Goal: Task Accomplishment & Management: Complete application form

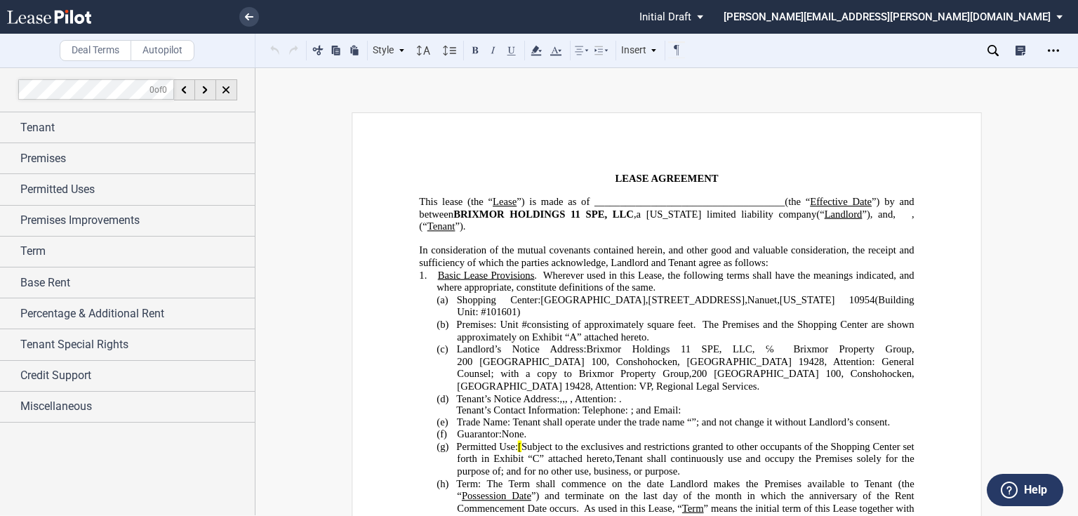
scroll to position [618, 0]
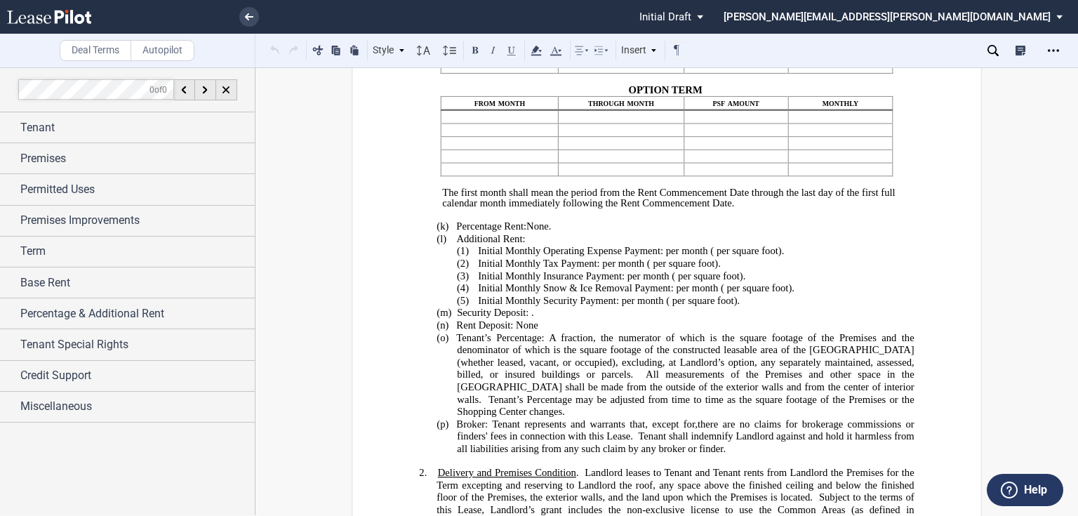
click at [599, 292] on span "Initial Monthly Snow & Ice Removal Payment:" at bounding box center [576, 288] width 196 height 12
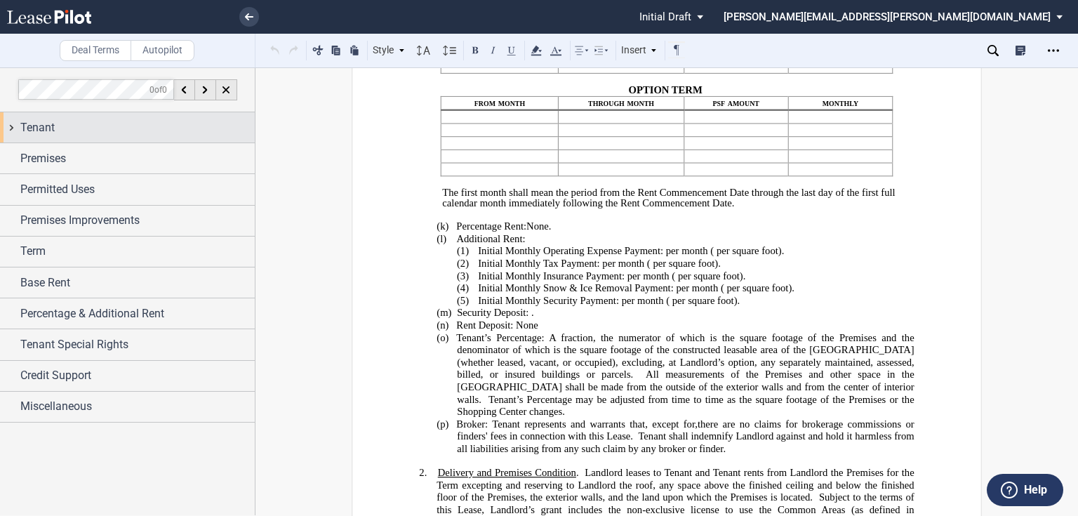
click at [76, 130] on div "Tenant" at bounding box center [137, 127] width 234 height 17
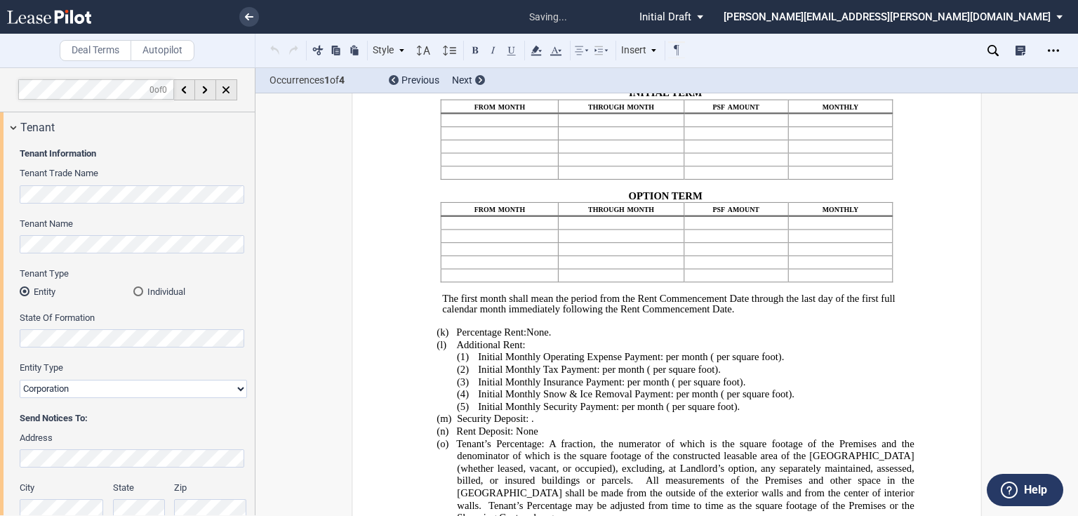
scroll to position [0, 0]
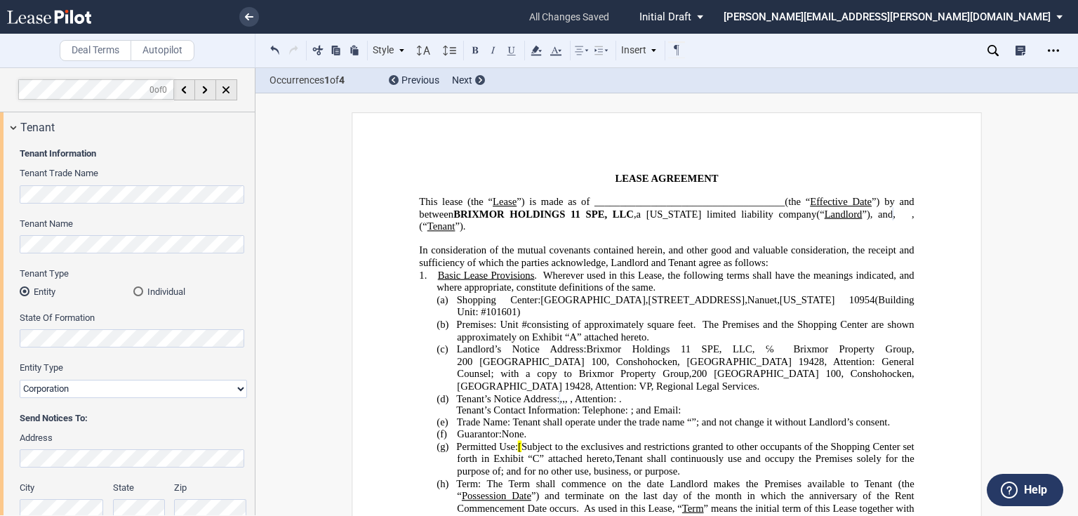
click at [521, 319] on span "The Premises and the Shopping Center are shown approximately on Exhibit" at bounding box center [687, 330] width 460 height 24
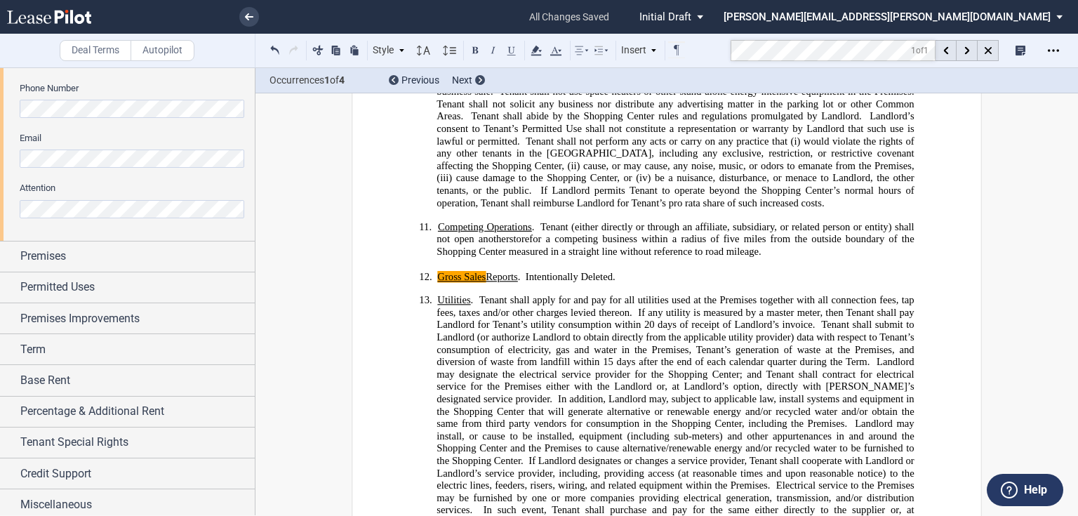
scroll to position [453, 0]
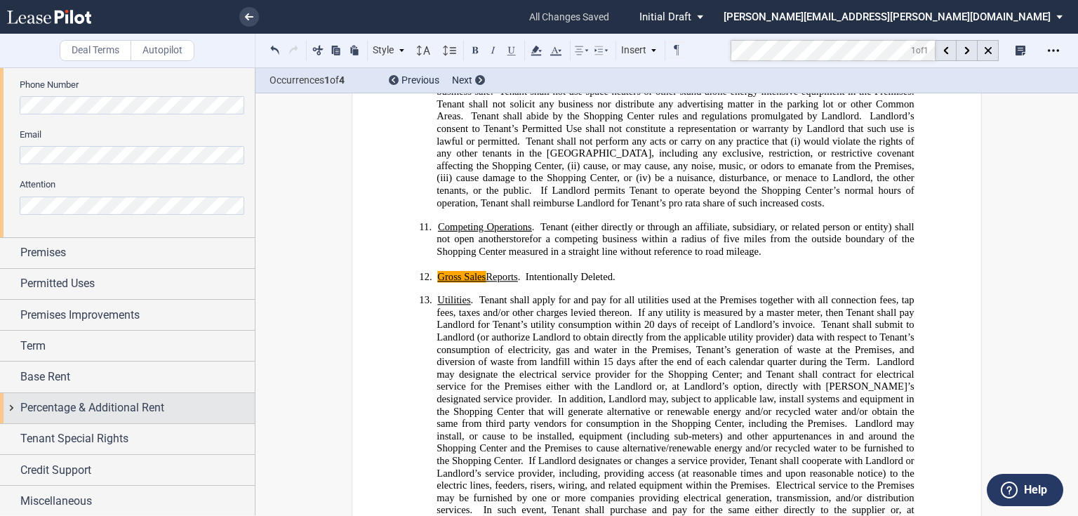
click at [147, 407] on span "Percentage & Additional Rent" at bounding box center [92, 407] width 144 height 17
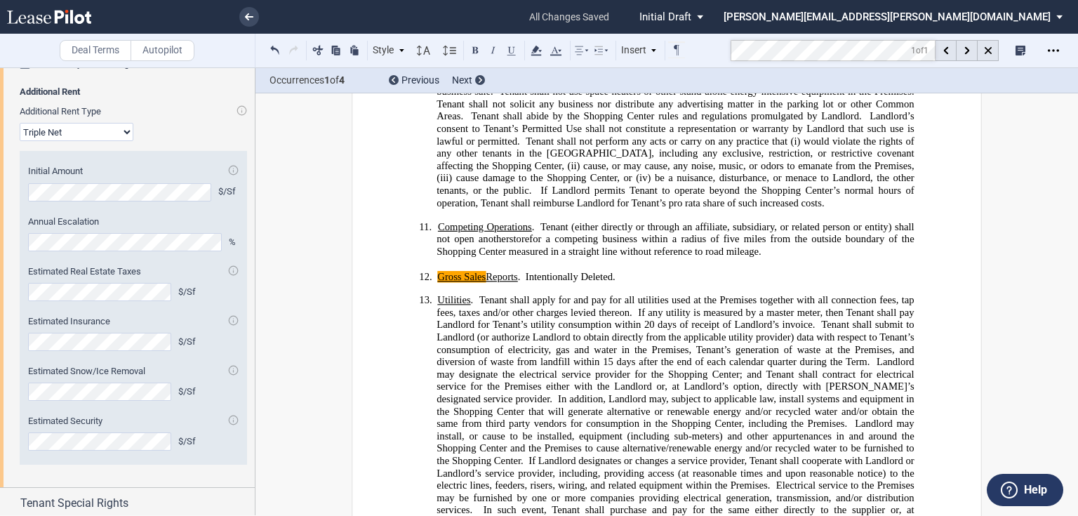
scroll to position [678, 0]
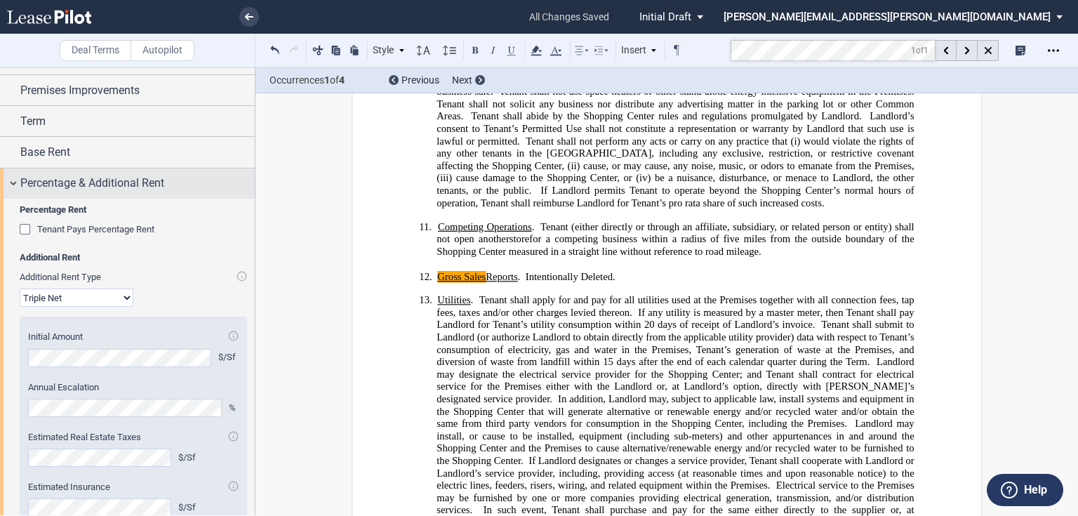
click at [44, 186] on span "Percentage & Additional Rent" at bounding box center [92, 183] width 144 height 17
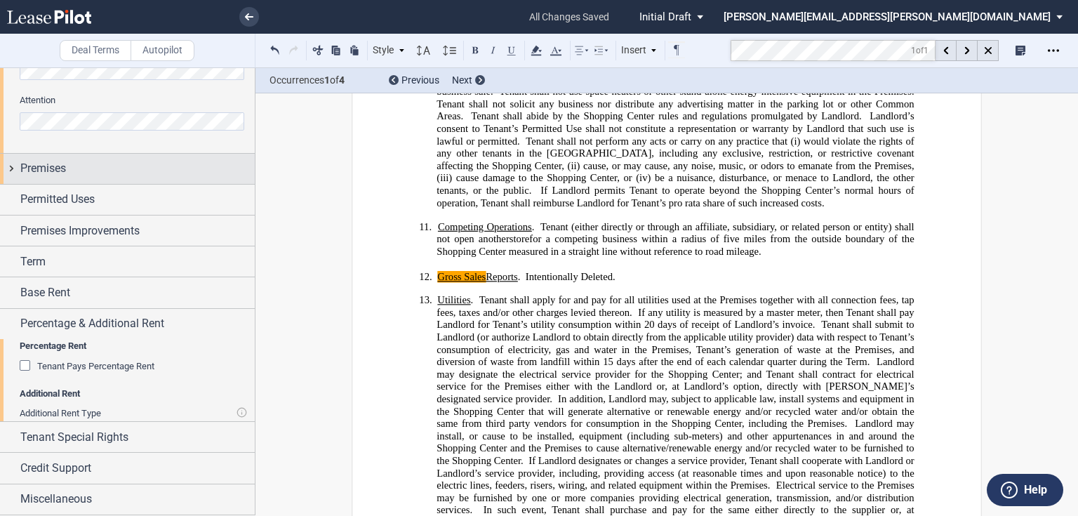
scroll to position [453, 0]
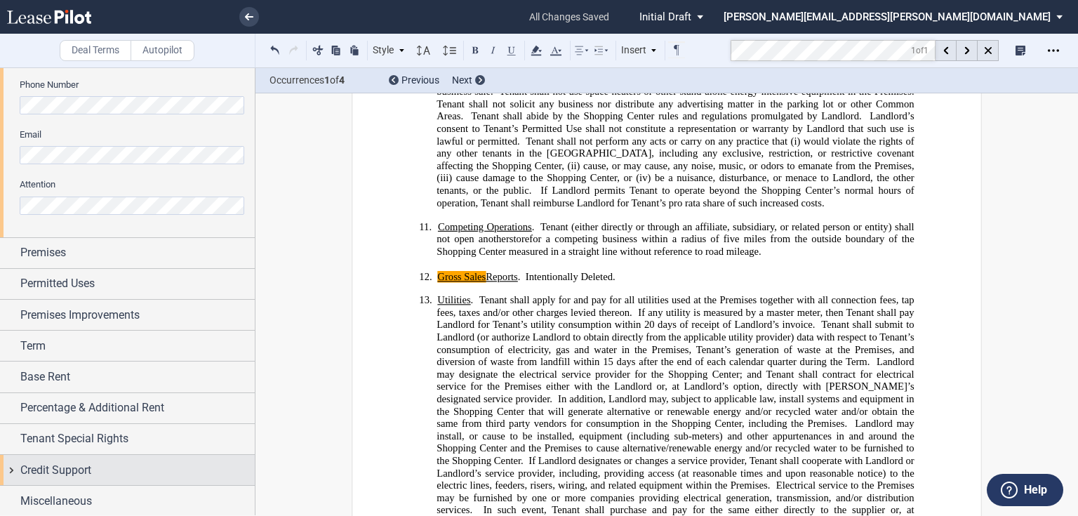
click at [88, 465] on span "Credit Support" at bounding box center [55, 470] width 71 height 17
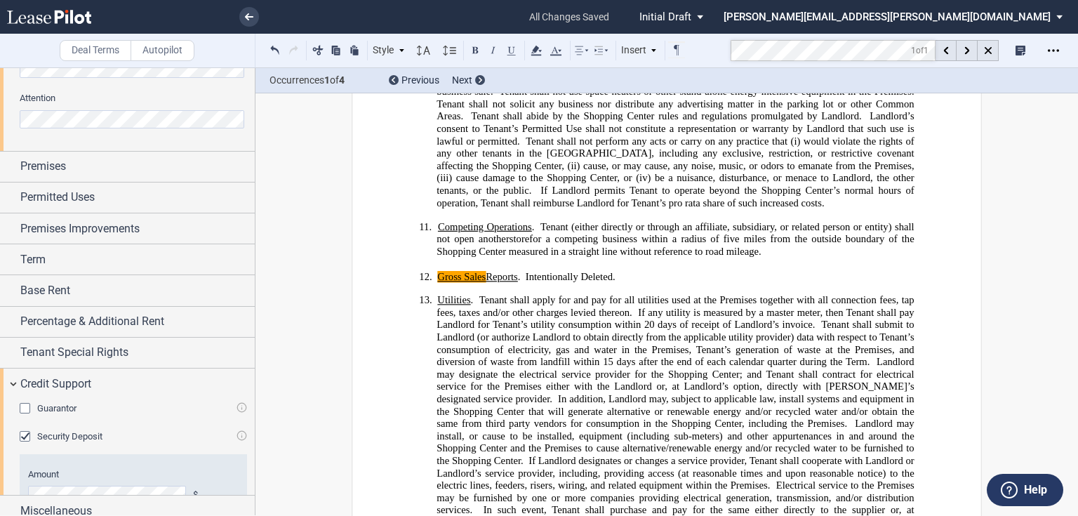
scroll to position [596, 0]
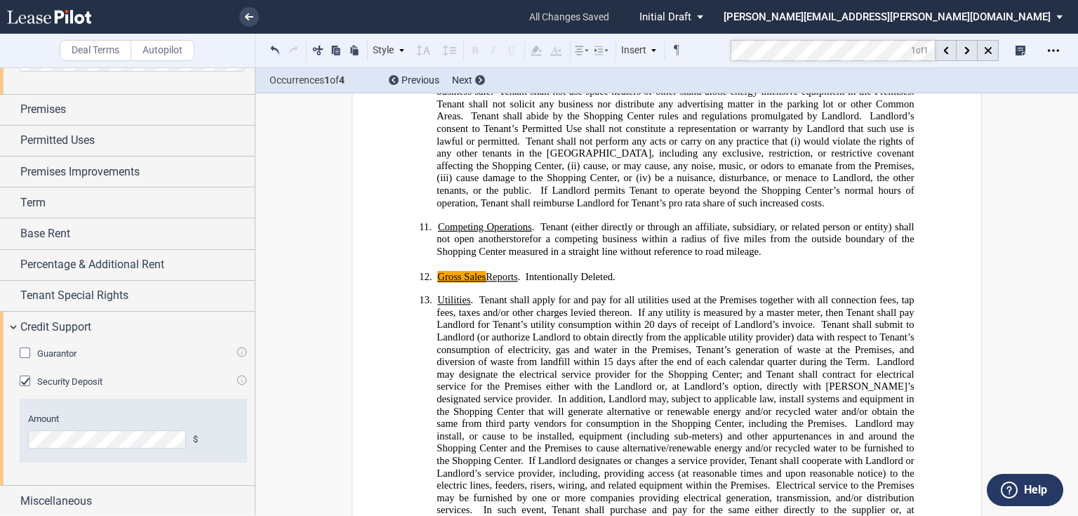
click at [0, 440] on html ".bocls-1{fill:#26354a;fill-rule:evenodd} Loading... × all changes saved Pending…" at bounding box center [539, 258] width 1078 height 516
click at [762, 356] on span "Landlord may designate the electrical service provider for the Shopping Center;…" at bounding box center [677, 380] width 480 height 48
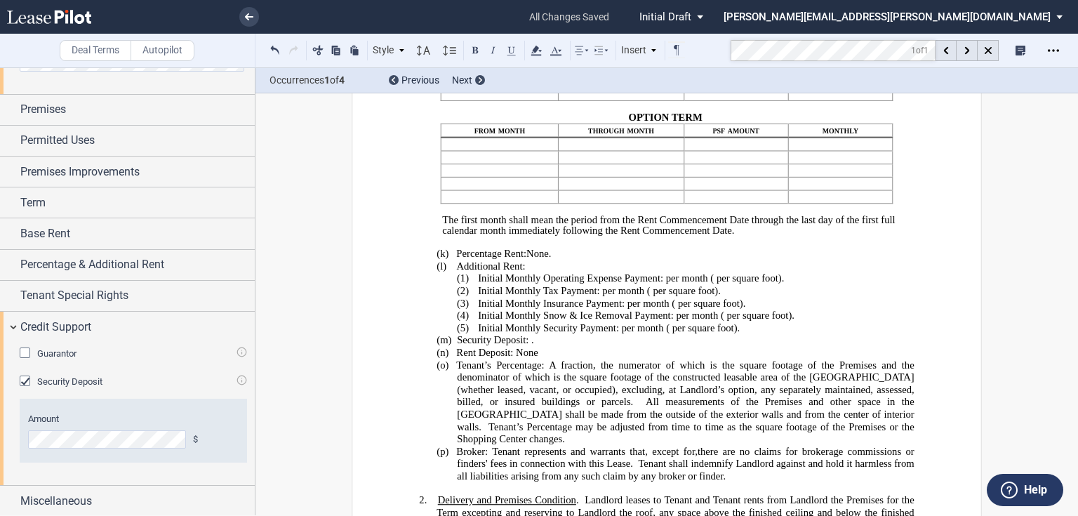
scroll to position [0, 0]
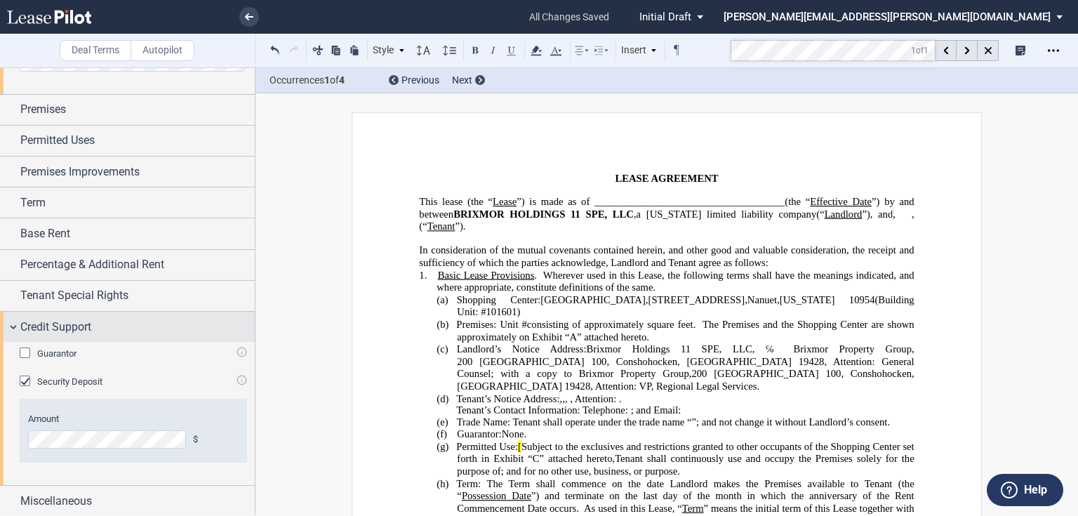
click at [37, 327] on span "Credit Support" at bounding box center [55, 327] width 71 height 17
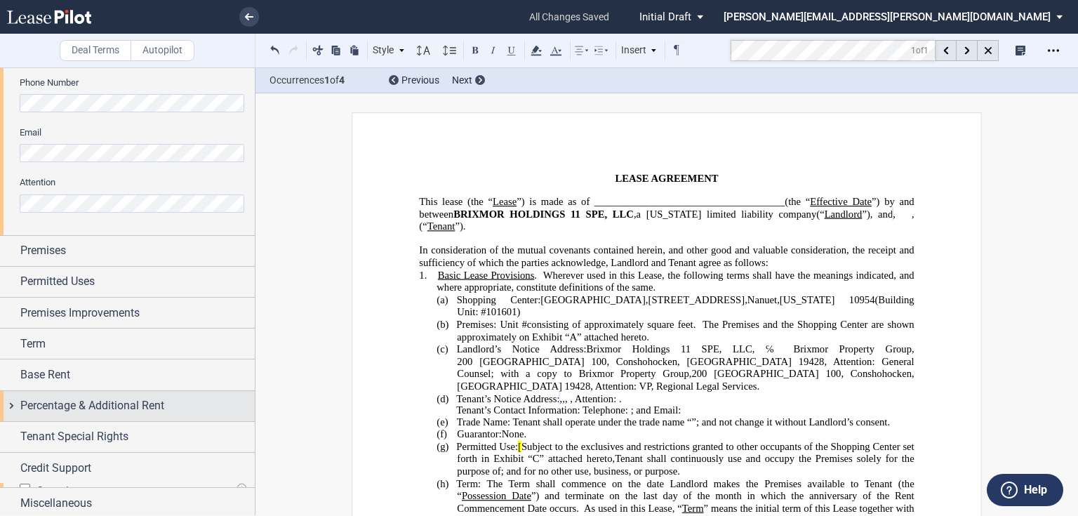
scroll to position [453, 0]
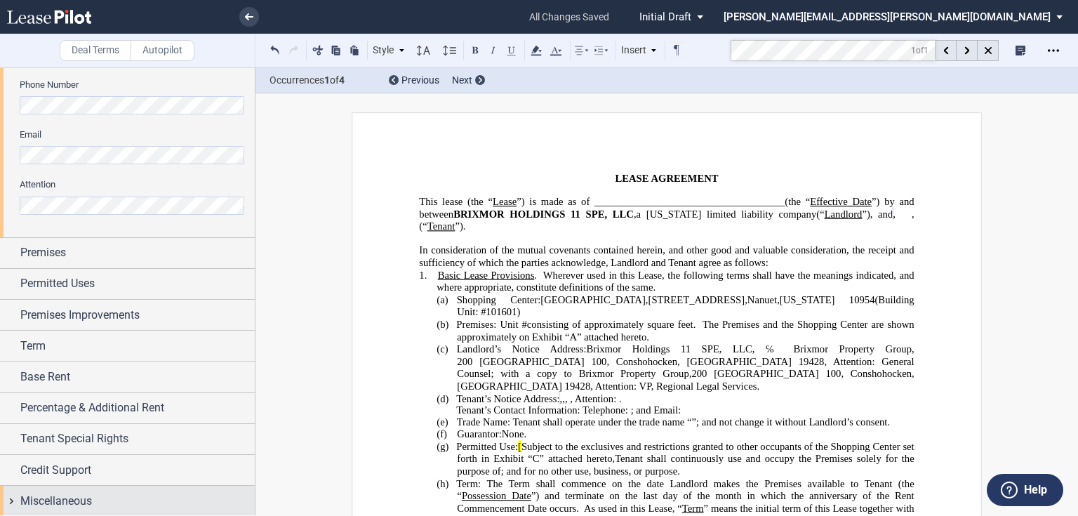
click at [49, 501] on span "Miscellaneous" at bounding box center [56, 501] width 72 height 17
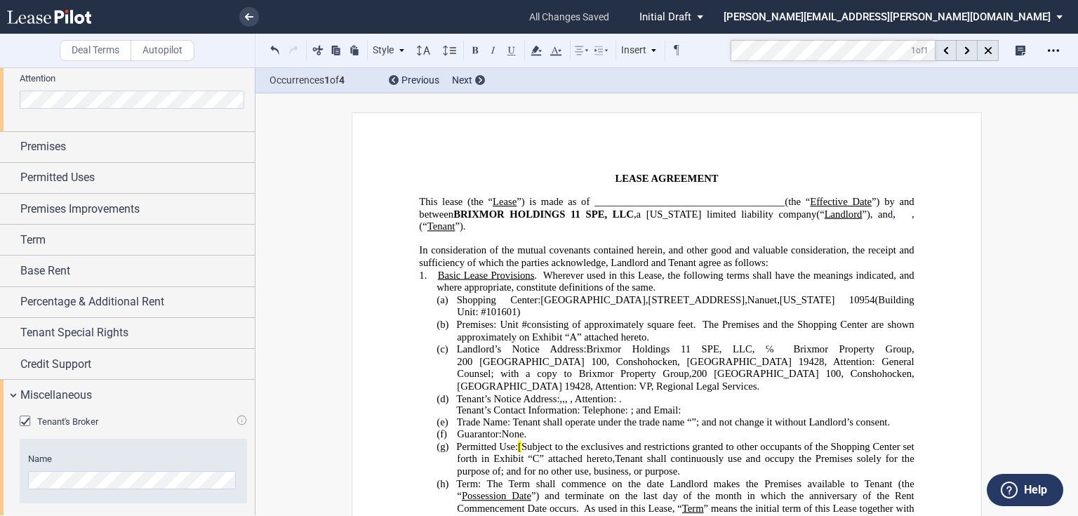
scroll to position [568, 0]
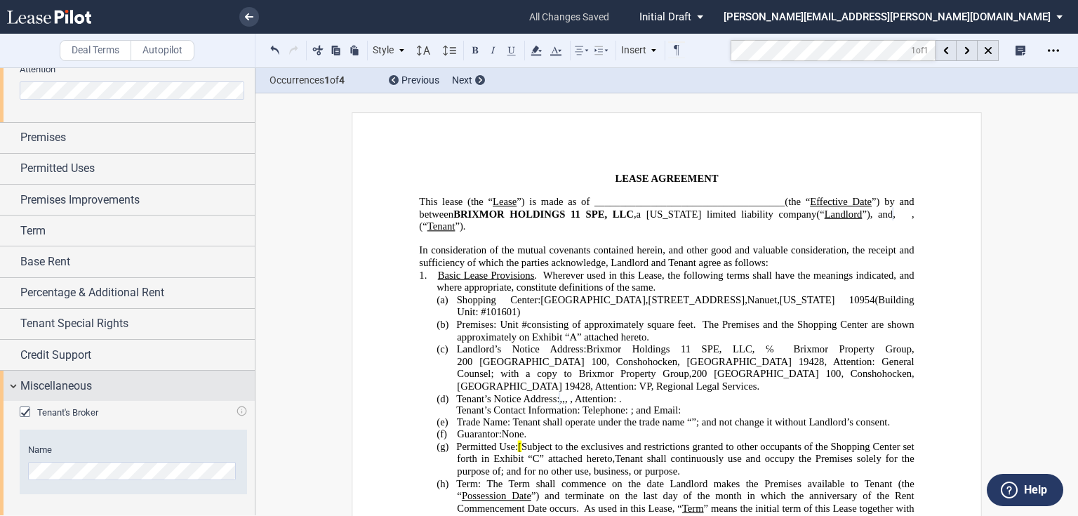
click at [48, 385] on span "Miscellaneous" at bounding box center [56, 386] width 72 height 17
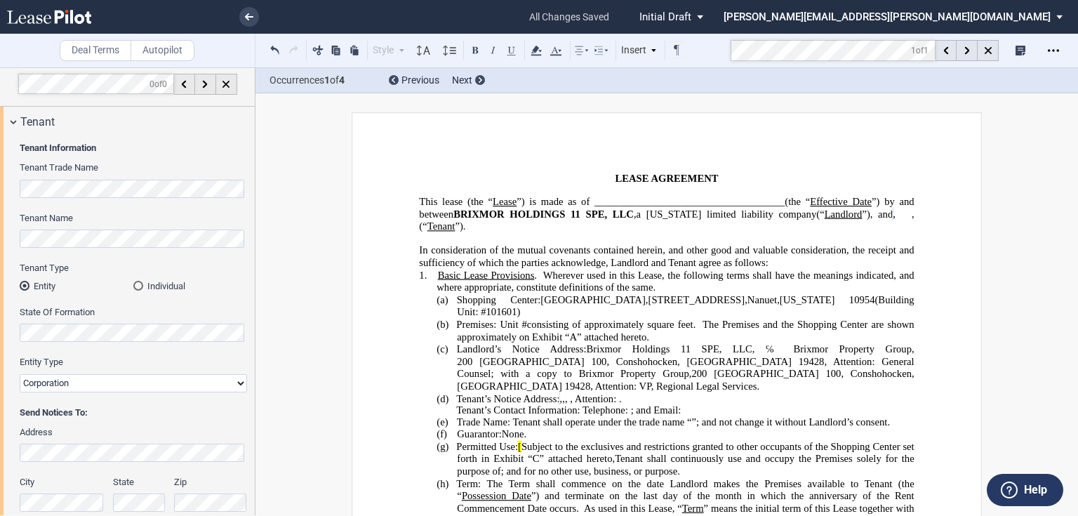
scroll to position [0, 0]
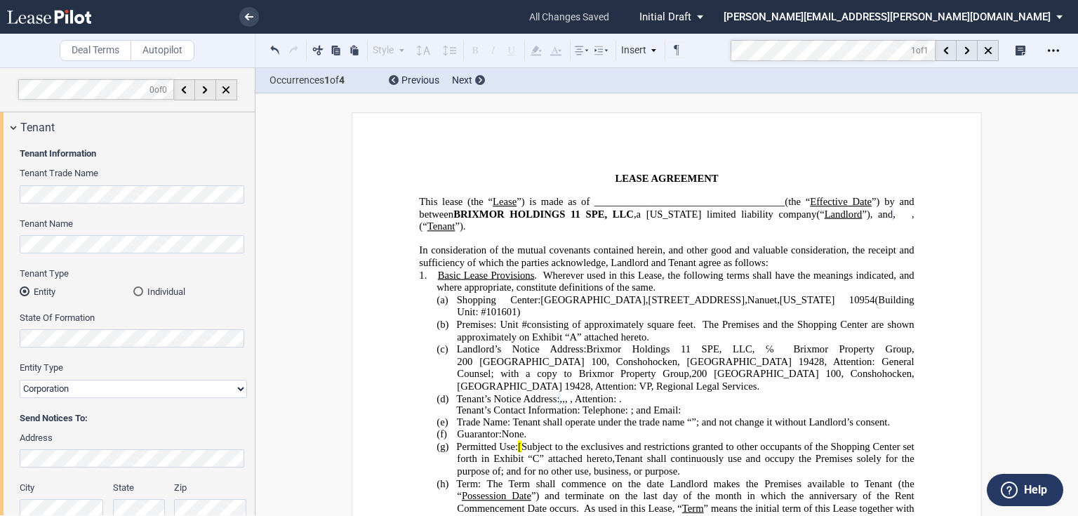
click at [0, 209] on html ".bocls-1{fill:#26354a;fill-rule:evenodd} Loading... × all changes saved Pending…" at bounding box center [539, 258] width 1078 height 516
click at [694, 318] on span "square feet." at bounding box center [671, 324] width 48 height 12
click at [591, 355] on span "100, Conshohocken, [GEOGRAPHIC_DATA]" at bounding box center [691, 361] width 201 height 12
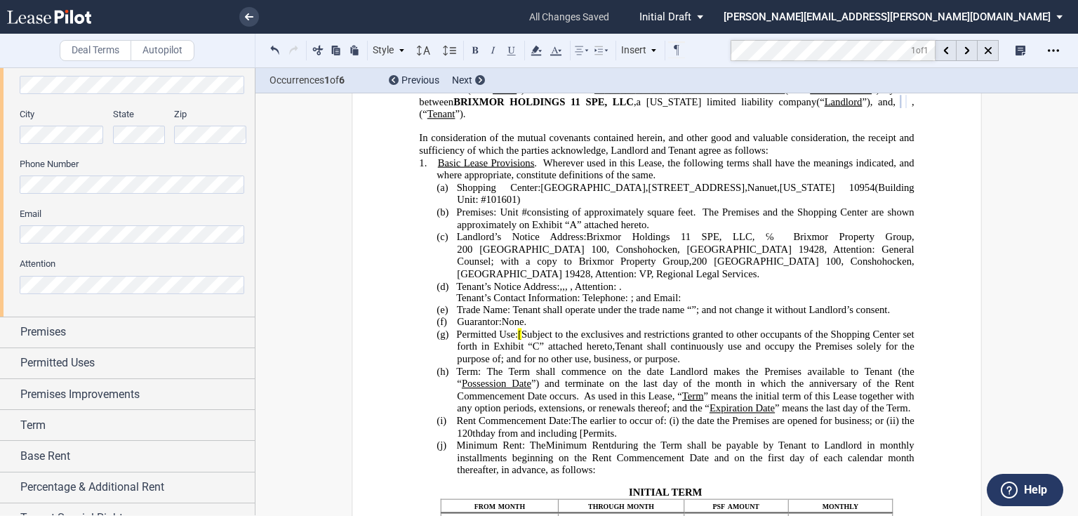
scroll to position [393, 0]
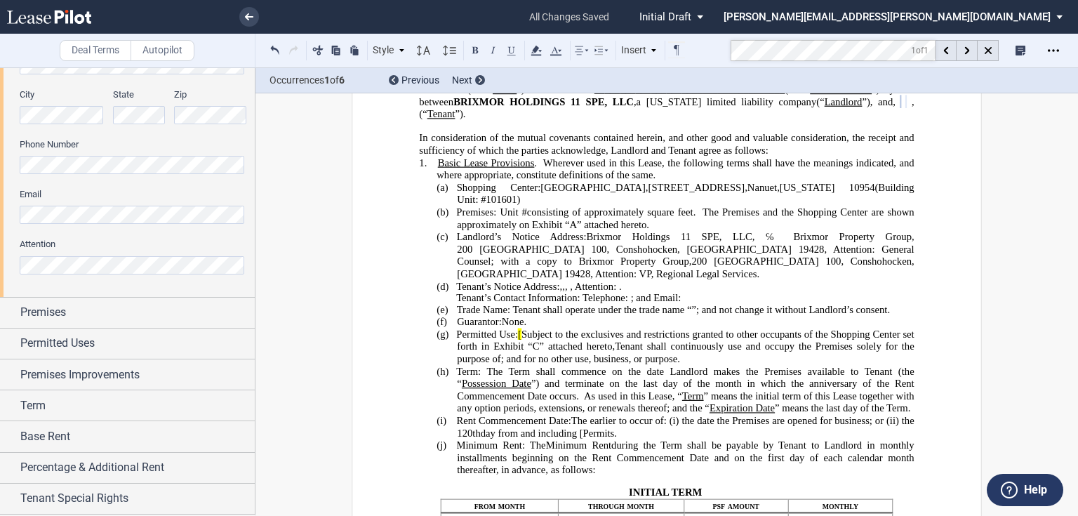
click at [579, 280] on p "(d) [PERSON_NAME]’s Notice Address: ﻿ ﻿ , ﻿ ﻿ , ﻿ ﻿ , ﻿ ﻿ ﻿ ﻿ , Attention: ﻿ ﻿ ." at bounding box center [685, 286] width 457 height 13
click at [520, 339] on span "[" at bounding box center [520, 335] width 4 height 12
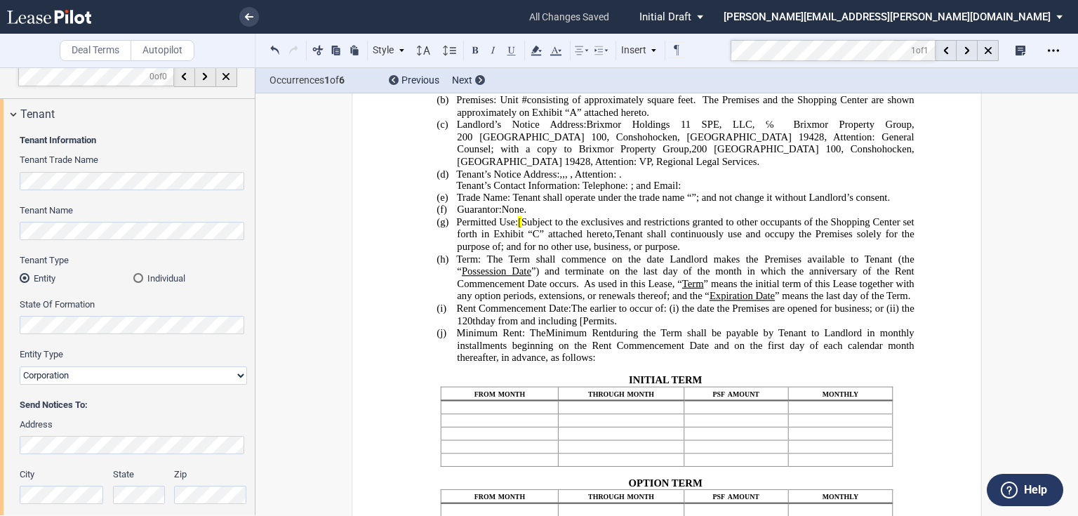
scroll to position [0, 0]
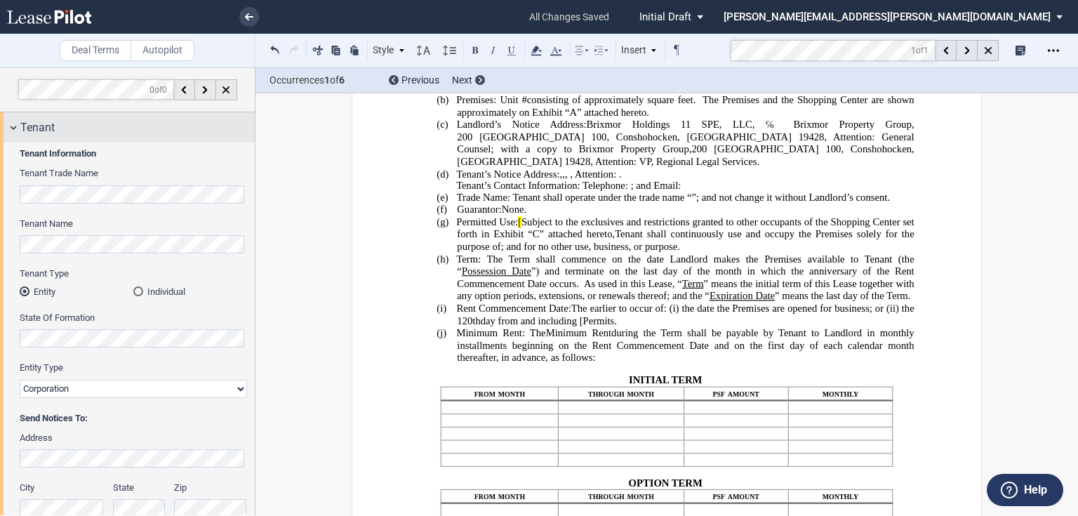
click at [41, 132] on span "Tenant" at bounding box center [37, 127] width 34 height 17
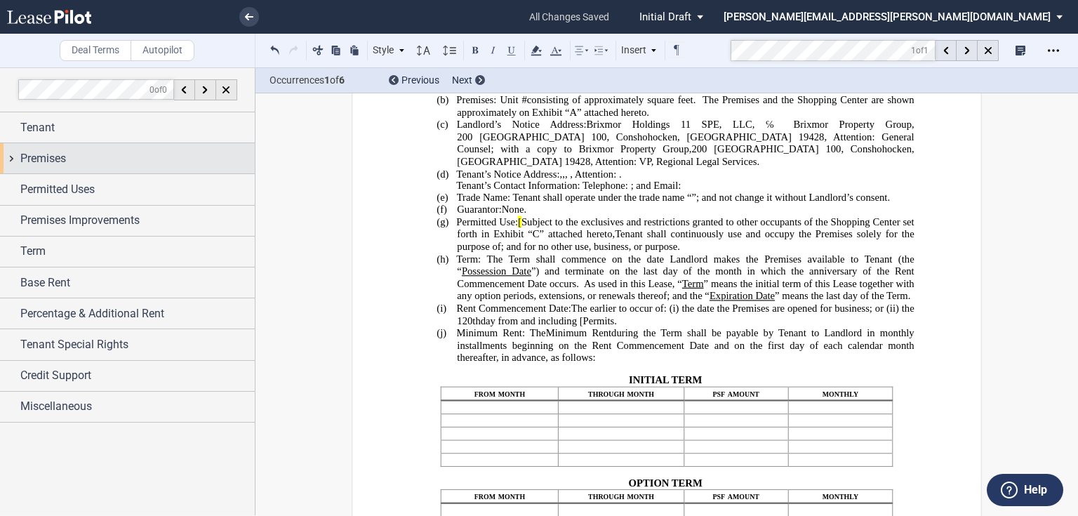
click at [44, 158] on span "Premises" at bounding box center [43, 158] width 46 height 17
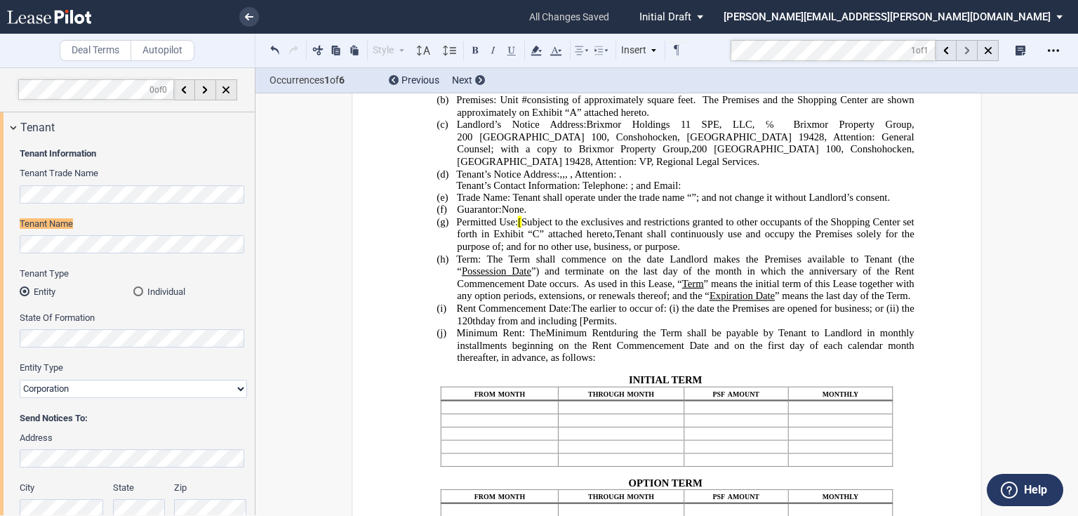
click at [968, 54] on div at bounding box center [967, 50] width 21 height 21
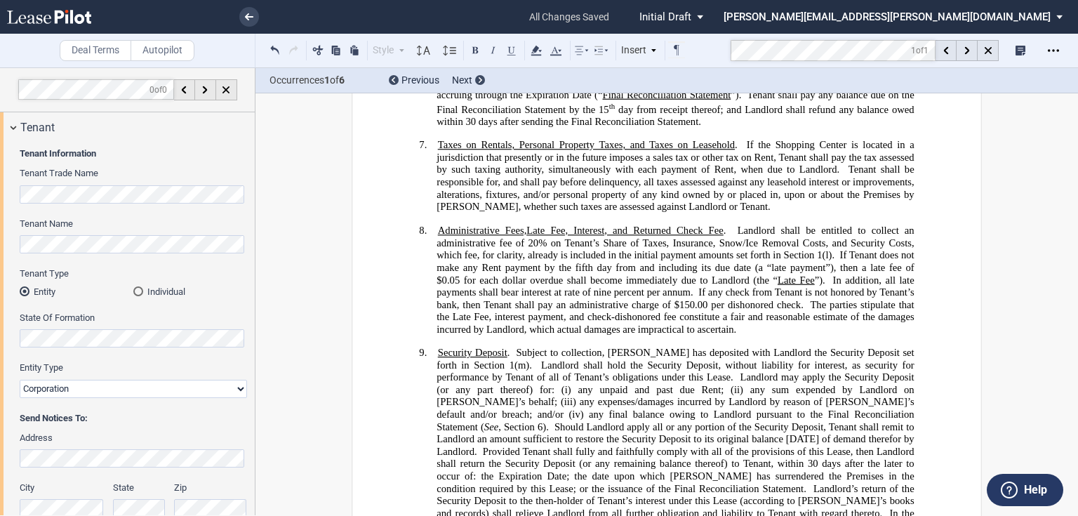
scroll to position [2575, 0]
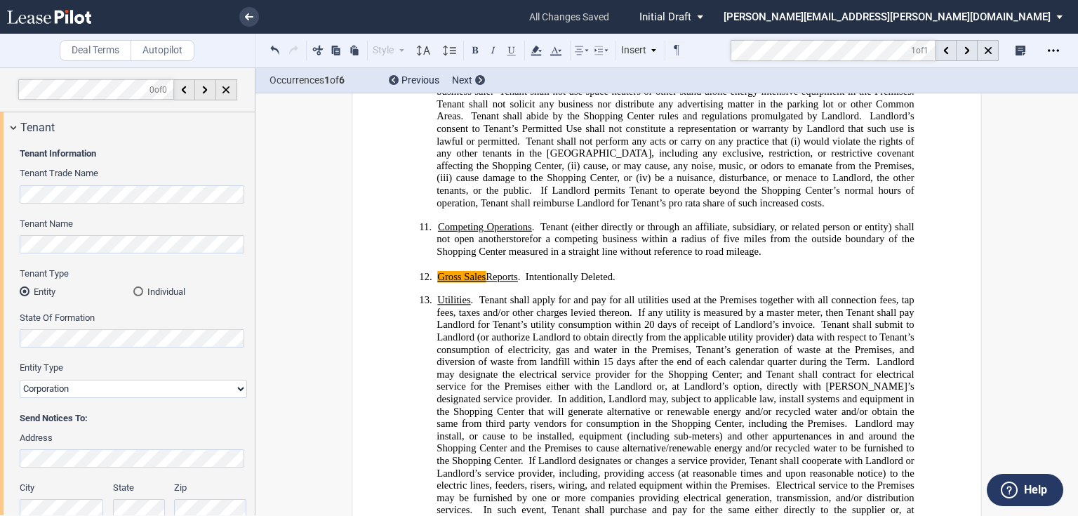
click at [449, 319] on span "Tenant shall submit to Landlord (or authorize Landlord to obtain directly from …" at bounding box center [677, 343] width 480 height 48
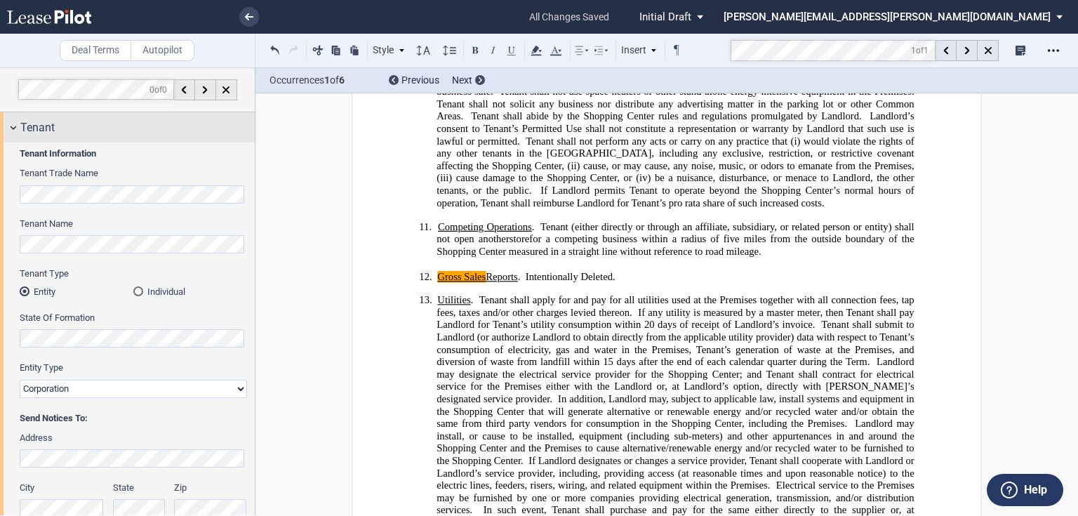
click at [70, 128] on div "Tenant" at bounding box center [137, 127] width 234 height 17
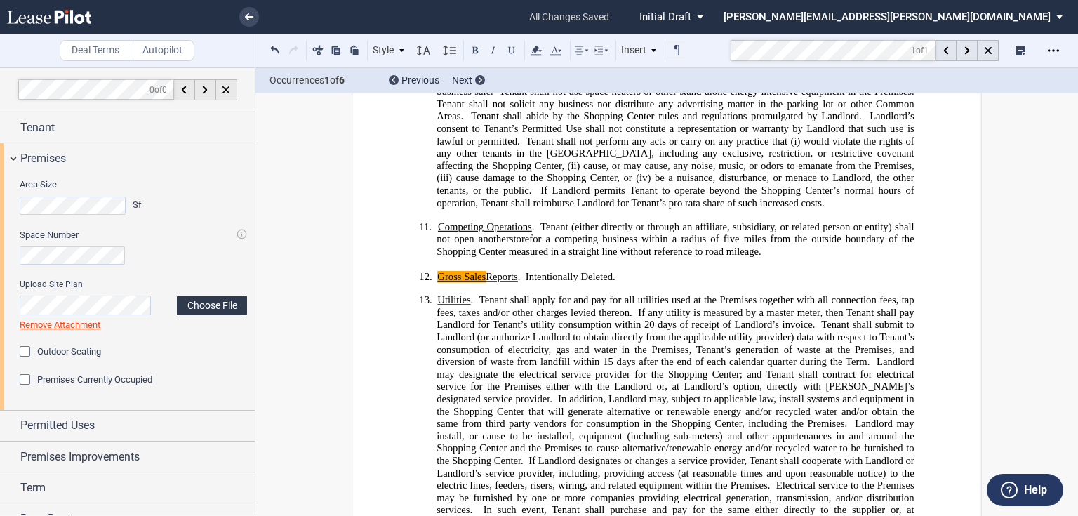
click at [178, 298] on label "Choose File" at bounding box center [212, 306] width 70 height 20
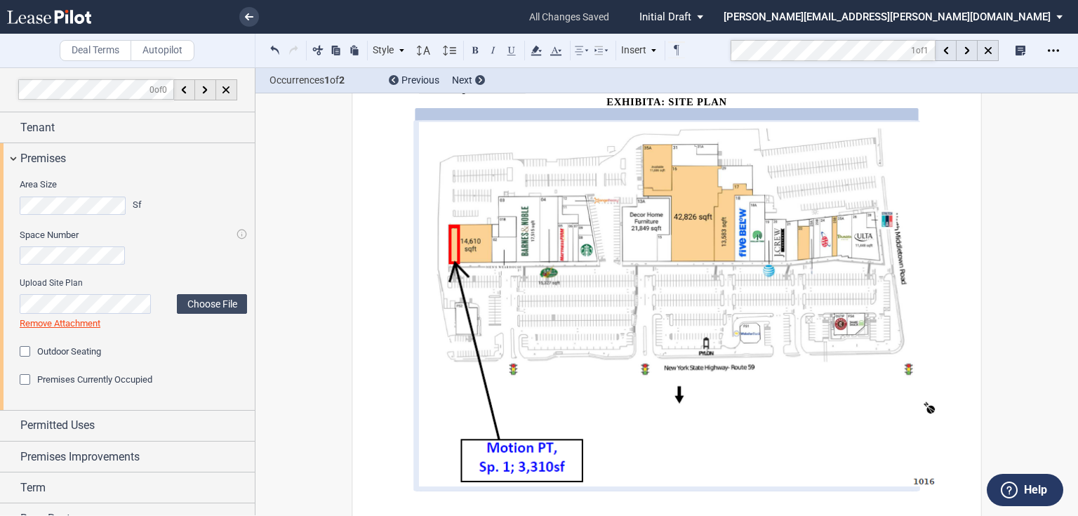
scroll to position [8895, 0]
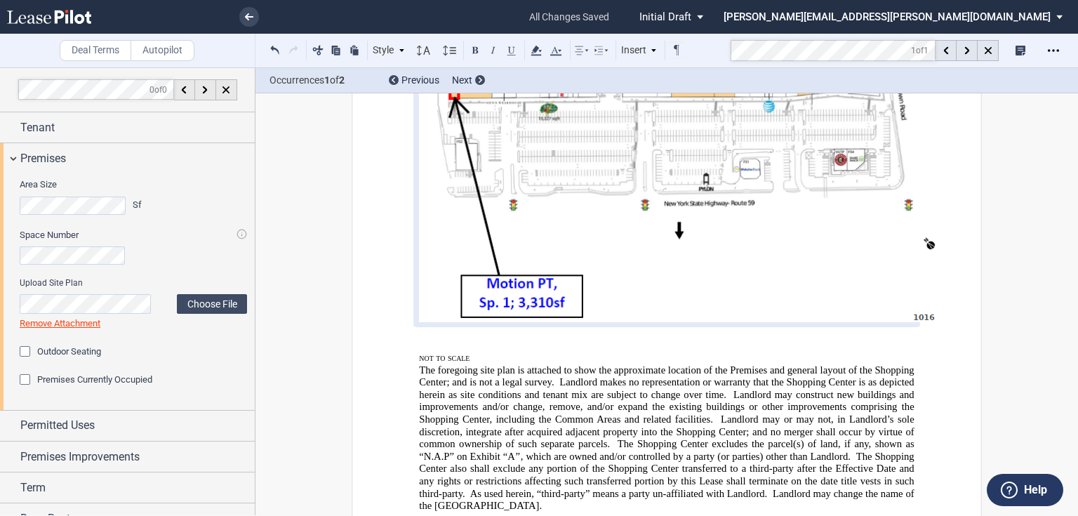
click at [623, 451] on span "The Shopping Center also shall exclude any portion of the Shopping Center trans…" at bounding box center [668, 475] width 498 height 48
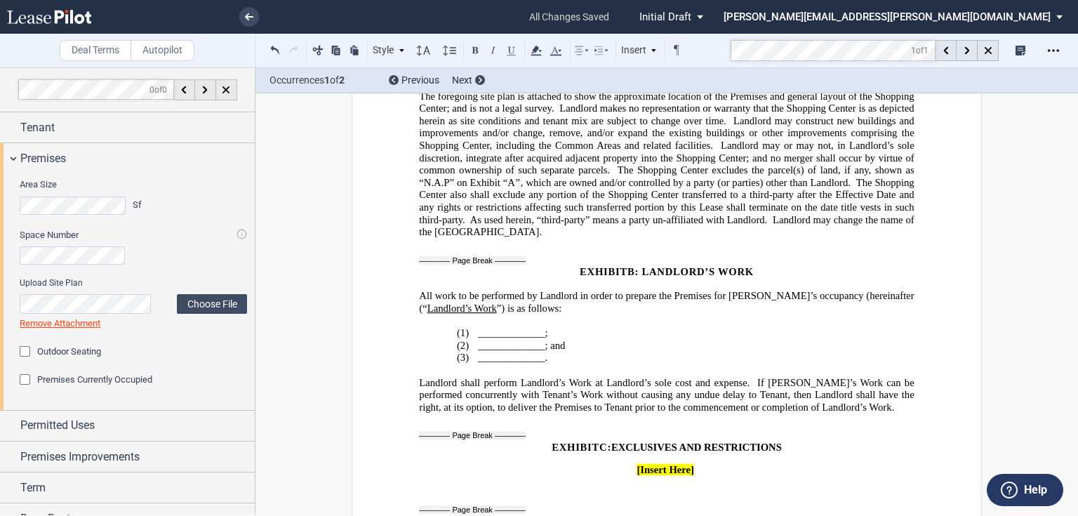
scroll to position [9176, 0]
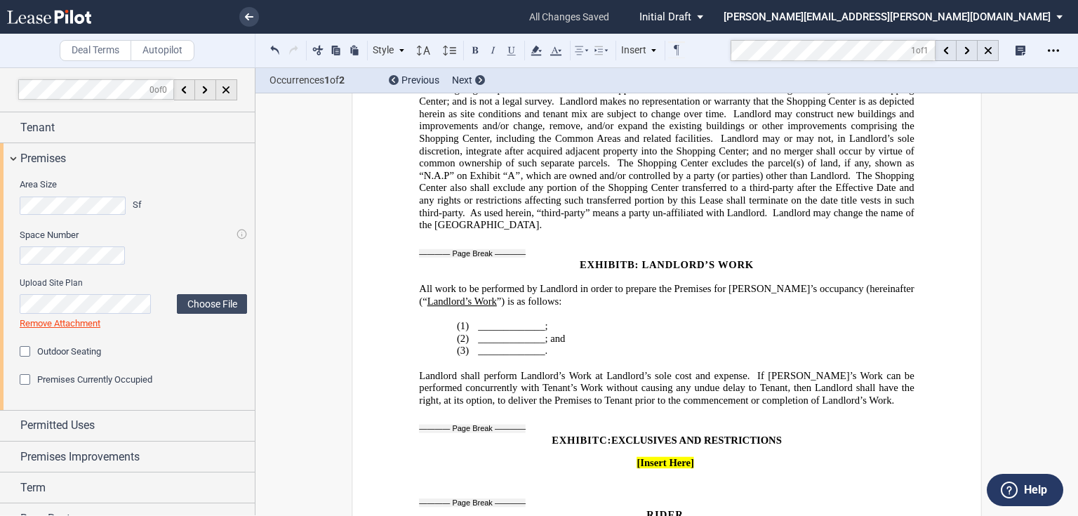
drag, startPoint x: 639, startPoint y: 361, endPoint x: 824, endPoint y: 326, distance: 188.5
click at [640, 457] on span "[Insert Here]" at bounding box center [666, 463] width 58 height 12
drag, startPoint x: 529, startPoint y: 362, endPoint x: 760, endPoint y: 362, distance: 231.0
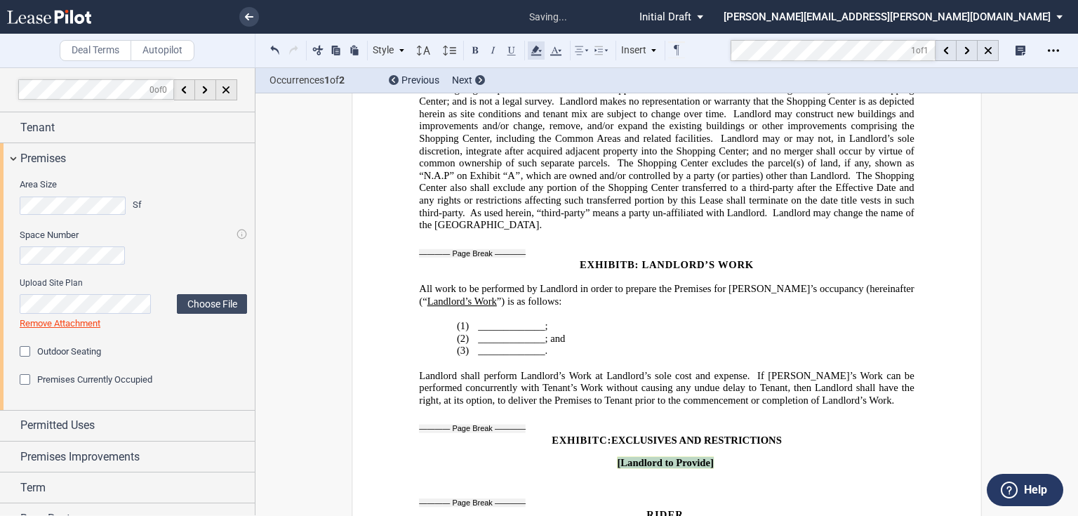
click at [534, 52] on icon at bounding box center [536, 50] width 17 height 17
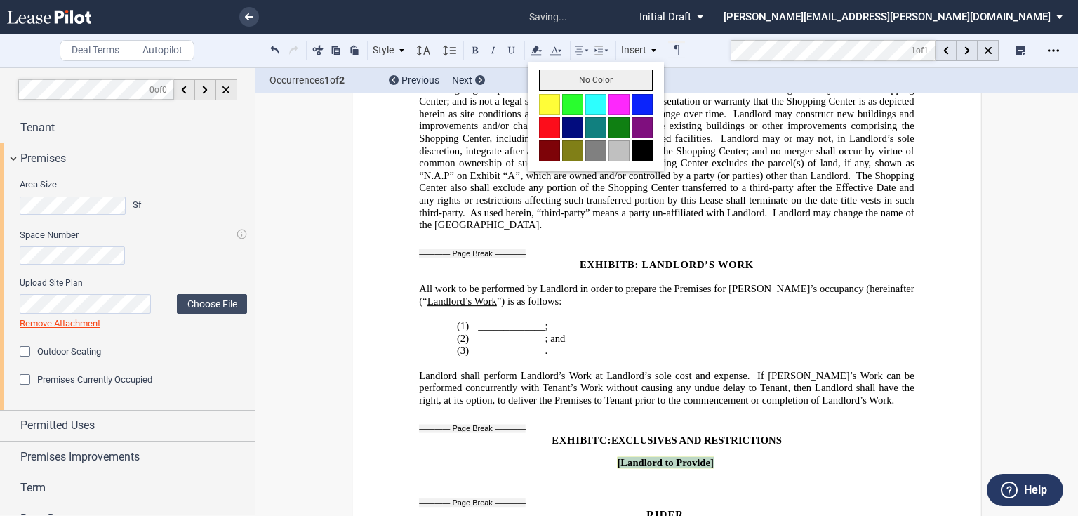
click at [543, 74] on button "No Color" at bounding box center [596, 80] width 114 height 21
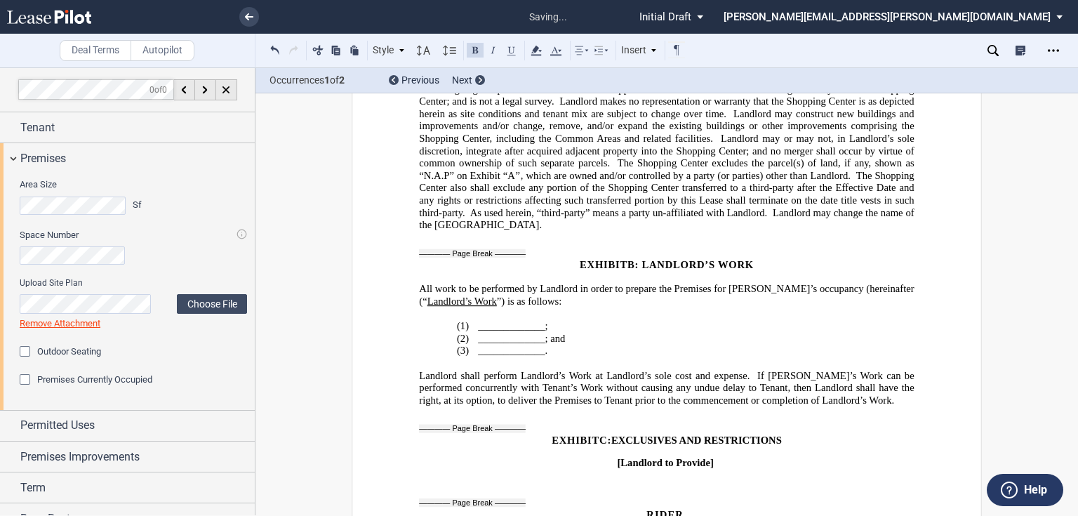
click at [480, 345] on span "_____________." at bounding box center [513, 351] width 70 height 12
click at [52, 159] on span "Premises" at bounding box center [43, 158] width 46 height 17
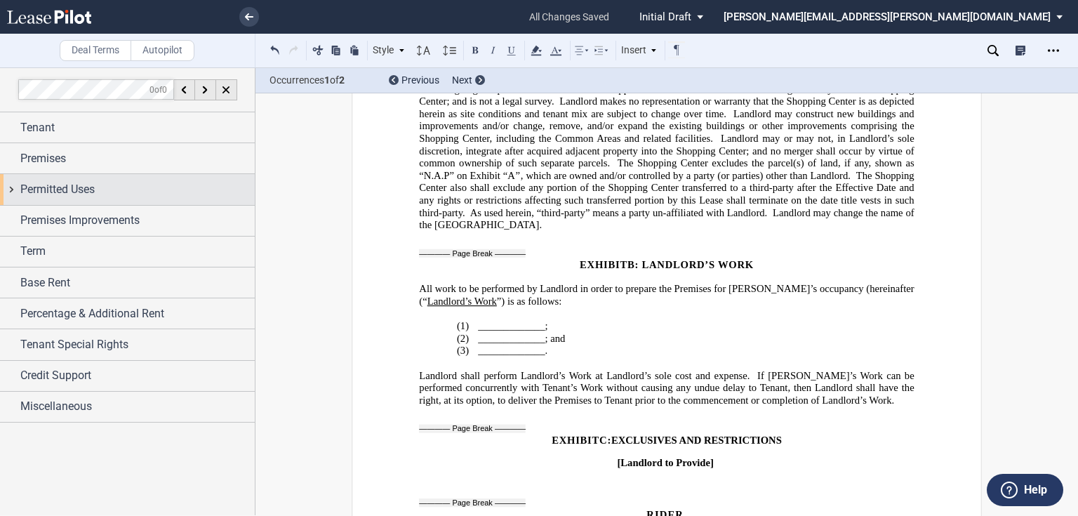
click at [63, 192] on span "Permitted Uses" at bounding box center [57, 189] width 74 height 17
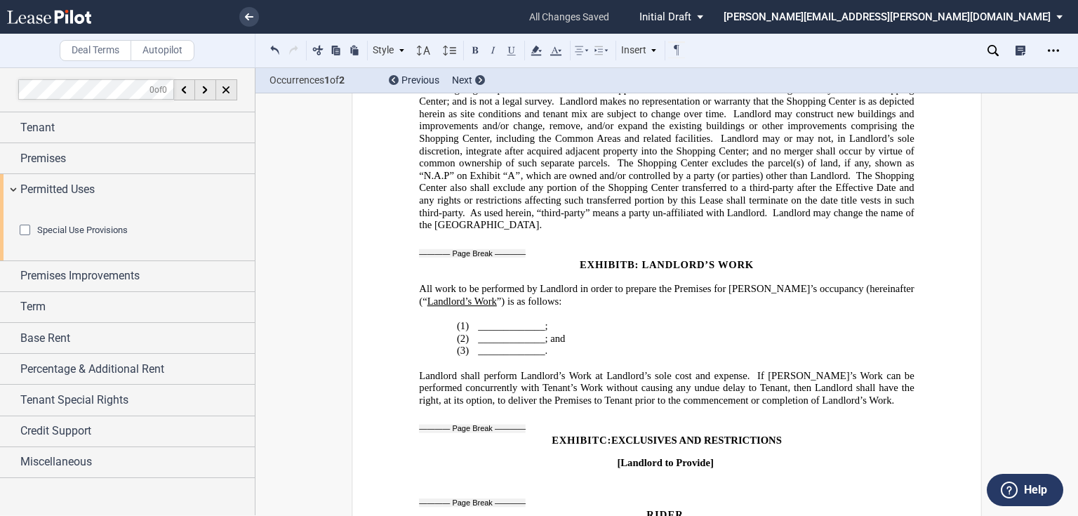
click at [76, 235] on span "Special Use Provisions" at bounding box center [82, 230] width 91 height 11
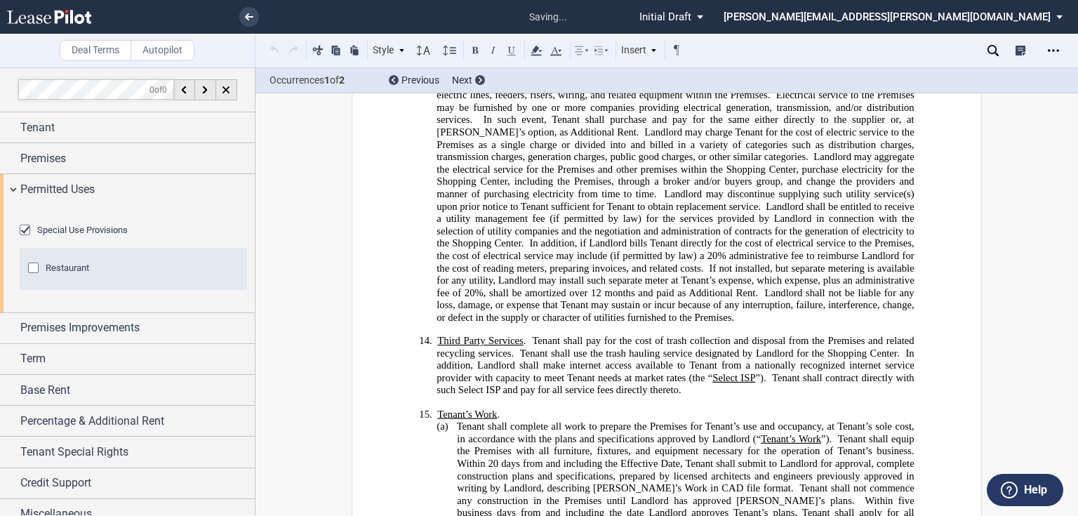
scroll to position [2379, 0]
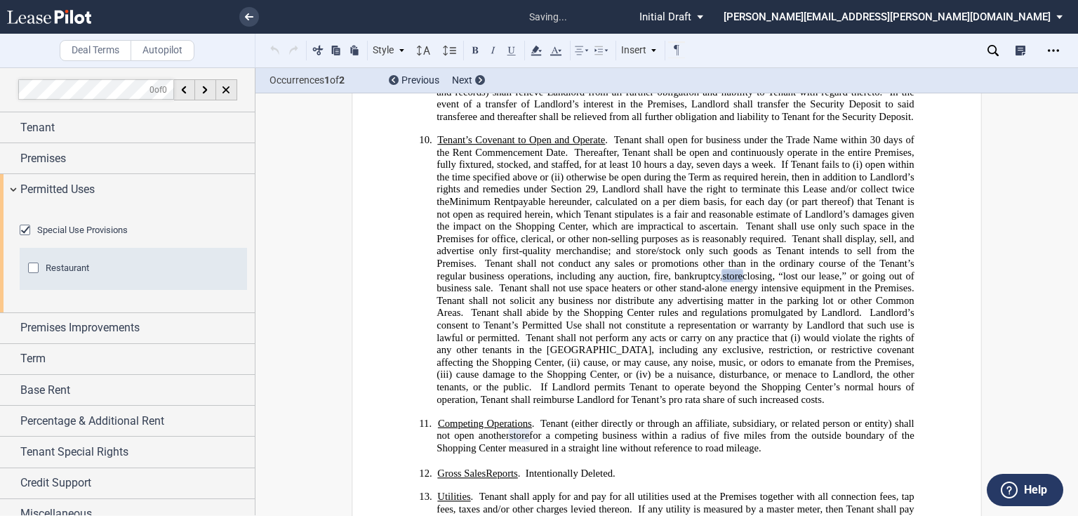
click at [72, 235] on span "Special Use Provisions" at bounding box center [82, 230] width 91 height 11
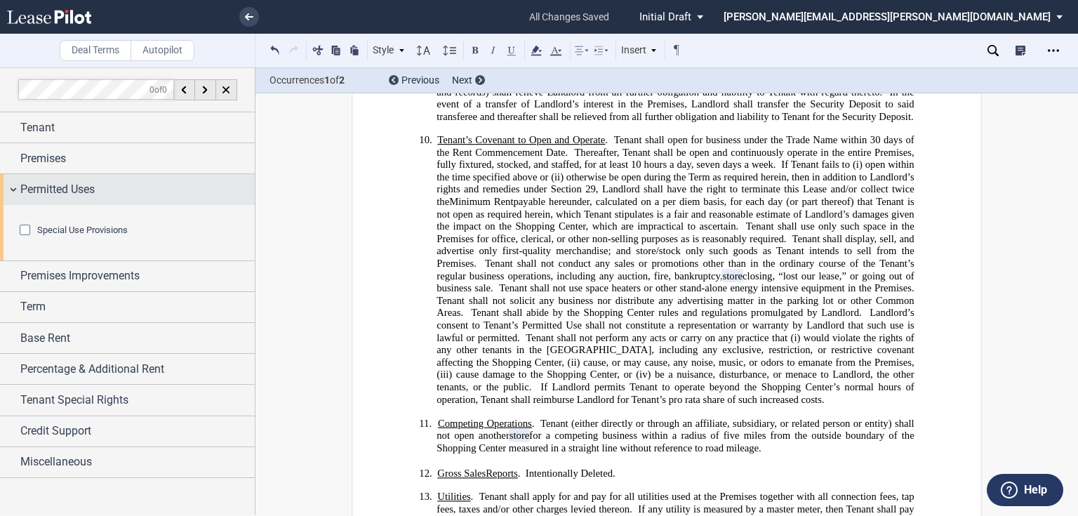
click at [64, 185] on span "Permitted Uses" at bounding box center [57, 189] width 74 height 17
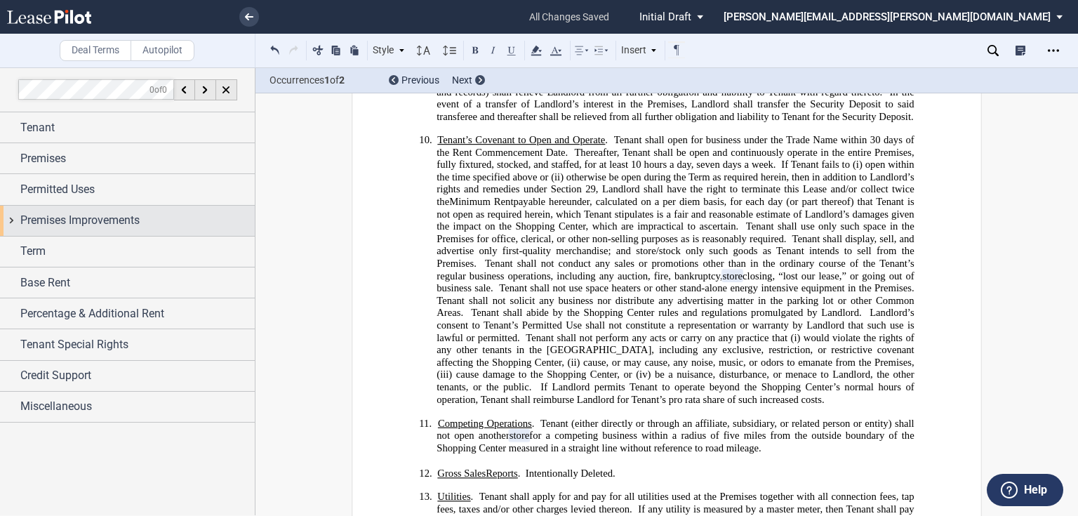
click at [129, 223] on span "Premises Improvements" at bounding box center [79, 220] width 119 height 17
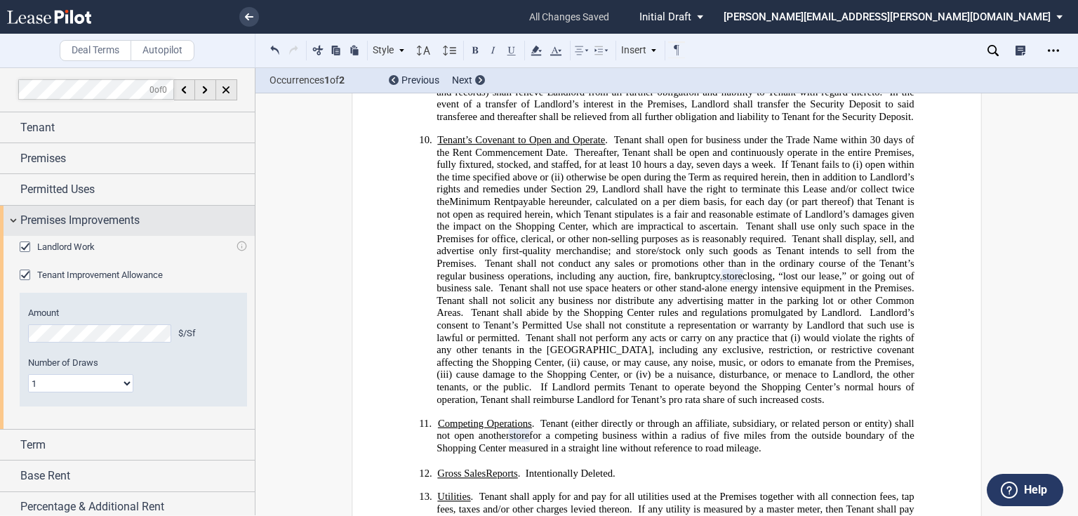
click at [129, 223] on span "Premises Improvements" at bounding box center [79, 220] width 119 height 17
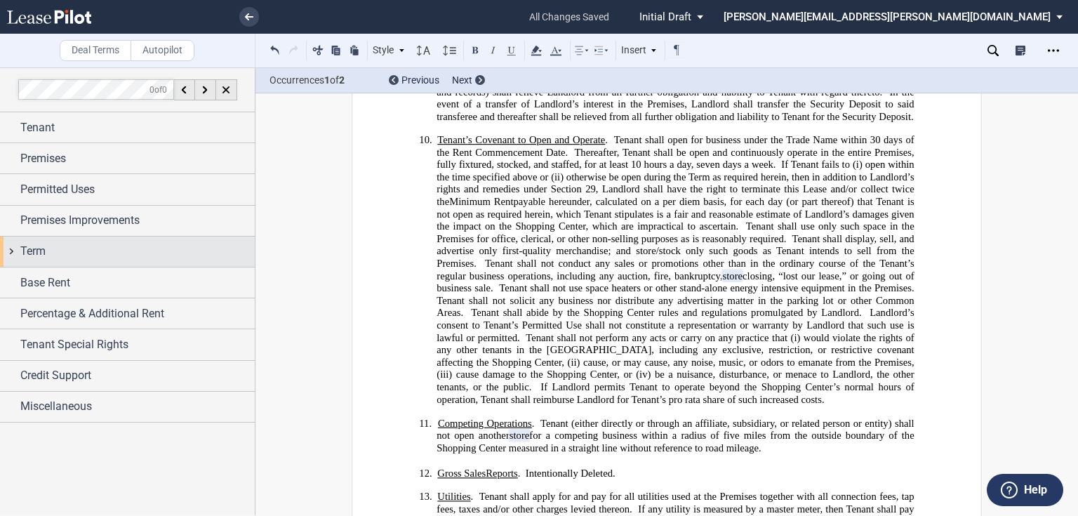
click at [107, 256] on div "Term" at bounding box center [137, 251] width 234 height 17
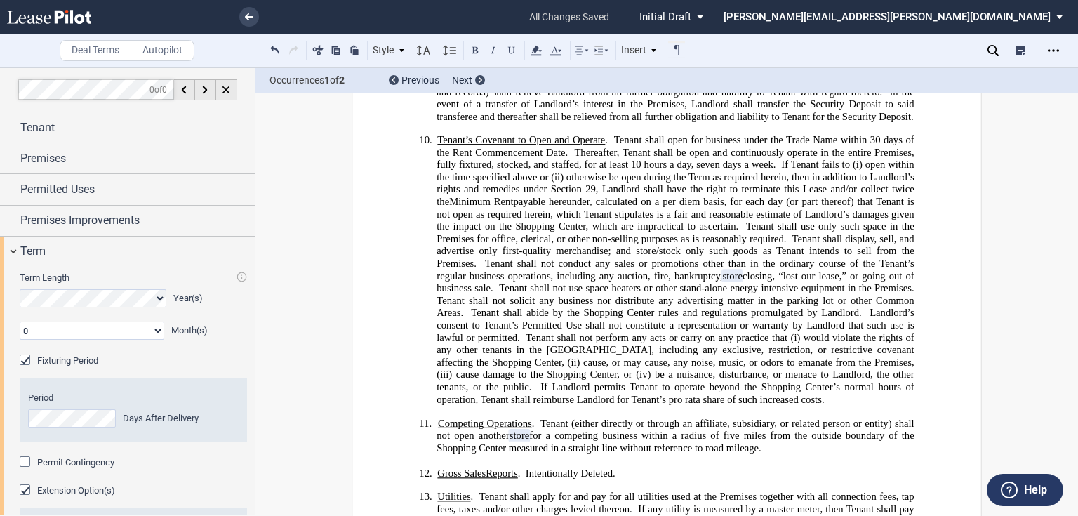
click at [994, 53] on use at bounding box center [993, 50] width 11 height 11
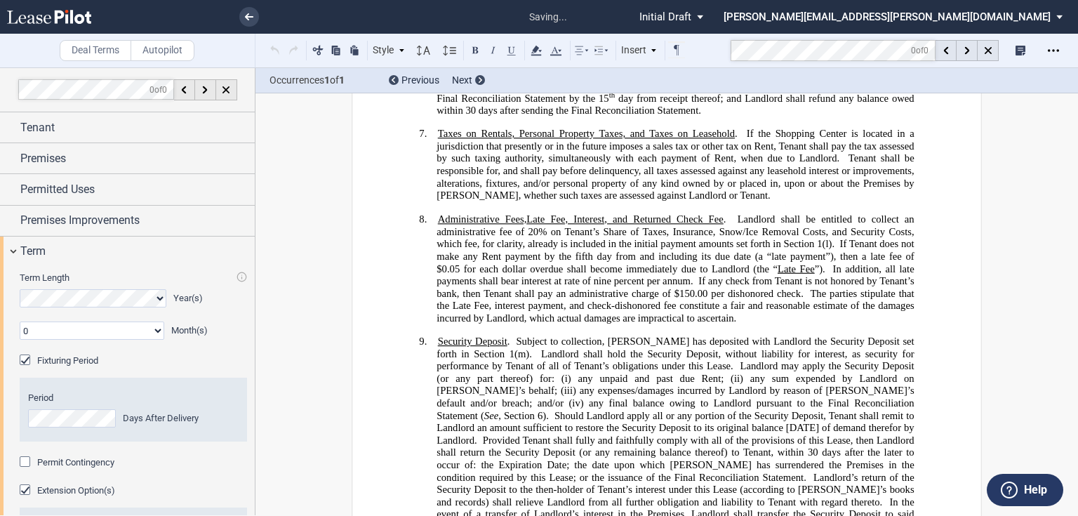
scroll to position [298, 0]
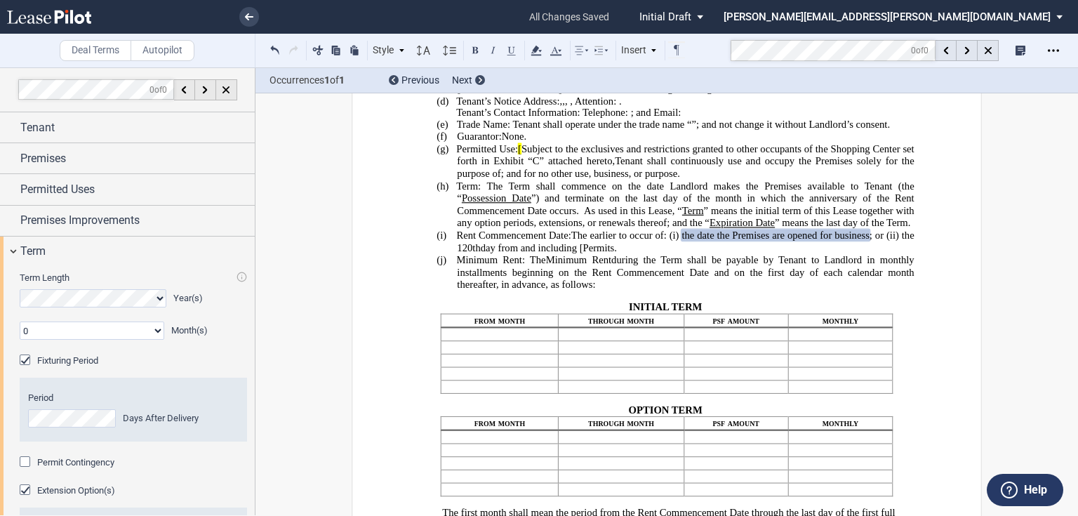
drag, startPoint x: 895, startPoint y: 250, endPoint x: 944, endPoint y: 244, distance: 48.8
click at [897, 242] on span "; or (ii)" at bounding box center [884, 236] width 29 height 12
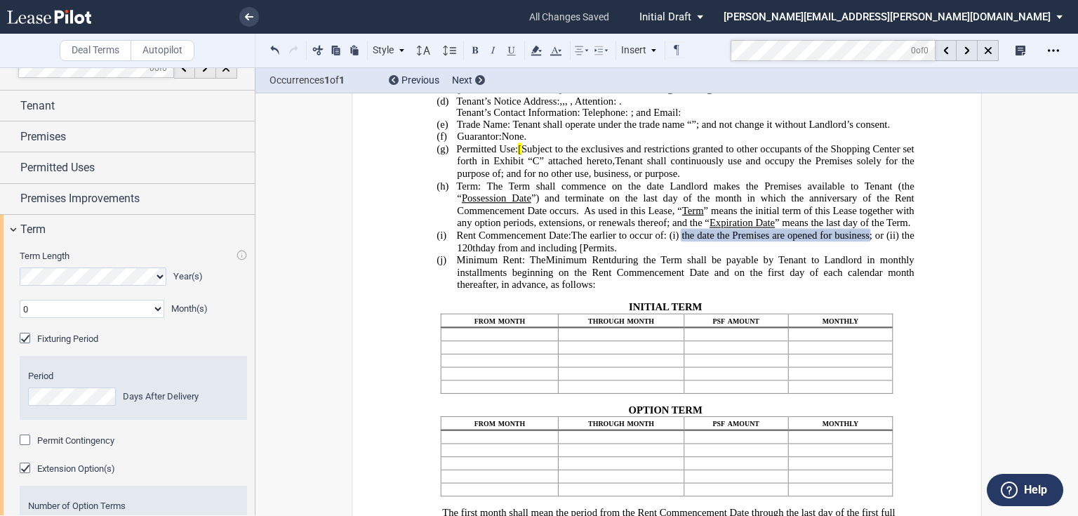
scroll to position [0, 0]
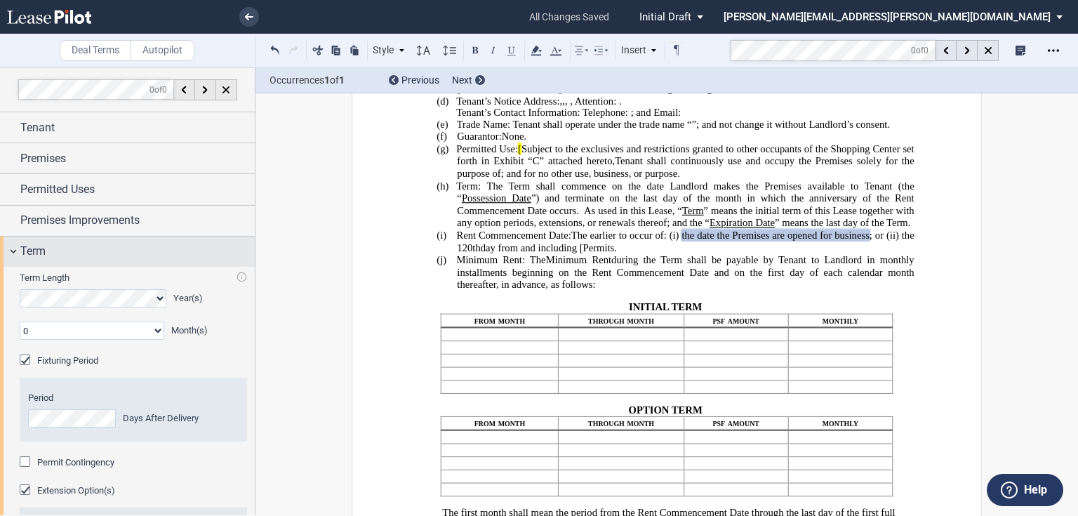
click at [62, 254] on div "Term" at bounding box center [137, 251] width 234 height 17
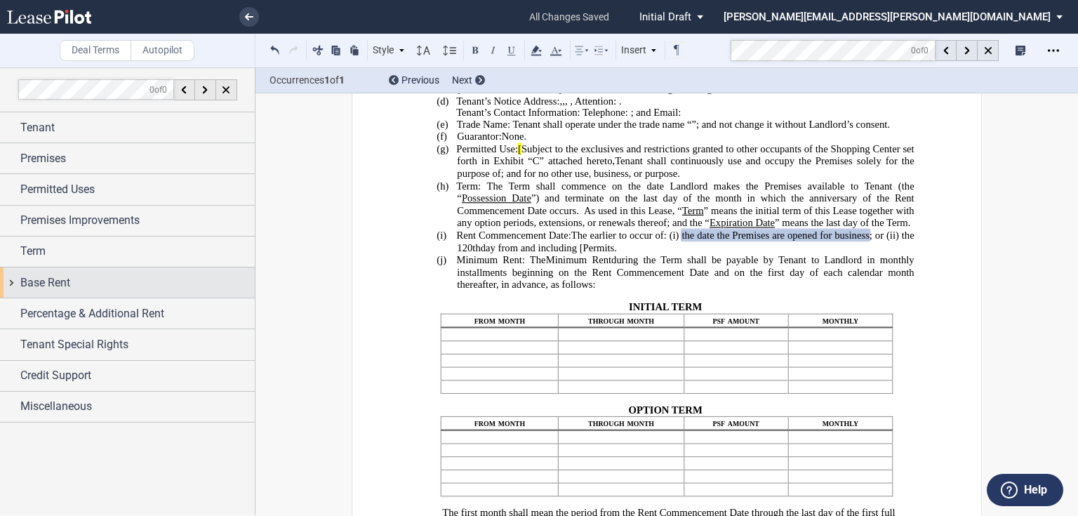
click at [57, 286] on span "Base Rent" at bounding box center [45, 283] width 50 height 17
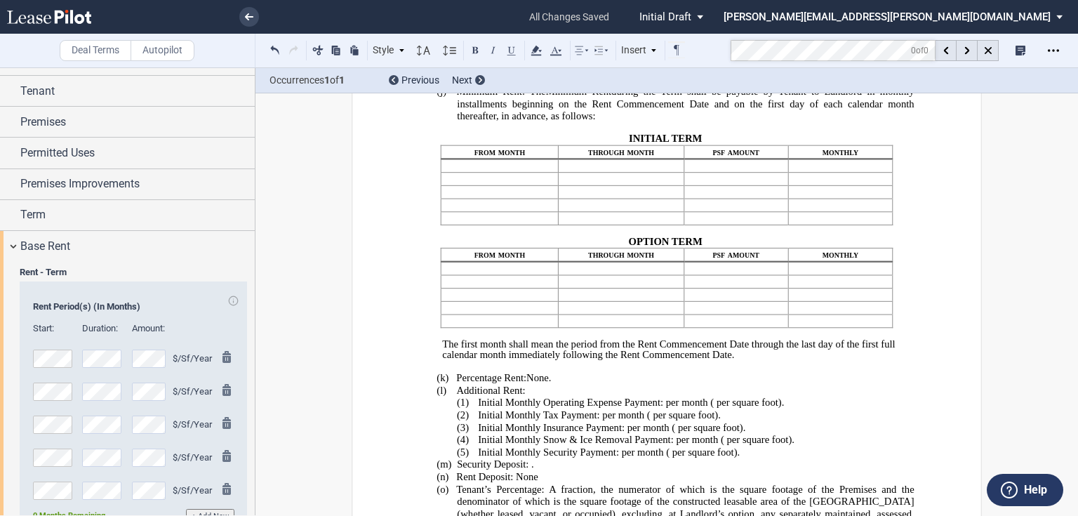
scroll to position [17, 0]
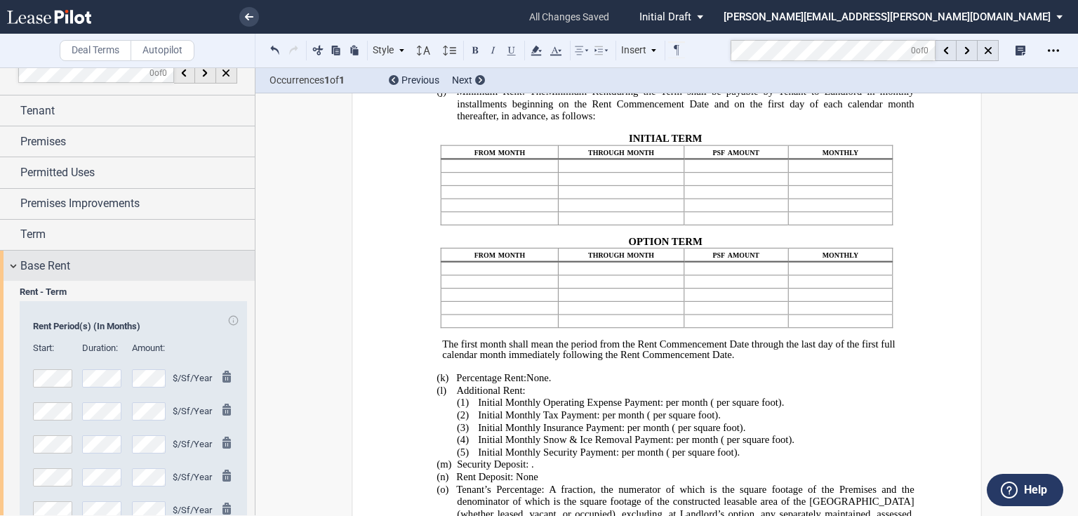
click at [105, 261] on div "Base Rent" at bounding box center [137, 266] width 234 height 17
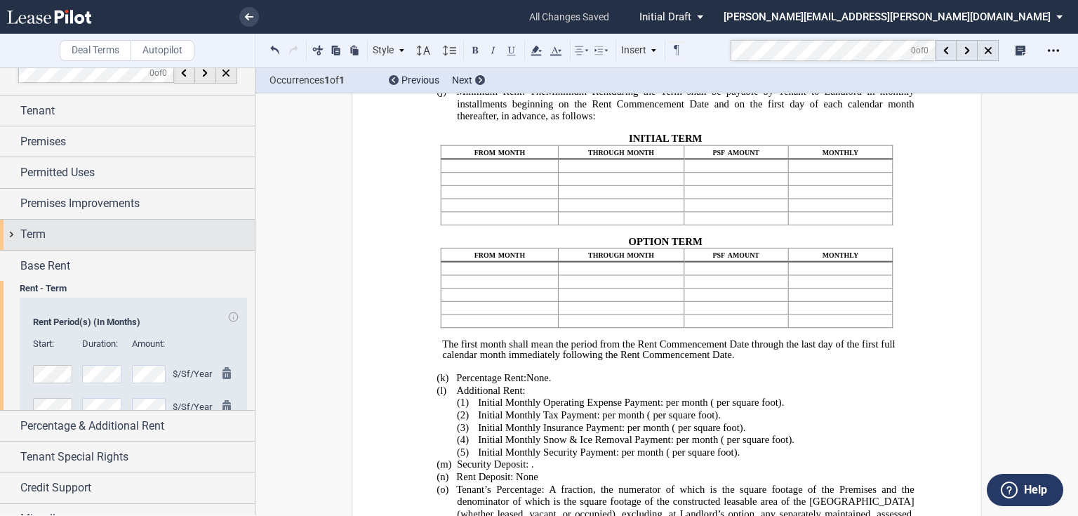
scroll to position [0, 0]
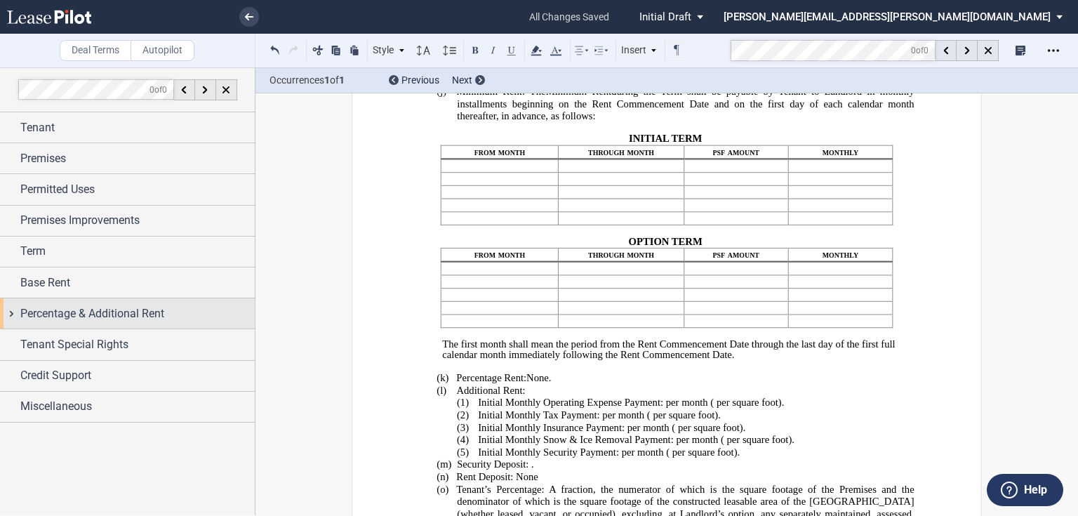
click at [132, 312] on span "Percentage & Additional Rent" at bounding box center [92, 313] width 144 height 17
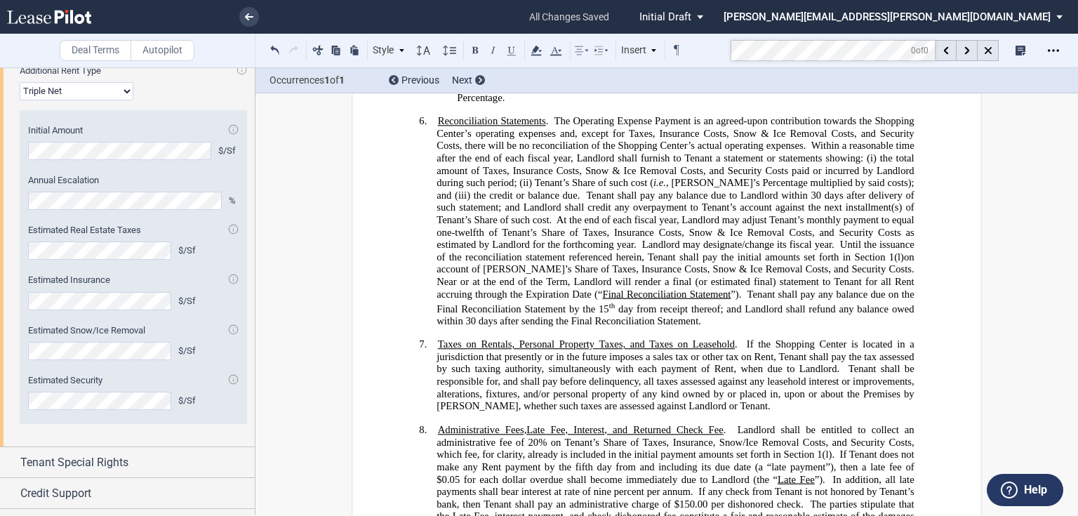
scroll to position [1814, 0]
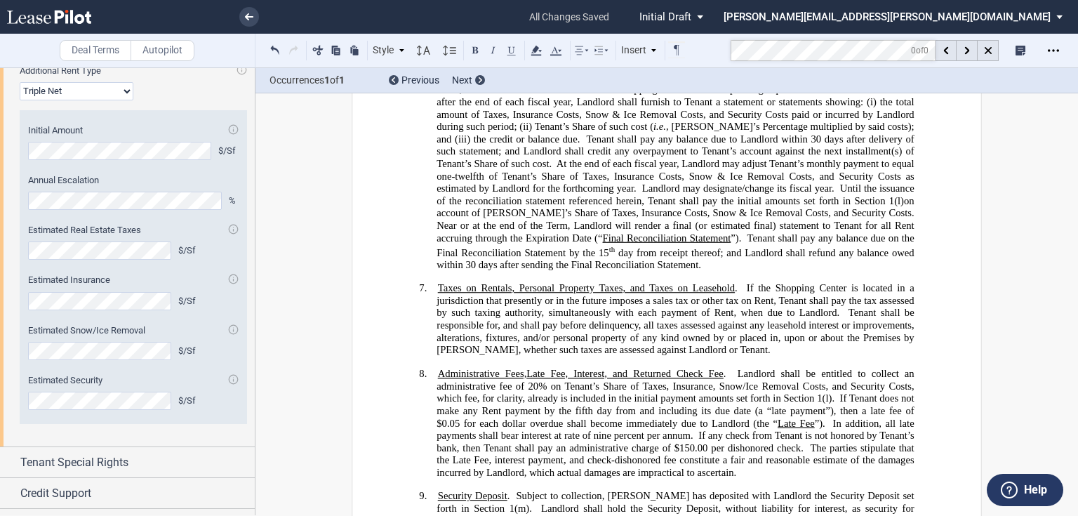
click at [529, 368] on span "Landlord shall be entitled to collect an administrative fee of 20% on Tenant’s …" at bounding box center [677, 386] width 480 height 37
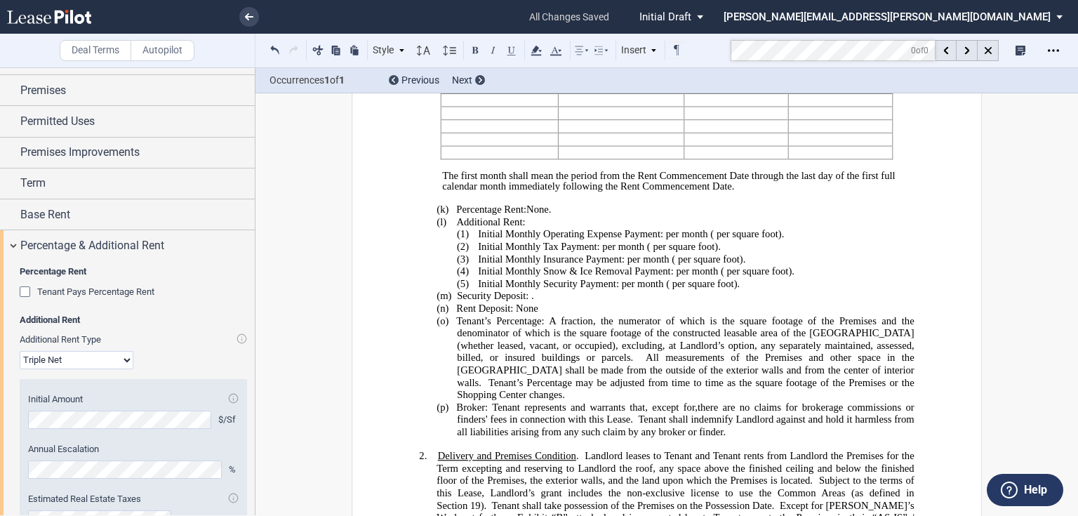
scroll to position [56, 0]
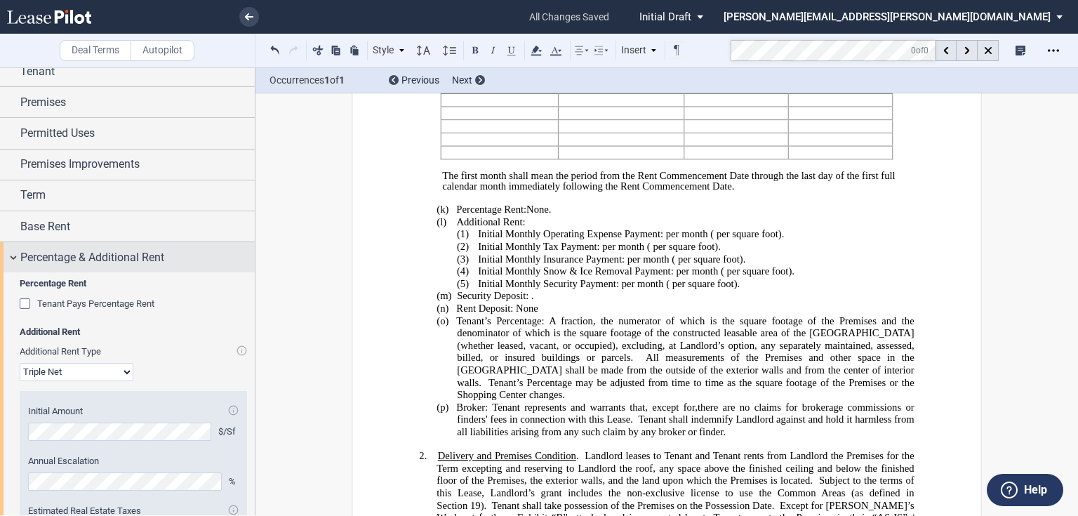
click at [103, 256] on span "Percentage & Additional Rent" at bounding box center [92, 257] width 144 height 17
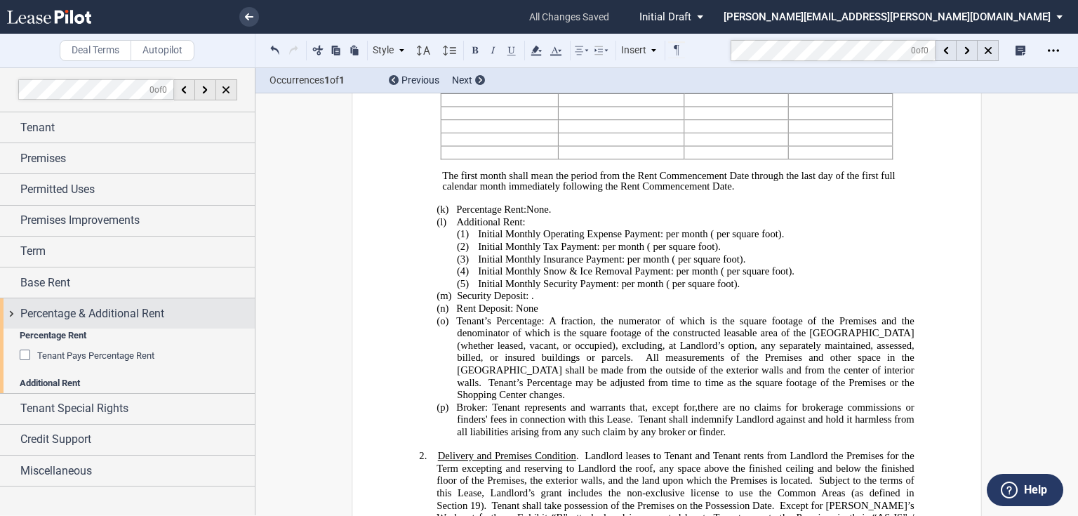
scroll to position [0, 0]
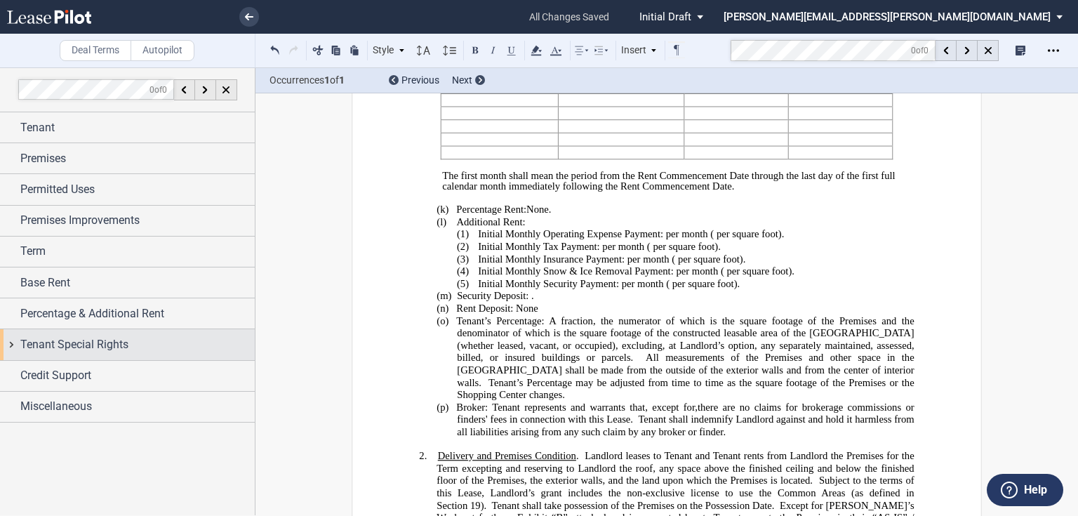
click at [80, 341] on span "Tenant Special Rights" at bounding box center [74, 344] width 108 height 17
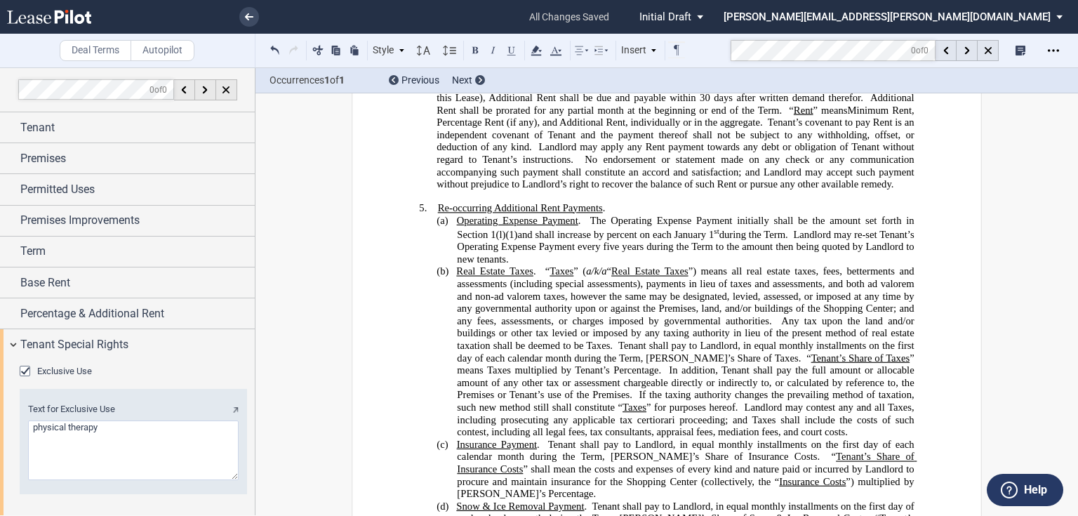
scroll to position [1309, 0]
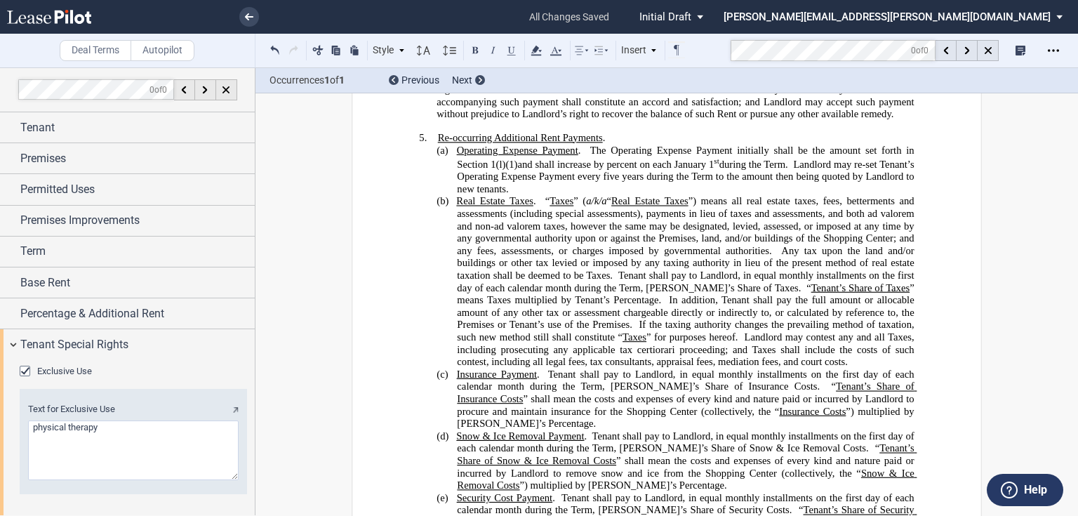
click at [590, 144] on span "The Operating Expense Payment initially shall be the amount set forth in Section" at bounding box center [687, 157] width 460 height 26
click at [615, 272] on span "Tenant shall pay to Landlord, in equal monthly installments on the first day of…" at bounding box center [687, 282] width 460 height 24
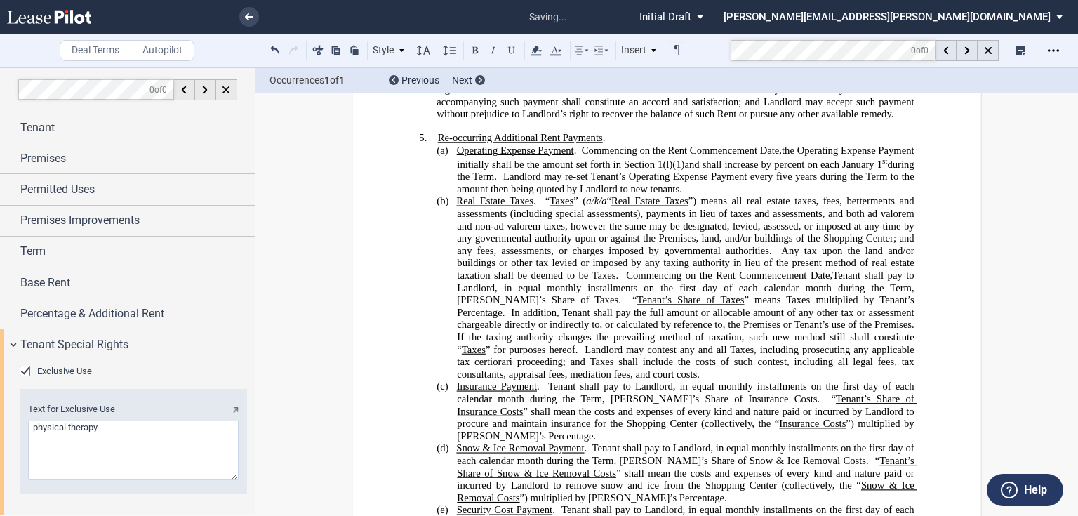
click at [546, 385] on span "Tenant shall pay to Landlord, in equal monthly installments on the first day of…" at bounding box center [687, 393] width 460 height 24
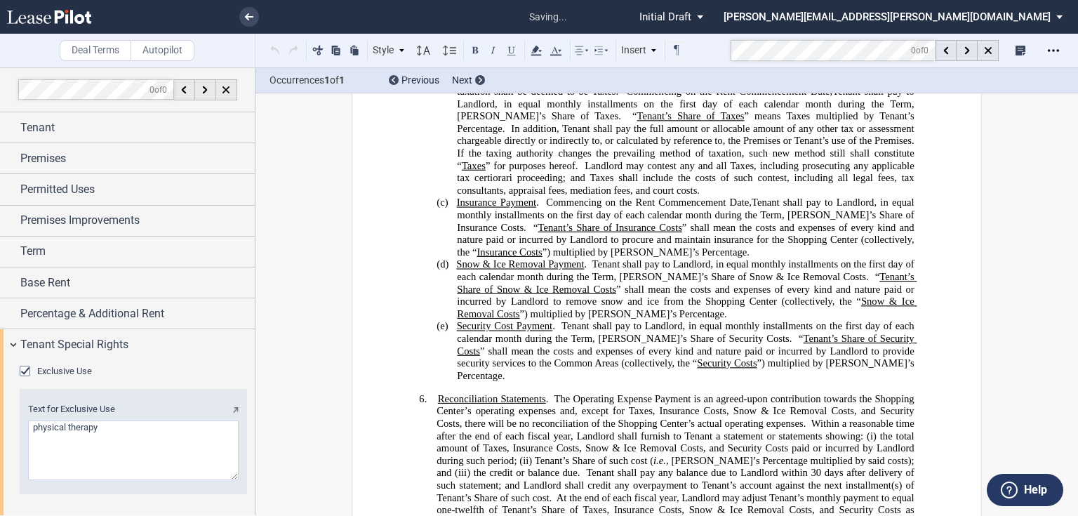
scroll to position [1533, 0]
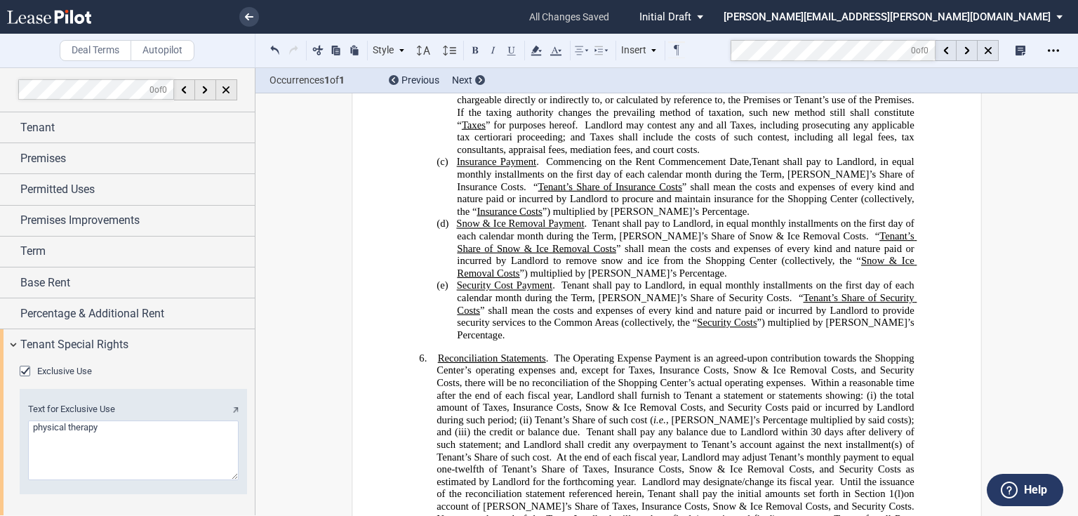
click at [592, 218] on span "Tenant shall pay to Landlord, in equal monthly installments on the first day of…" at bounding box center [687, 230] width 460 height 24
click at [590, 218] on span "Tenant shall pay to Landlord, in equal monthly installments on the first day of…" at bounding box center [687, 230] width 460 height 24
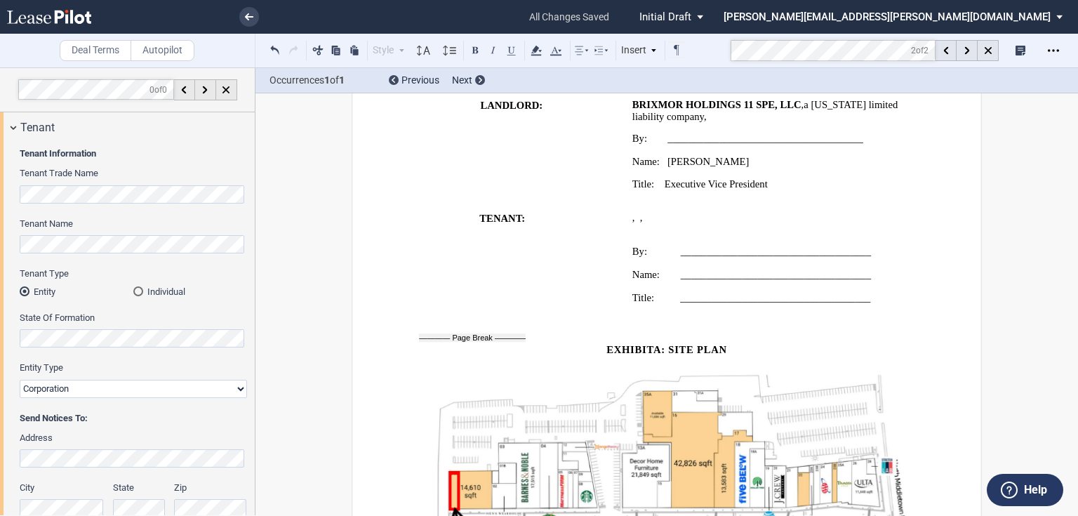
scroll to position [9499, 0]
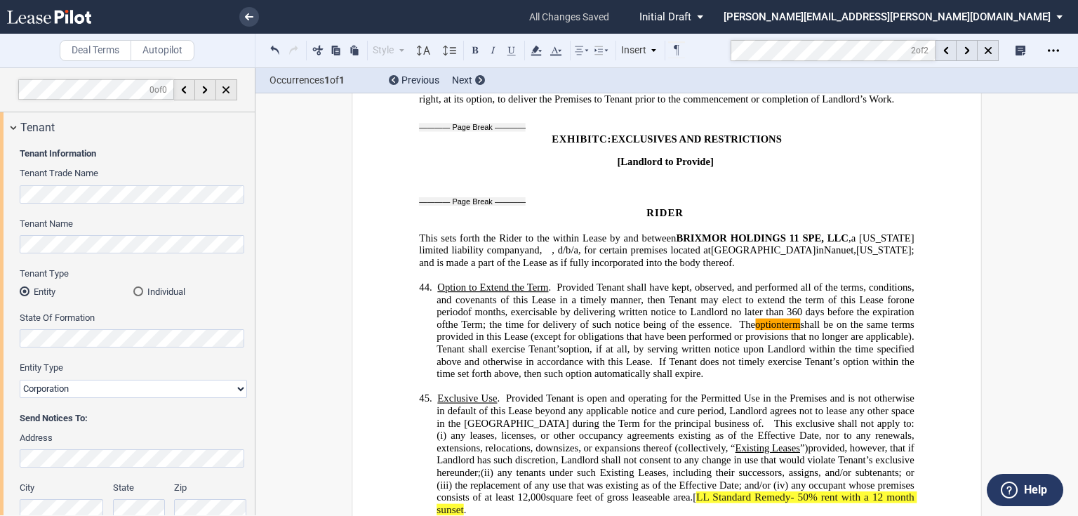
click at [523, 306] on span ", exercisable by delivering written notice to Landlord no later than 360" at bounding box center [654, 312] width 297 height 12
click at [644, 306] on span "(“ Option Term ”), exercisable by delivering written notice to Landlord no late…" at bounding box center [684, 312] width 359 height 12
drag, startPoint x: 850, startPoint y: 250, endPoint x: 910, endPoint y: 251, distance: 59.7
click at [835, 319] on span "The option" at bounding box center [812, 325] width 45 height 12
click at [967, 50] on use at bounding box center [967, 51] width 5 height 8
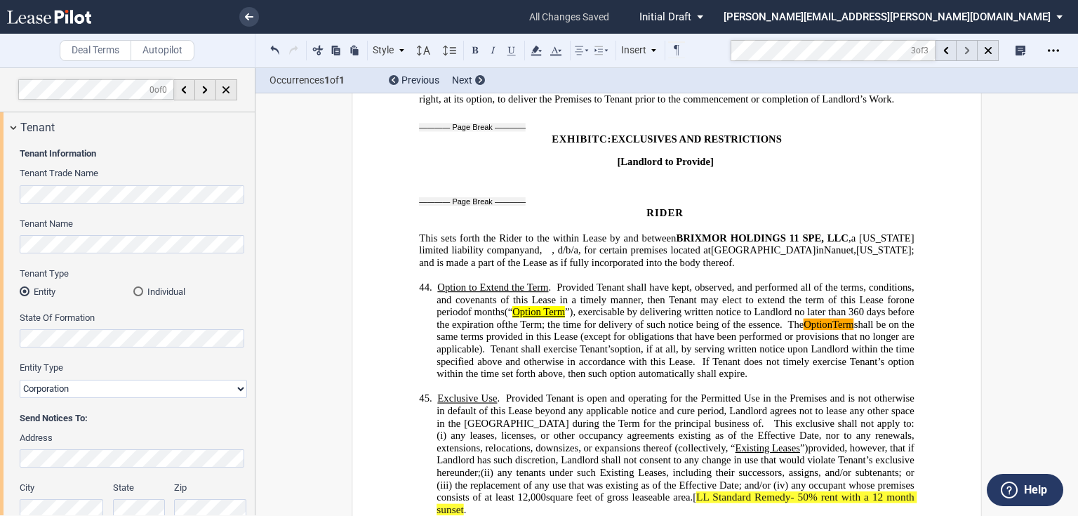
click at [967, 50] on use at bounding box center [967, 51] width 5 height 8
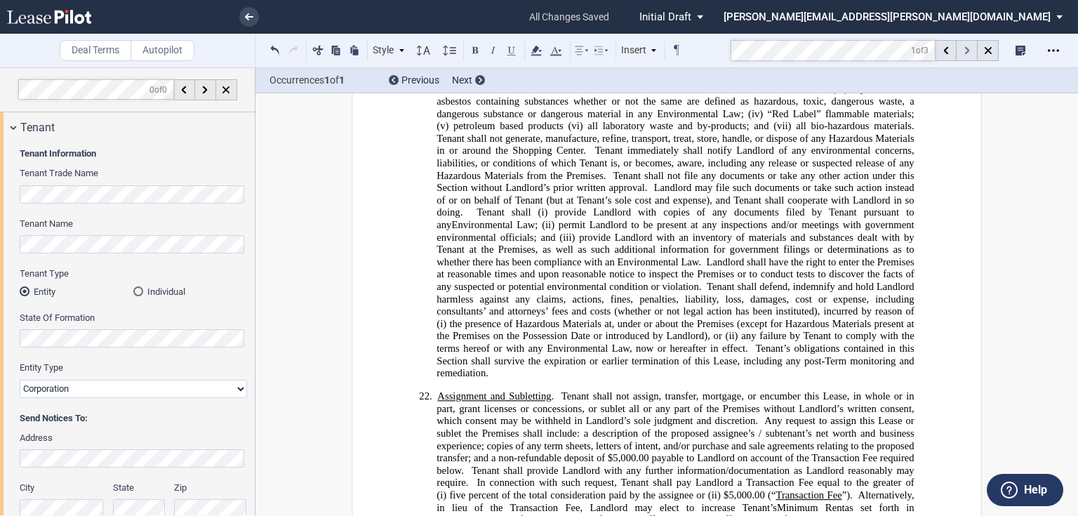
scroll to position [471, 0]
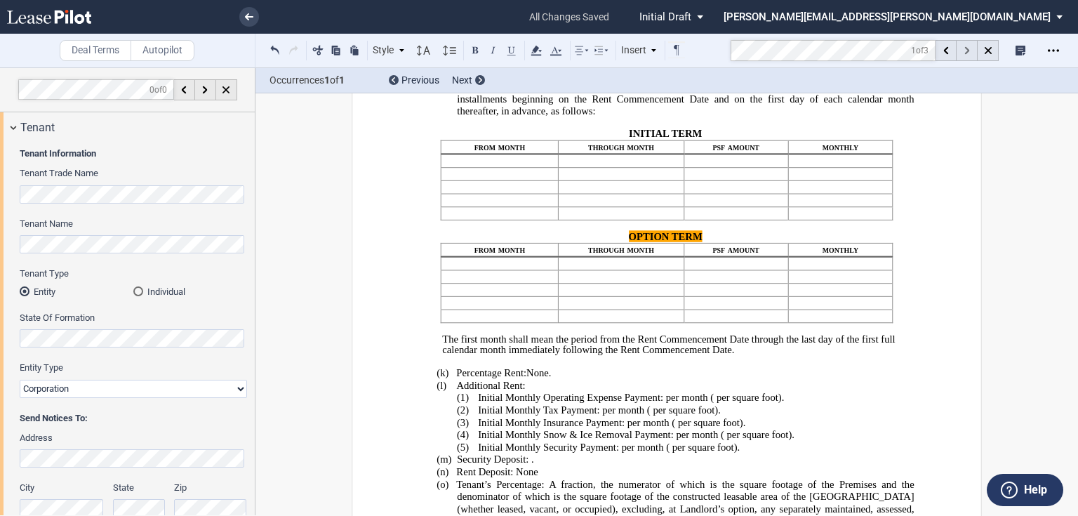
click at [967, 50] on use at bounding box center [967, 51] width 5 height 8
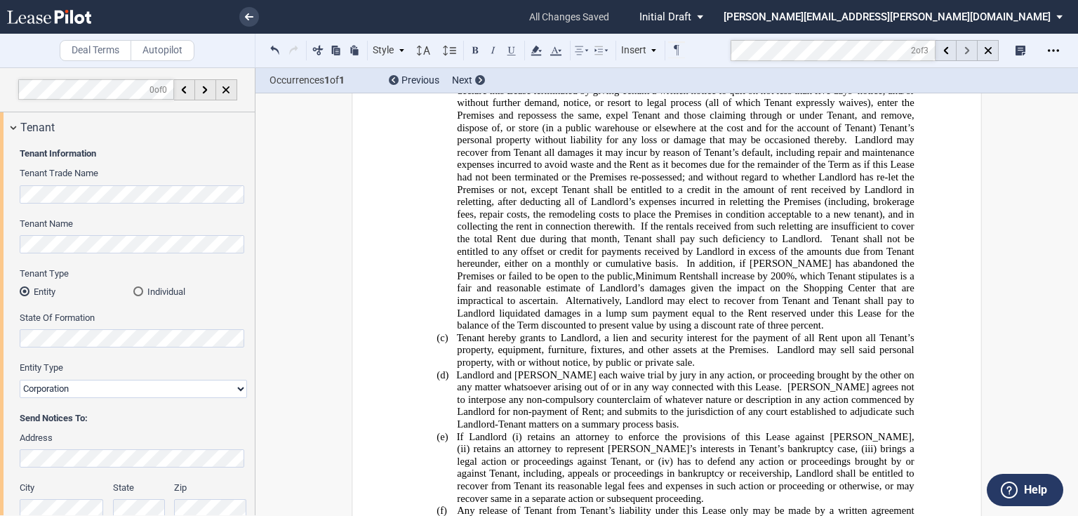
scroll to position [9487, 0]
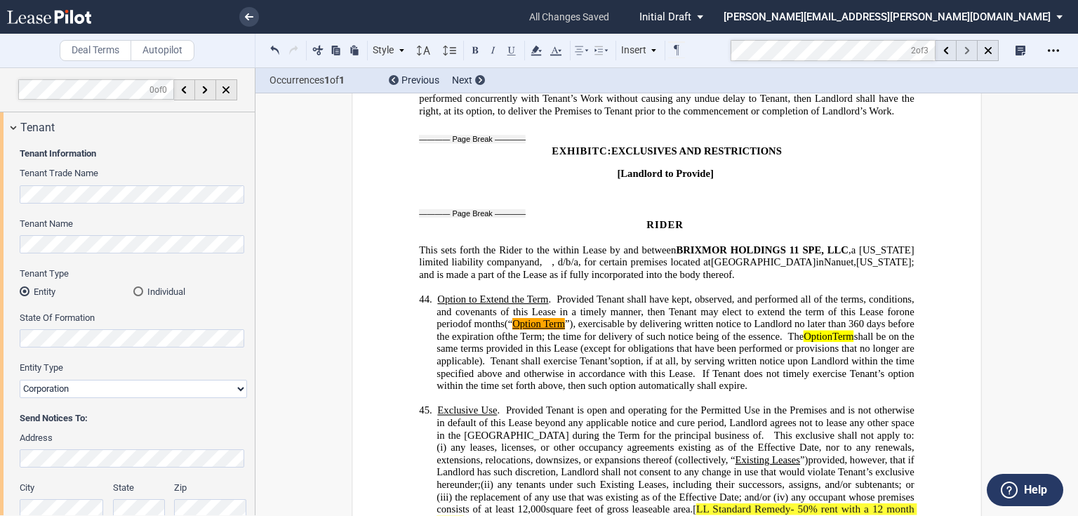
click at [967, 50] on use at bounding box center [967, 51] width 5 height 8
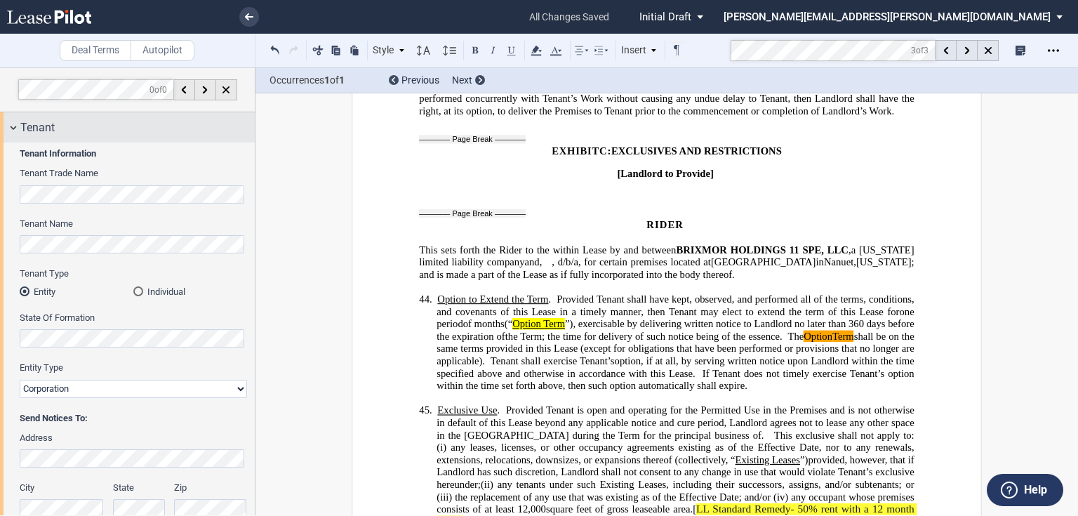
click at [84, 129] on div "Tenant" at bounding box center [137, 127] width 234 height 17
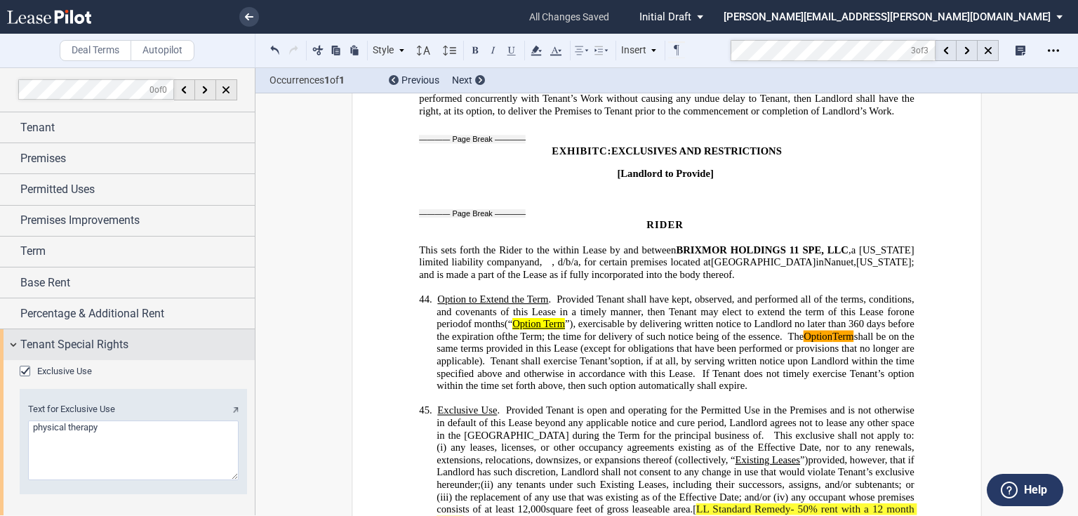
scroll to position [56, 0]
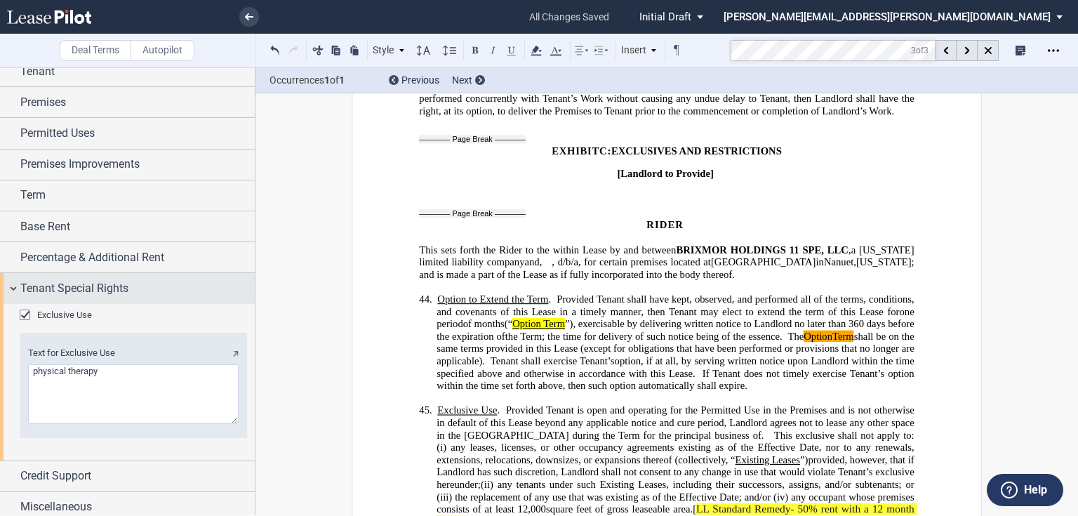
click at [90, 286] on span "Tenant Special Rights" at bounding box center [74, 288] width 108 height 17
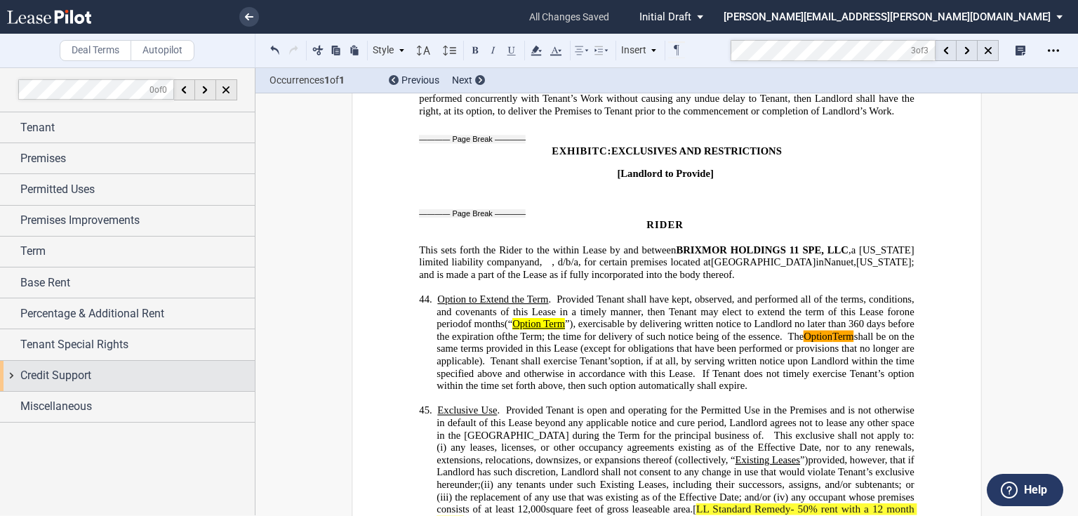
click at [53, 367] on span "Credit Support" at bounding box center [55, 375] width 71 height 17
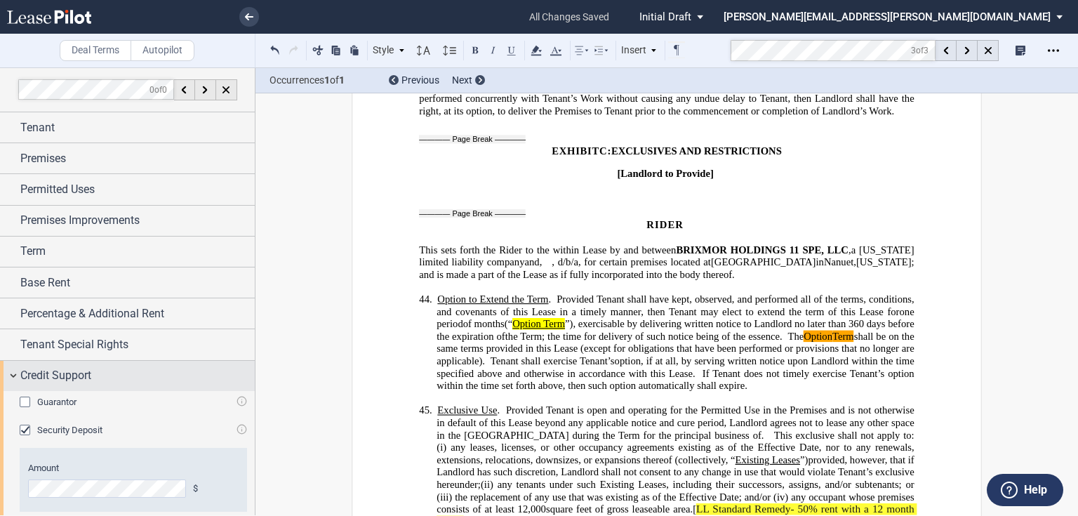
click at [53, 372] on span "Credit Support" at bounding box center [55, 375] width 71 height 17
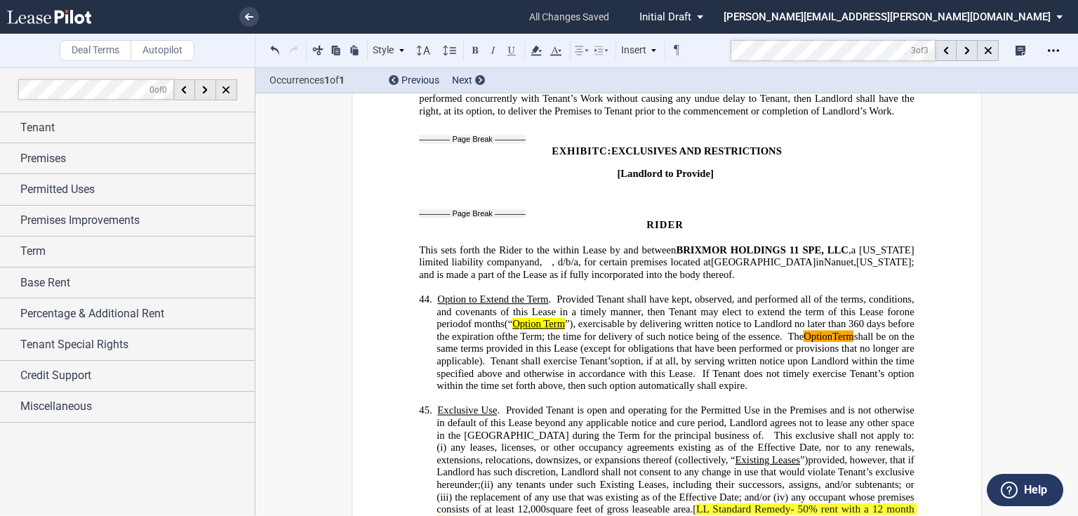
click at [691, 355] on span ", if at all, by serving written notice upon Landlord within the time specified …" at bounding box center [677, 367] width 480 height 24
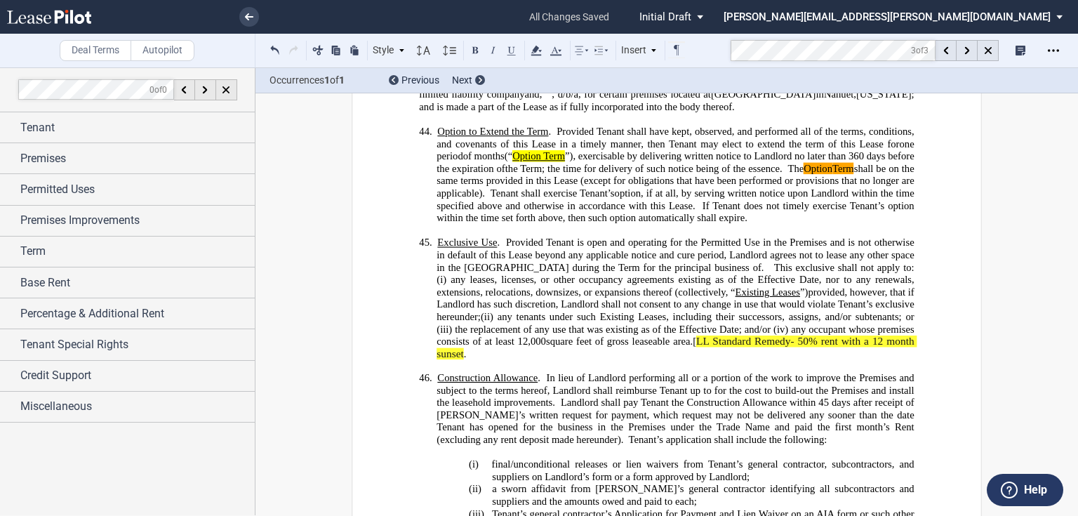
scroll to position [9655, 0]
click at [834, 278] on p "45. Exclusive Use . Provided Tenant is open and operating for the Permitted Use…" at bounding box center [675, 299] width 477 height 124
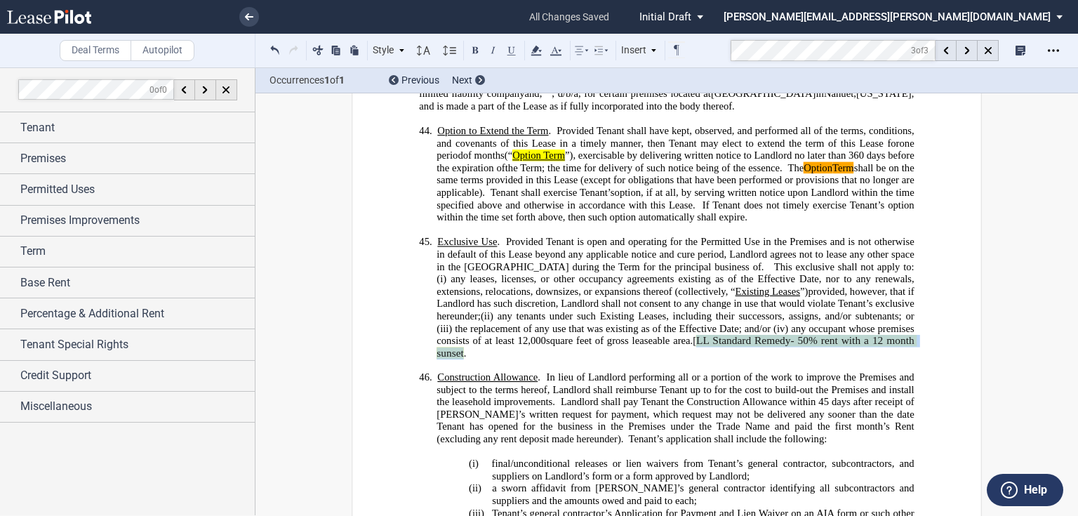
drag, startPoint x: 810, startPoint y: 265, endPoint x: 576, endPoint y: 279, distance: 234.9
click at [576, 279] on p "45. Exclusive Use . Provided Tenant is open and operating for the Permitted Use…" at bounding box center [675, 299] width 477 height 124
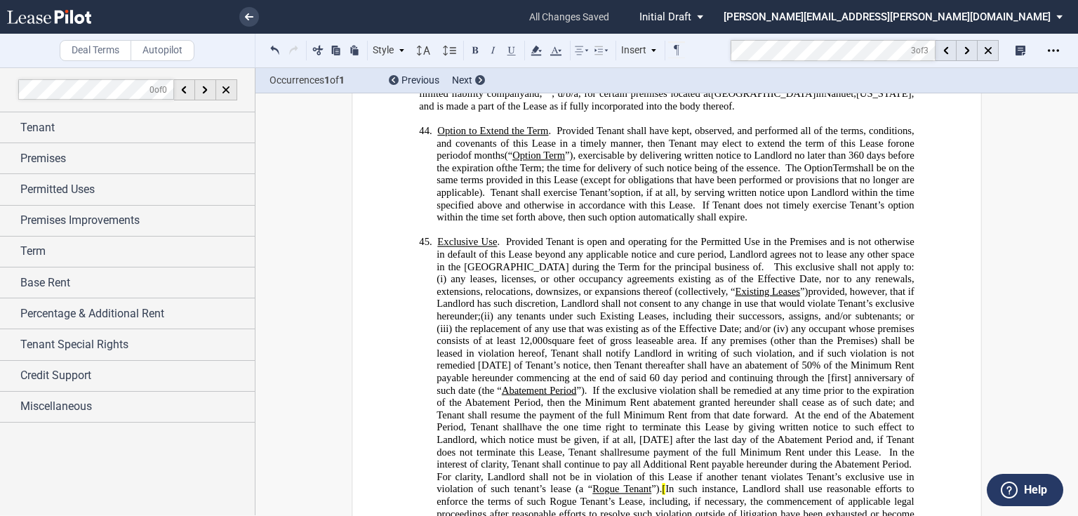
drag, startPoint x: 485, startPoint y: 313, endPoint x: 560, endPoint y: 313, distance: 74.4
click at [486, 335] on span "If any premises (other than the Premises) shall be leased in violation hereof, …" at bounding box center [677, 464] width 480 height 259
click at [662, 484] on span "”)." at bounding box center [657, 490] width 11 height 12
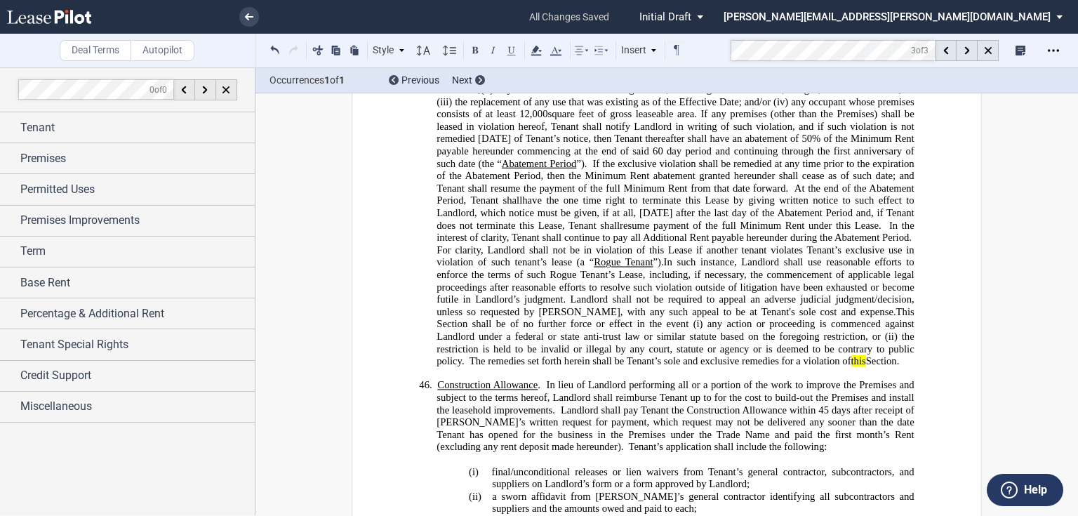
click at [853, 355] on span "this" at bounding box center [859, 361] width 15 height 12
click at [531, 54] on icon at bounding box center [536, 50] width 17 height 17
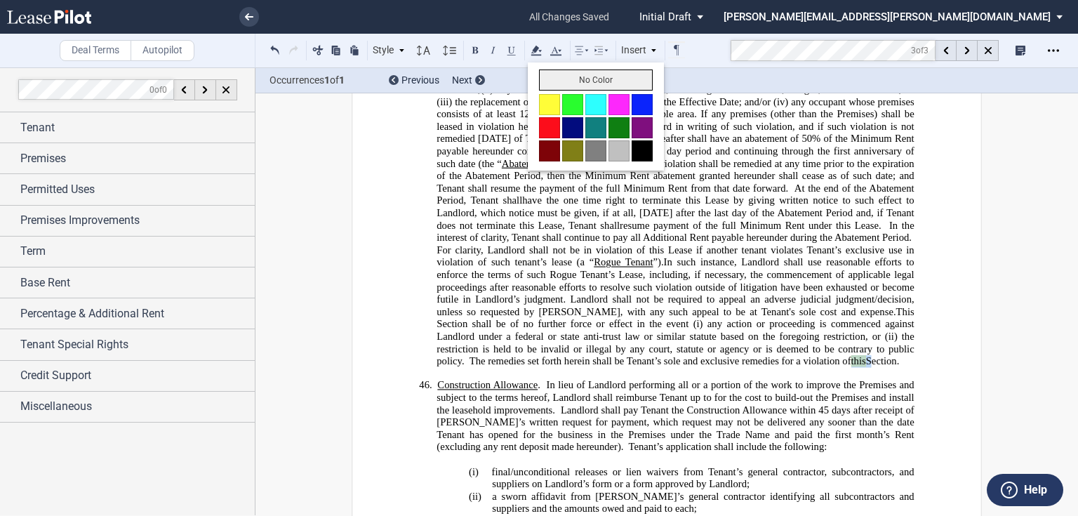
click at [564, 86] on button "No Color" at bounding box center [596, 80] width 114 height 21
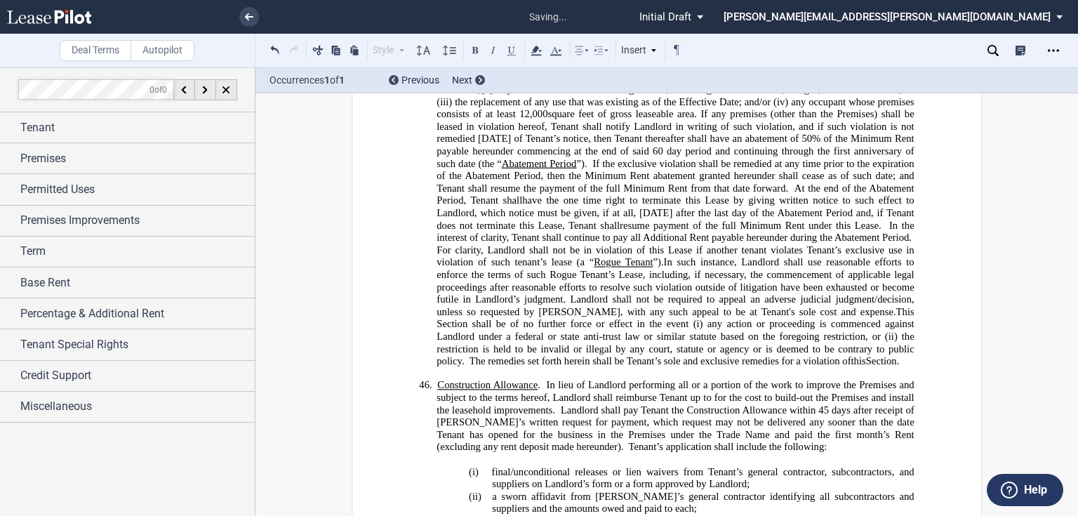
click at [712, 257] on span "In such instance, Landlord shall use reasonable efforts to enforce the terms of…" at bounding box center [677, 287] width 480 height 61
click at [735, 368] on p "﻿" at bounding box center [666, 373] width 495 height 11
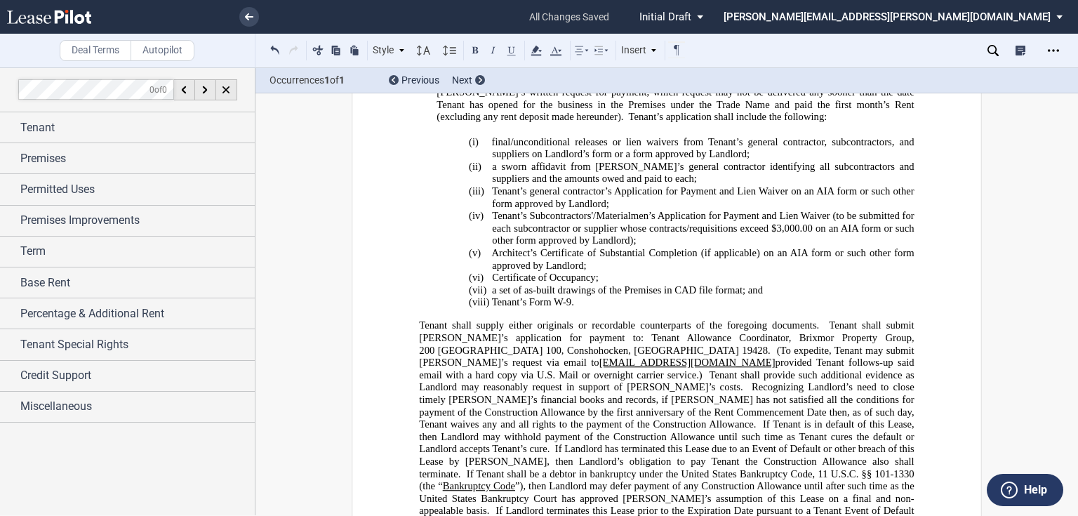
scroll to position [10219, 0]
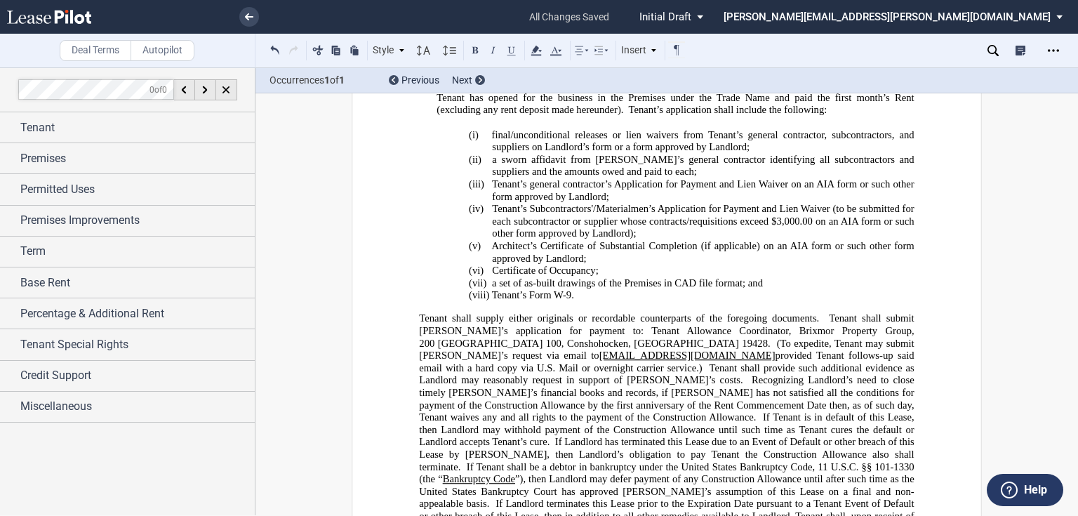
click at [771, 337] on span at bounding box center [774, 343] width 6 height 12
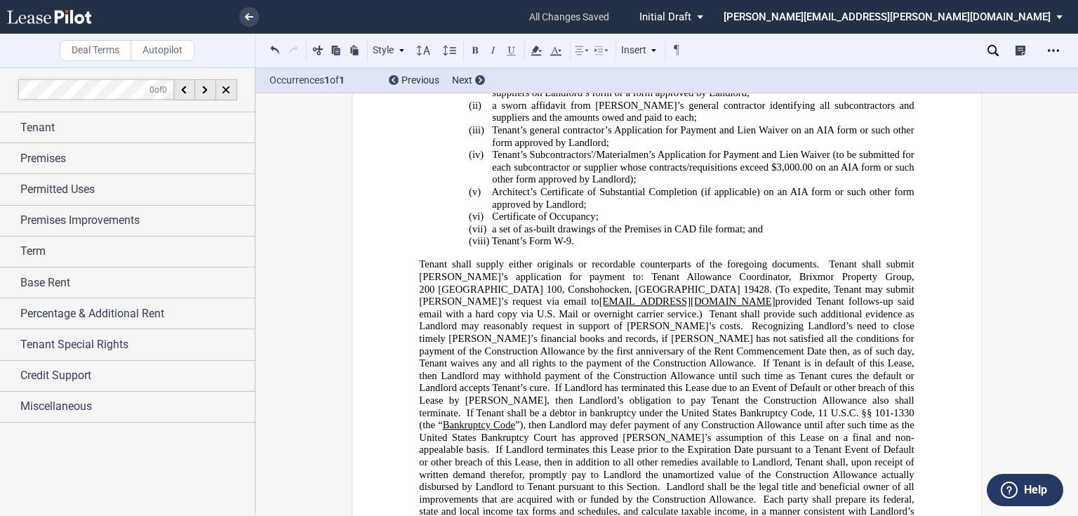
scroll to position [10273, 0]
click at [892, 463] on p "Tenant shall supply either originals or recordable counterparts of the foregoin…" at bounding box center [666, 406] width 495 height 296
click at [640, 56] on div "Insert" at bounding box center [639, 50] width 41 height 18
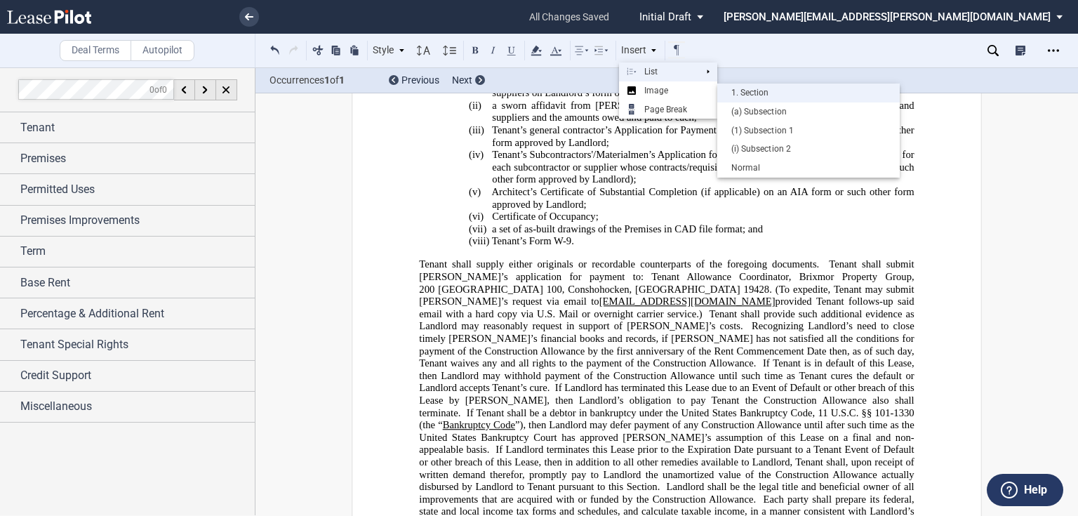
click at [744, 93] on div "1. Section" at bounding box center [809, 93] width 169 height 12
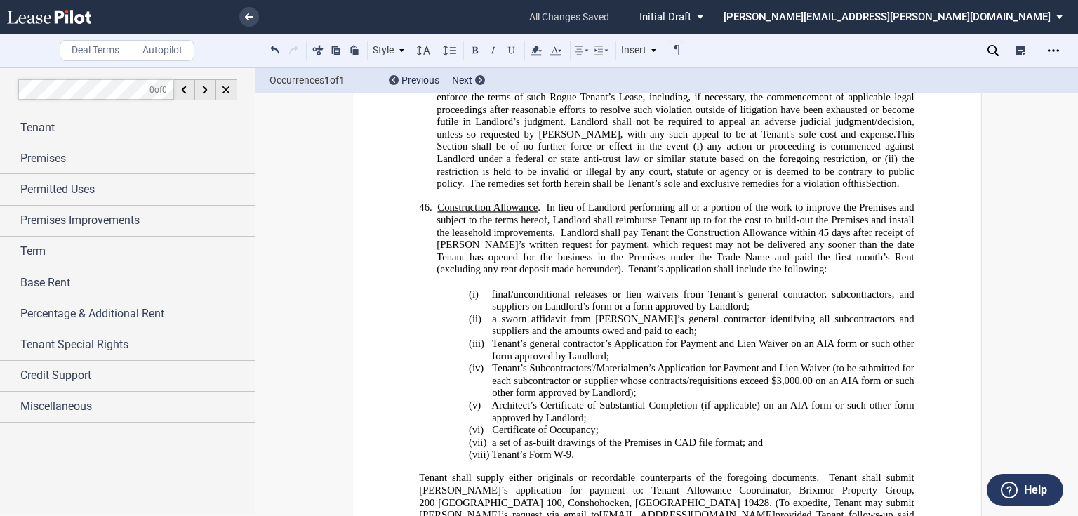
scroll to position [10097, 0]
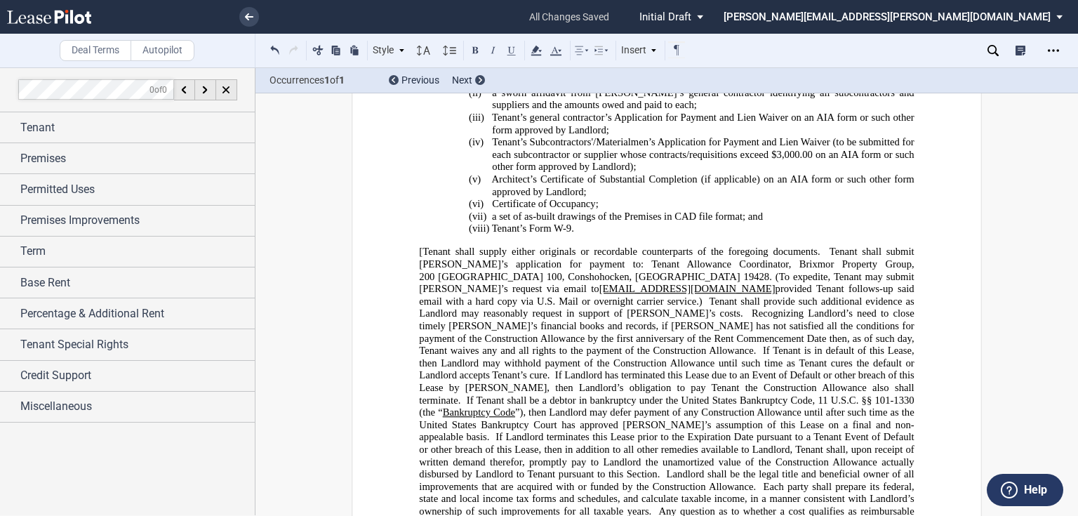
scroll to position [10321, 0]
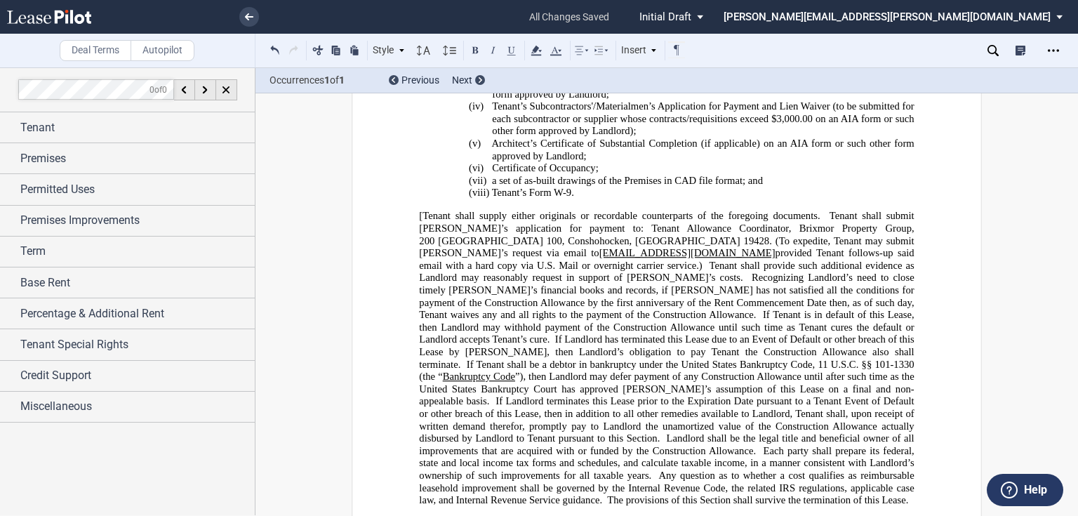
click at [749, 371] on span "”), then Landlord may defer payment of any Construction Allowance until after s…" at bounding box center [668, 389] width 498 height 37
click at [991, 53] on icon at bounding box center [993, 50] width 11 height 11
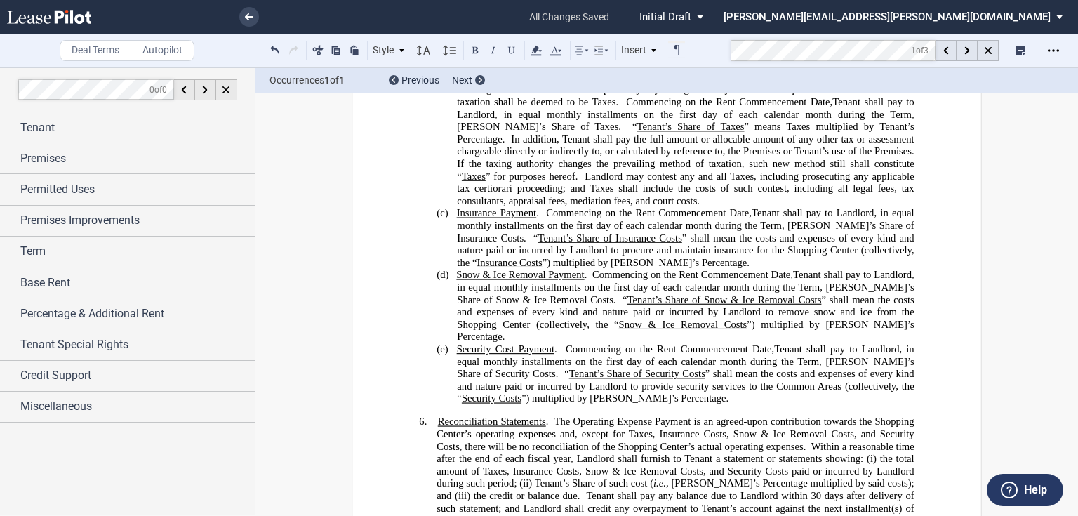
scroll to position [1484, 0]
click at [989, 53] on icon at bounding box center [988, 50] width 7 height 7
click at [628, 292] on span "Tenant’s Share of Snow & Ice Removal Costs" at bounding box center [725, 298] width 194 height 12
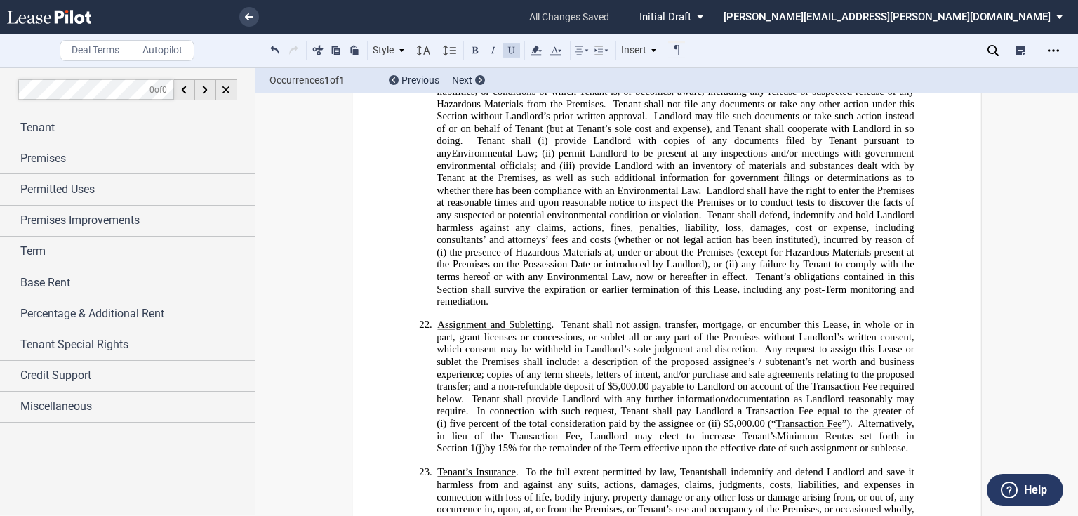
scroll to position [4685, 0]
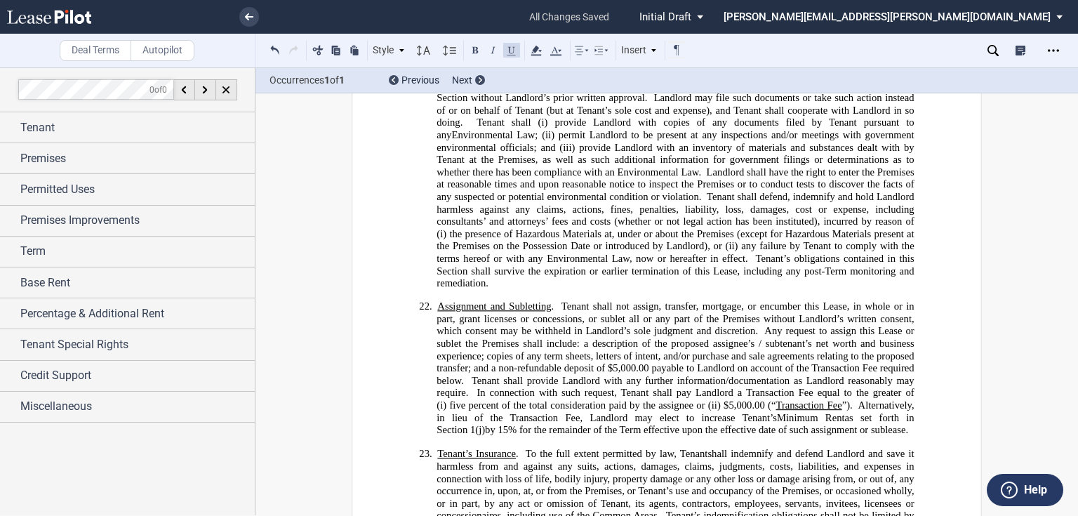
click at [517, 300] on span "Tenant shall not assign, transfer, mortgage, or encumber this Lease, in whole o…" at bounding box center [677, 318] width 480 height 37
click at [564, 300] on span "Tenant shall not assign, transfer, mortgage, or encumber this Lease, in whole o…" at bounding box center [677, 318] width 480 height 37
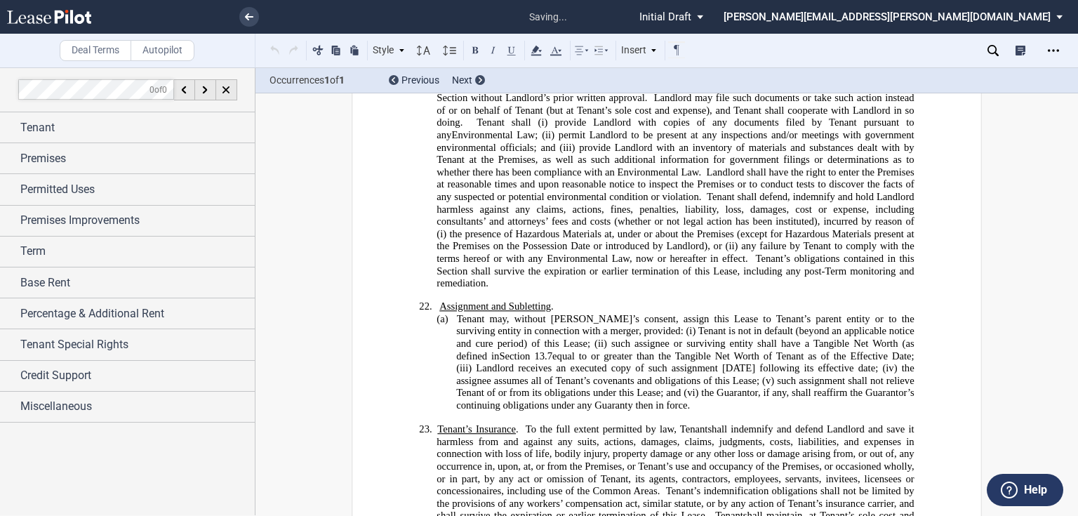
click at [652, 354] on p "(a) ﻿ ﻿ Rent ﻿ Tenant may, without Landlord’s consent, assign this Lease to Ten…" at bounding box center [685, 362] width 458 height 99
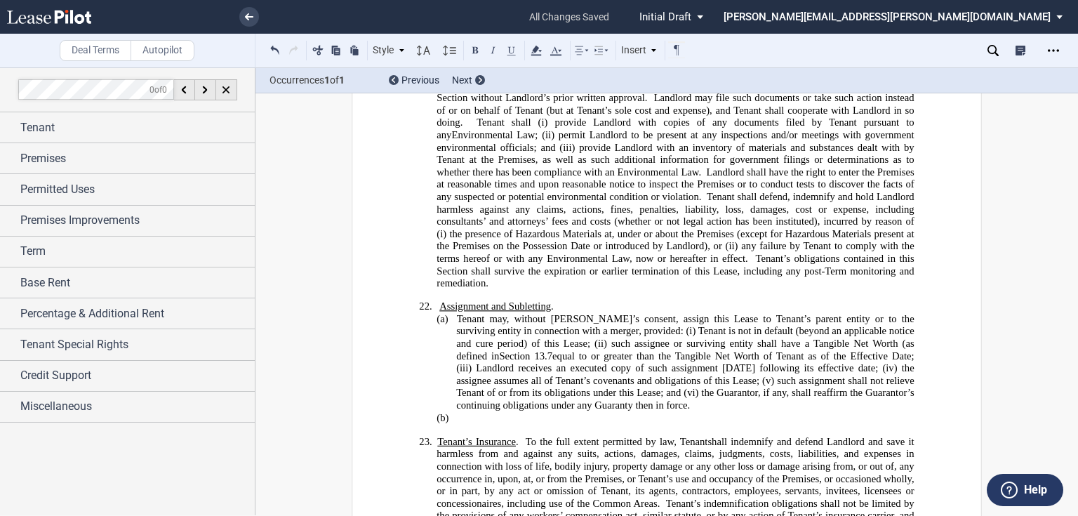
click at [516, 412] on p "(b) ​" at bounding box center [685, 418] width 457 height 13
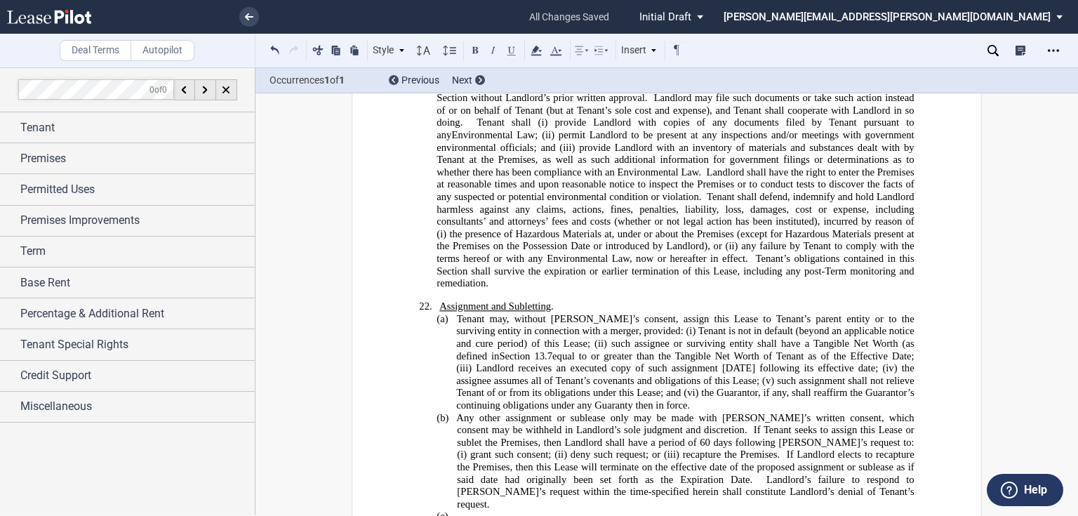
click at [506, 510] on p "(c) ​" at bounding box center [685, 516] width 457 height 13
click at [553, 350] on span "Section 13.7" at bounding box center [525, 356] width 53 height 12
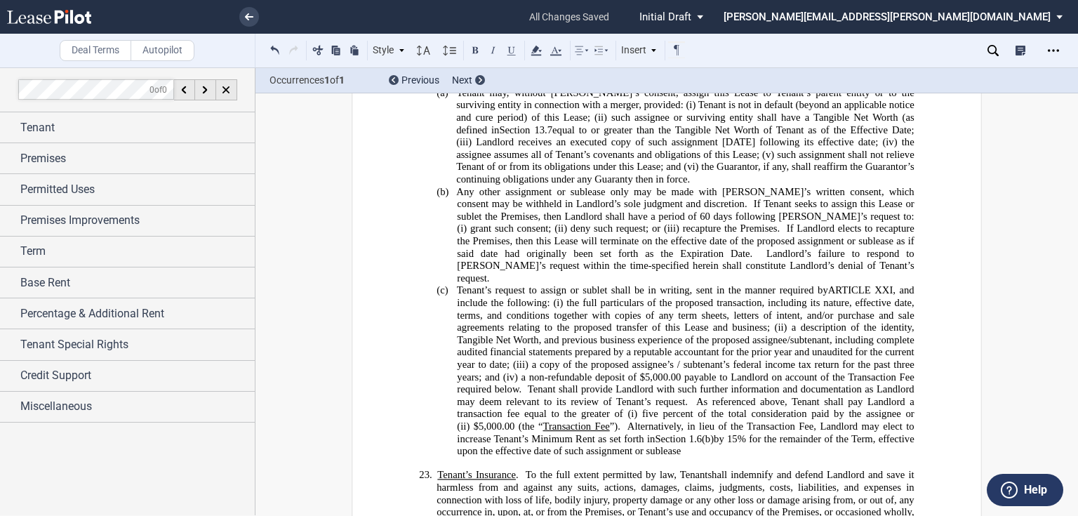
scroll to position [4966, 0]
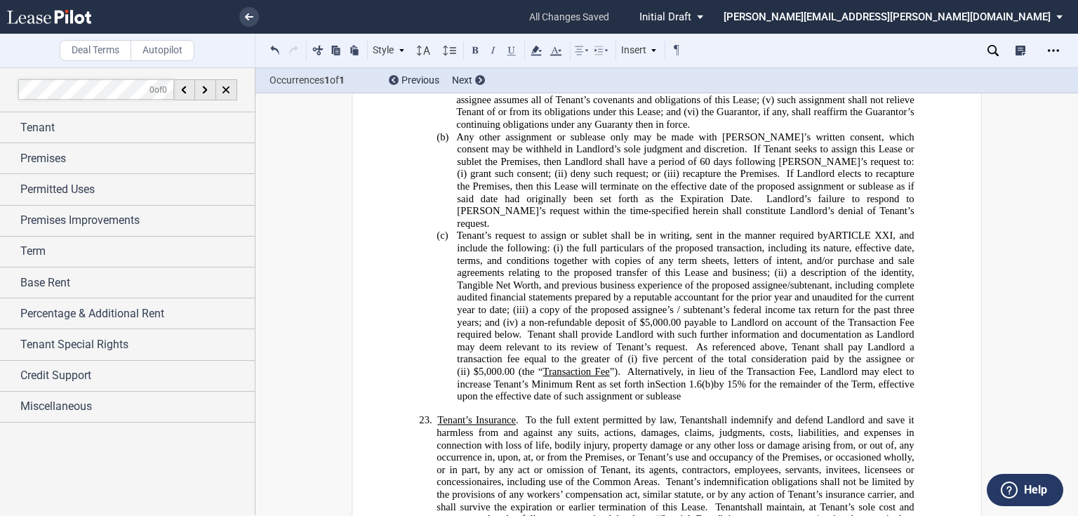
click at [708, 403] on p "﻿" at bounding box center [666, 408] width 495 height 11
click at [696, 331] on p "(c) ​ Tenant’s request to assign or sublet shall be in writing, sent in the man…" at bounding box center [685, 316] width 457 height 173
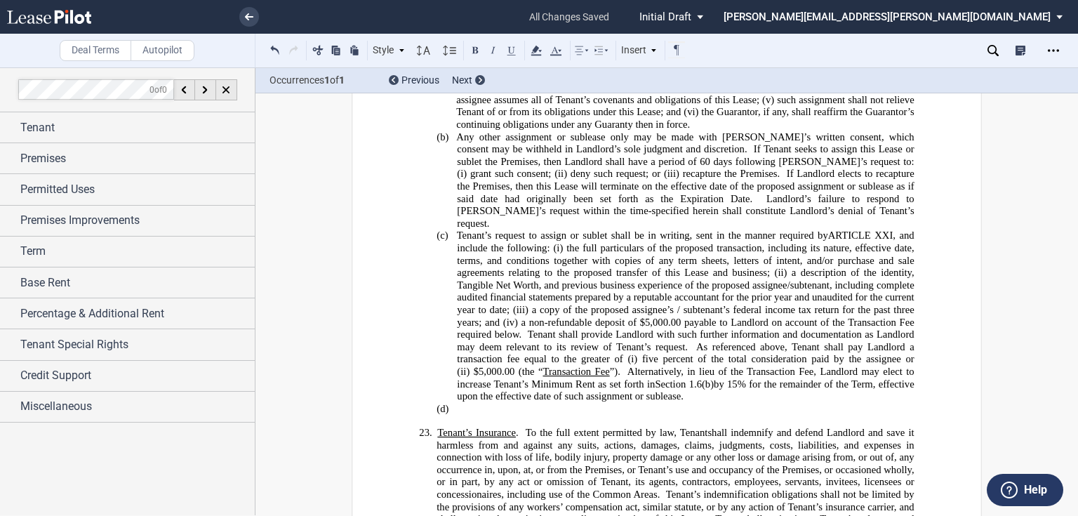
click at [633, 403] on p "(d) ​" at bounding box center [685, 409] width 457 height 13
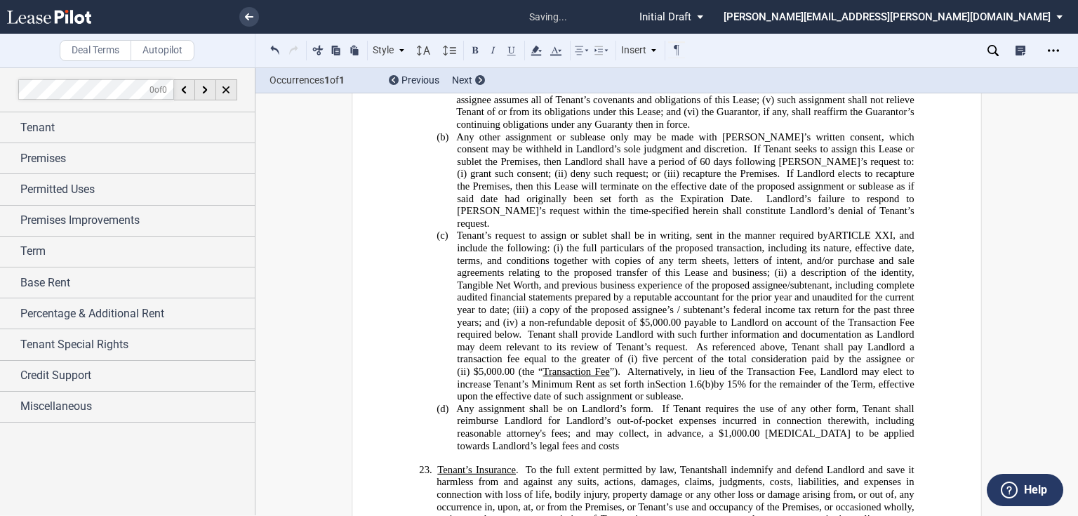
click at [604, 452] on p "﻿" at bounding box center [666, 457] width 495 height 11
click at [601, 403] on p "(d) ​ Any assignment shall be on Landlord’s form. If Tenant requires the use of…" at bounding box center [685, 427] width 457 height 49
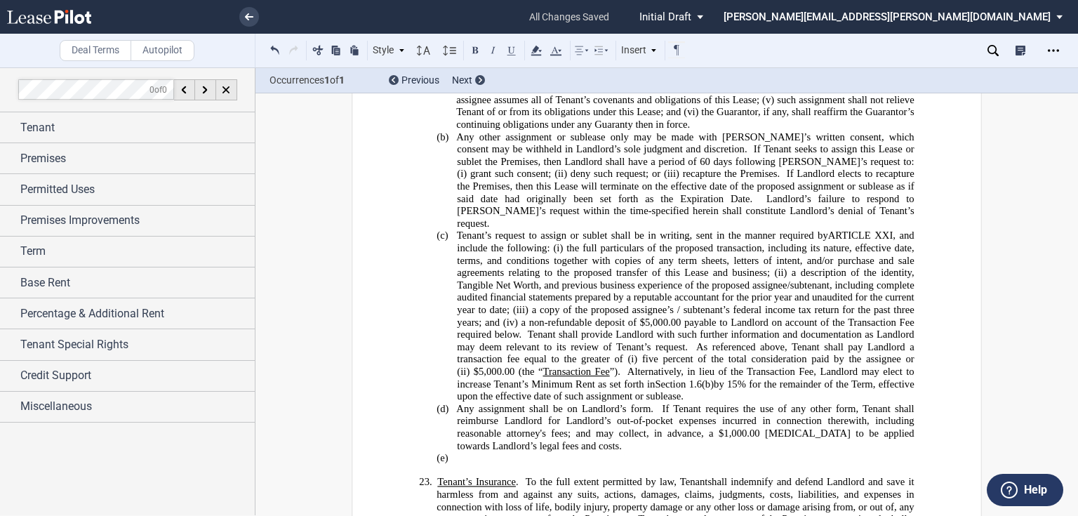
click at [538, 452] on p "(e) ​" at bounding box center [685, 458] width 457 height 13
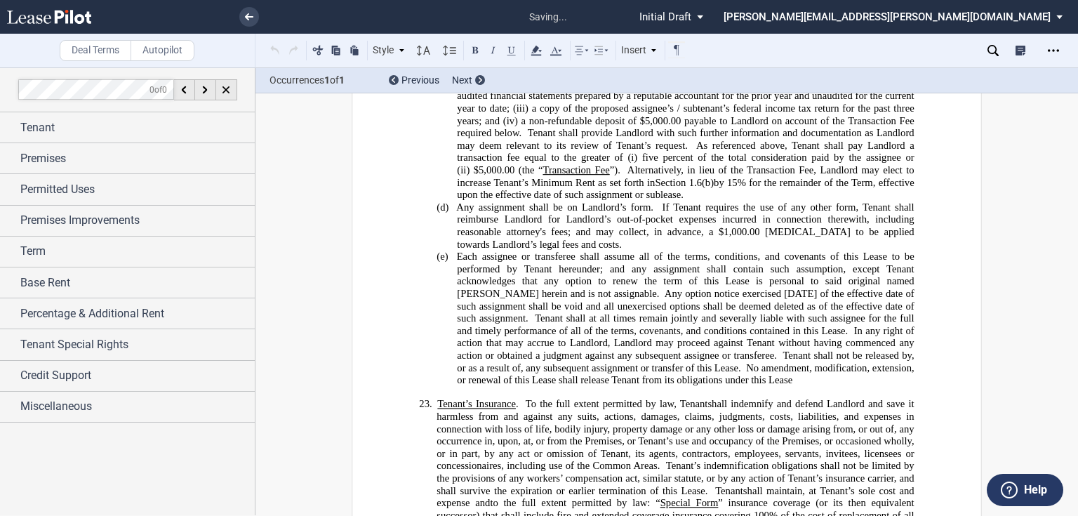
scroll to position [5247, 0]
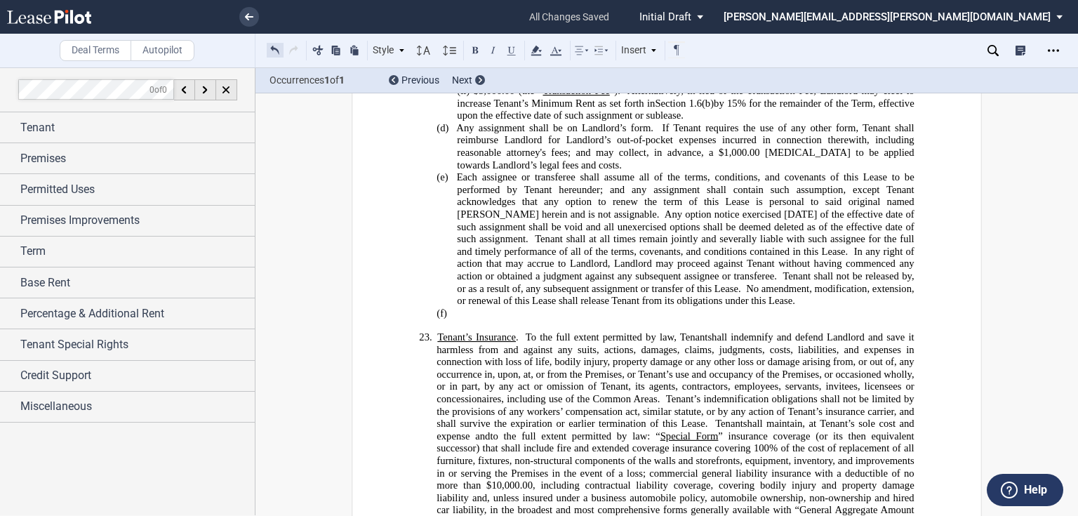
click at [270, 48] on button at bounding box center [275, 49] width 17 height 17
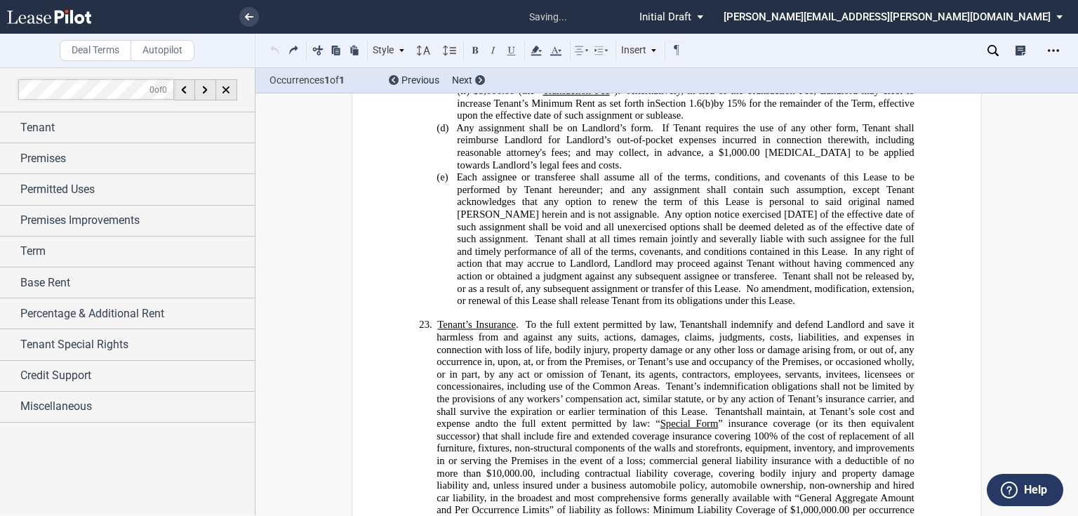
click at [270, 48] on div "Style 1. Section (a) Subsection (1) Subsection 1 (i) Subsection 2 Normal Normal…" at bounding box center [477, 50] width 420 height 18
click at [272, 48] on button at bounding box center [275, 49] width 17 height 17
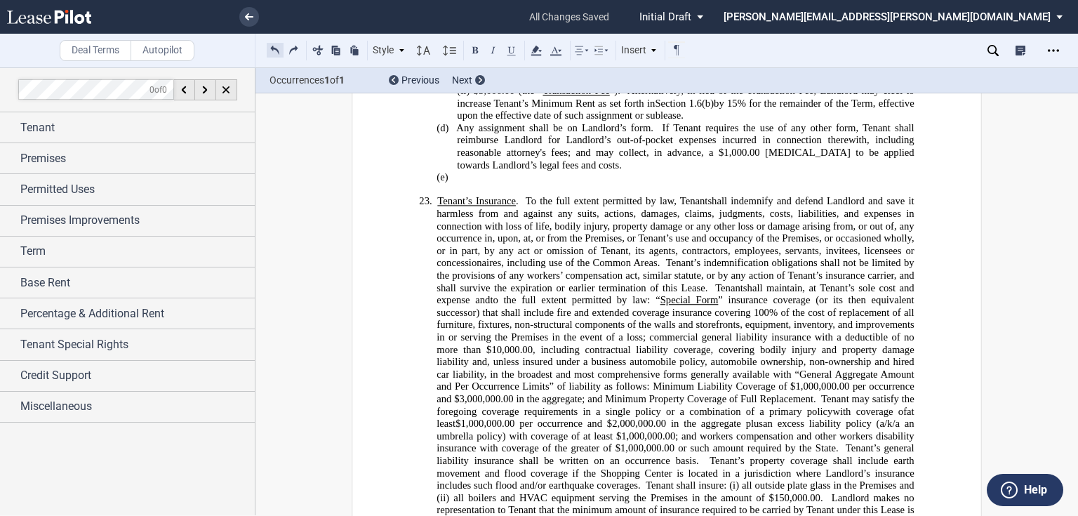
click at [272, 48] on button at bounding box center [275, 49] width 17 height 17
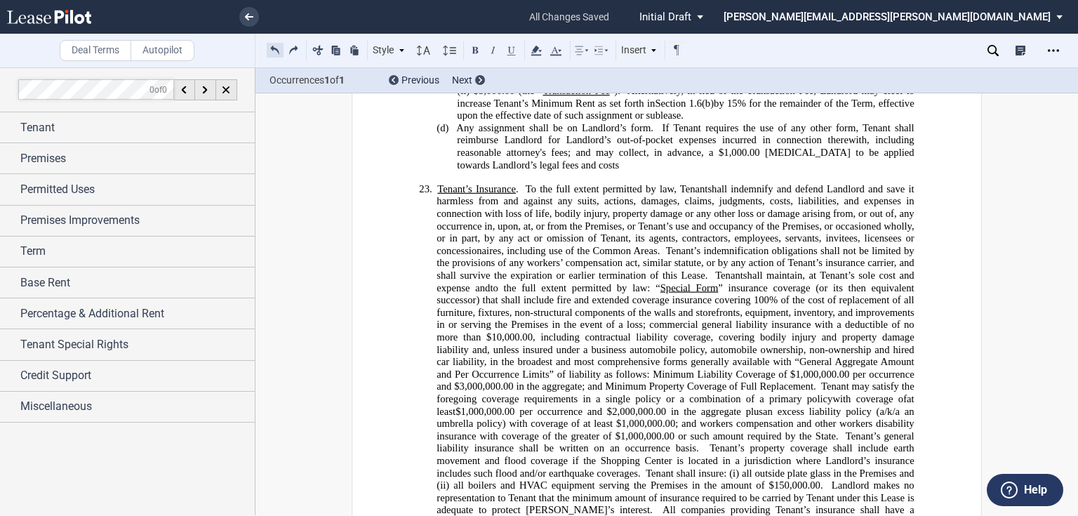
scroll to position [5235, 0]
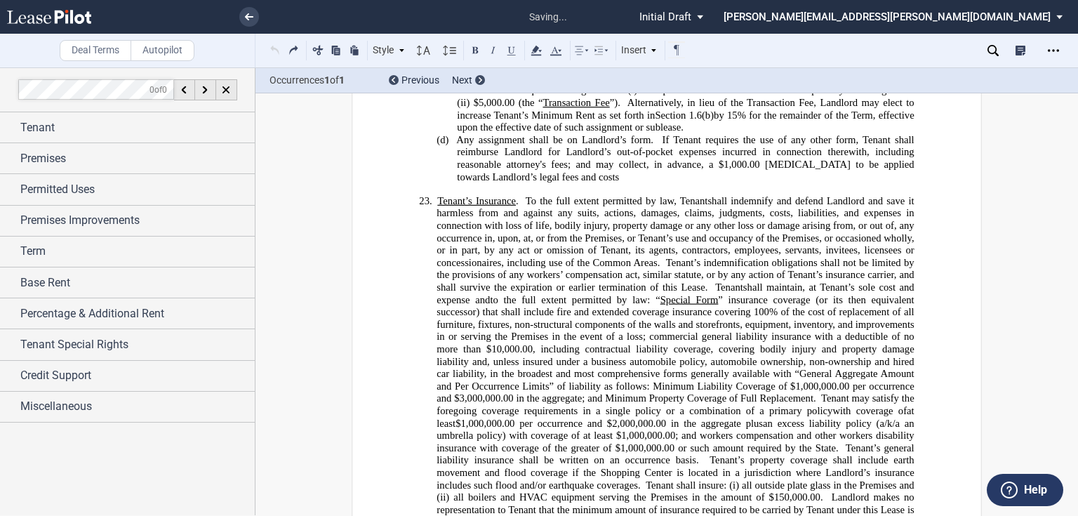
click at [272, 48] on div "Style 1. Section (a) Subsection (1) Subsection 1 (i) Subsection 2 Normal Normal…" at bounding box center [477, 50] width 420 height 18
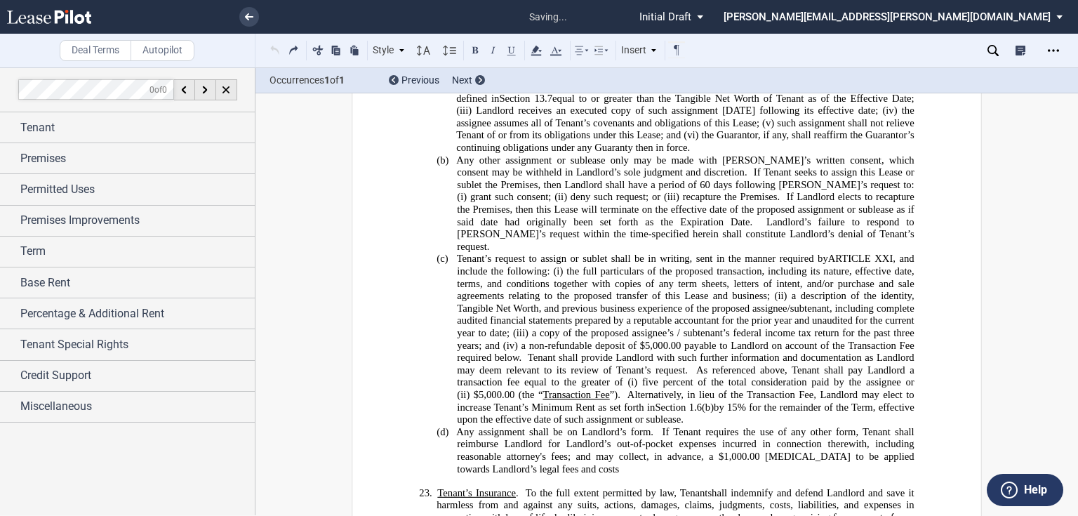
scroll to position [4898, 0]
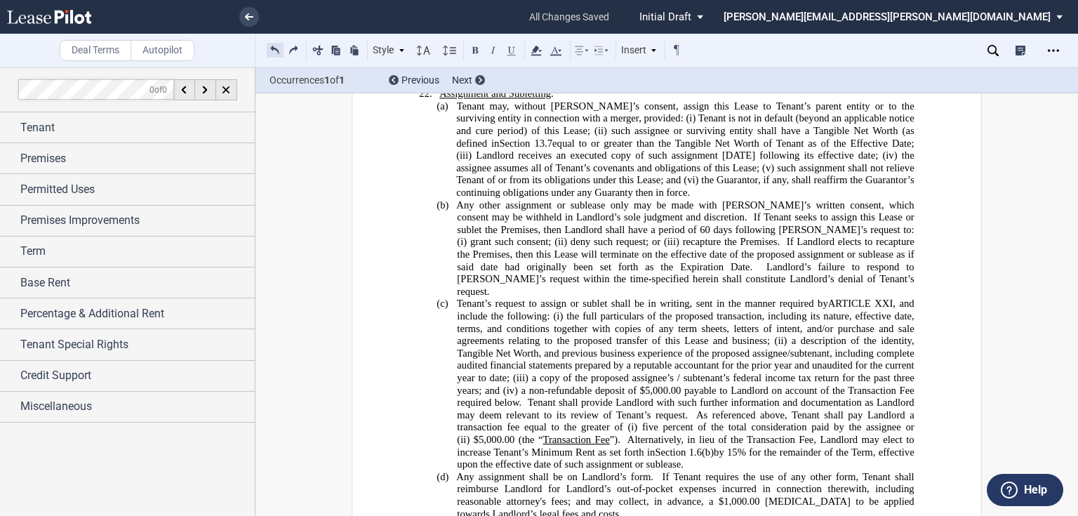
click at [271, 50] on button at bounding box center [275, 49] width 17 height 17
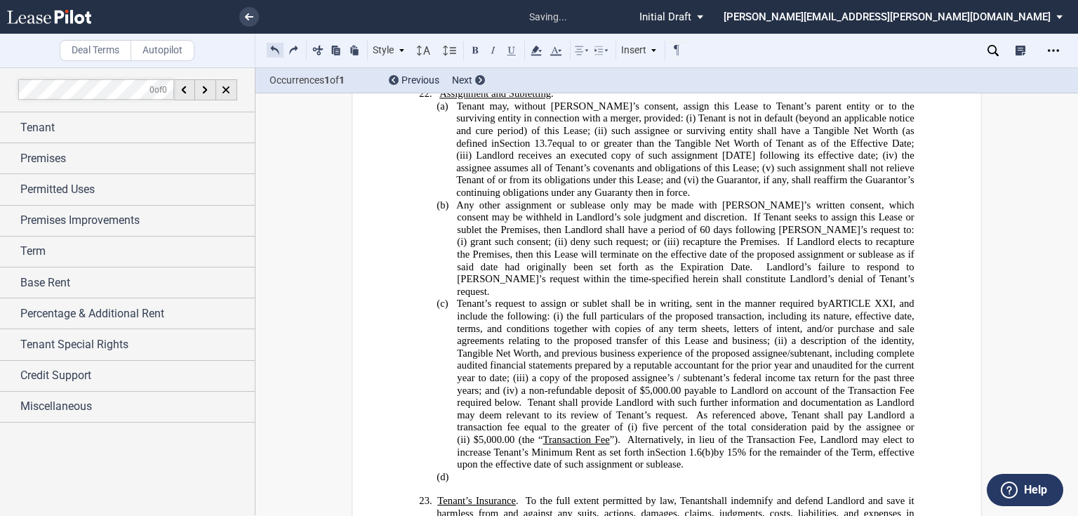
click at [271, 50] on button at bounding box center [275, 49] width 17 height 17
click at [271, 50] on div "Style 1. Section (a) Subsection (1) Subsection 1 (i) Subsection 2 Normal Normal…" at bounding box center [477, 50] width 420 height 18
click at [271, 50] on button at bounding box center [275, 49] width 17 height 17
click at [271, 50] on div "Style 1. Section (a) Subsection (1) Subsection 1 (i) Subsection 2 Normal Normal…" at bounding box center [477, 50] width 420 height 18
click at [275, 48] on button at bounding box center [275, 49] width 17 height 17
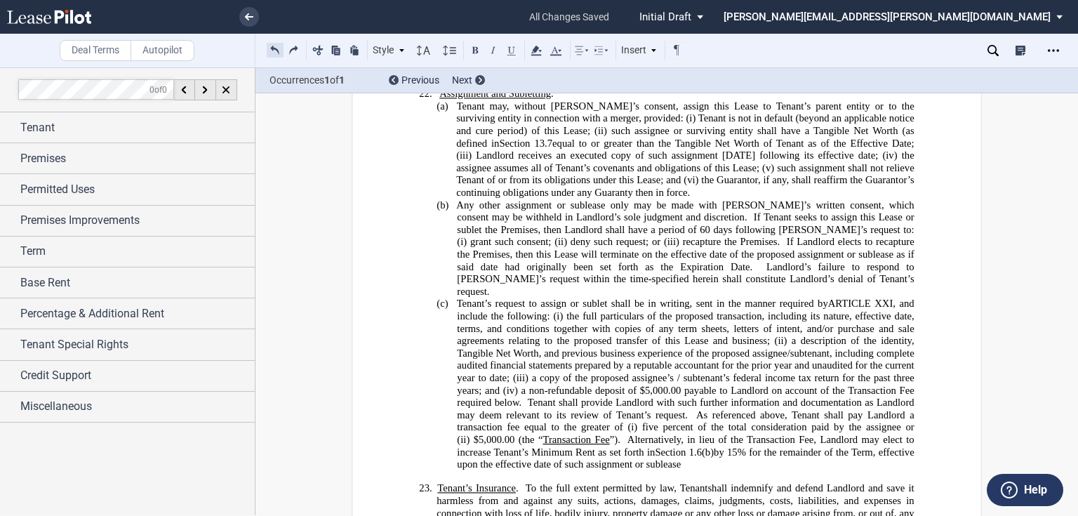
click at [275, 48] on button at bounding box center [275, 49] width 17 height 17
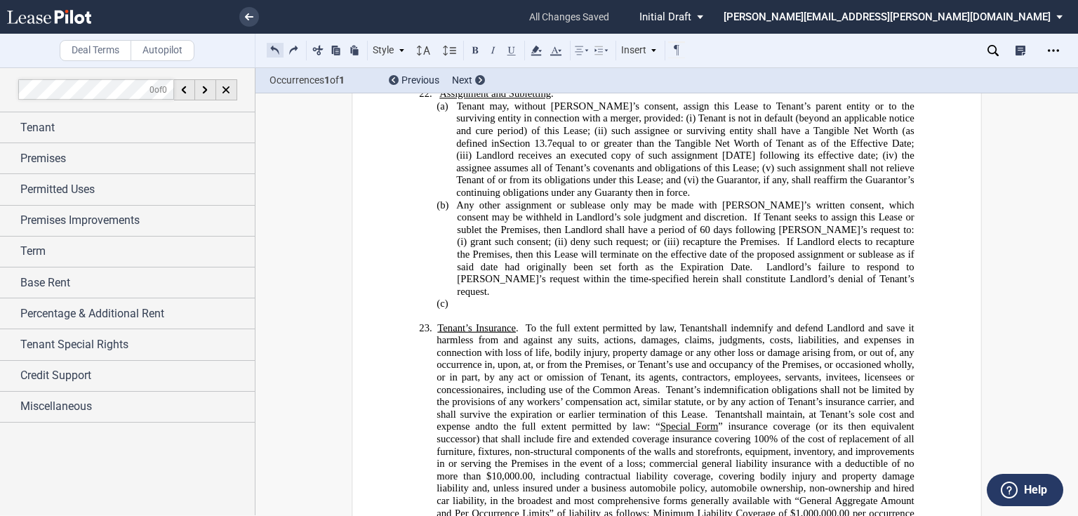
click at [275, 48] on button at bounding box center [275, 49] width 17 height 17
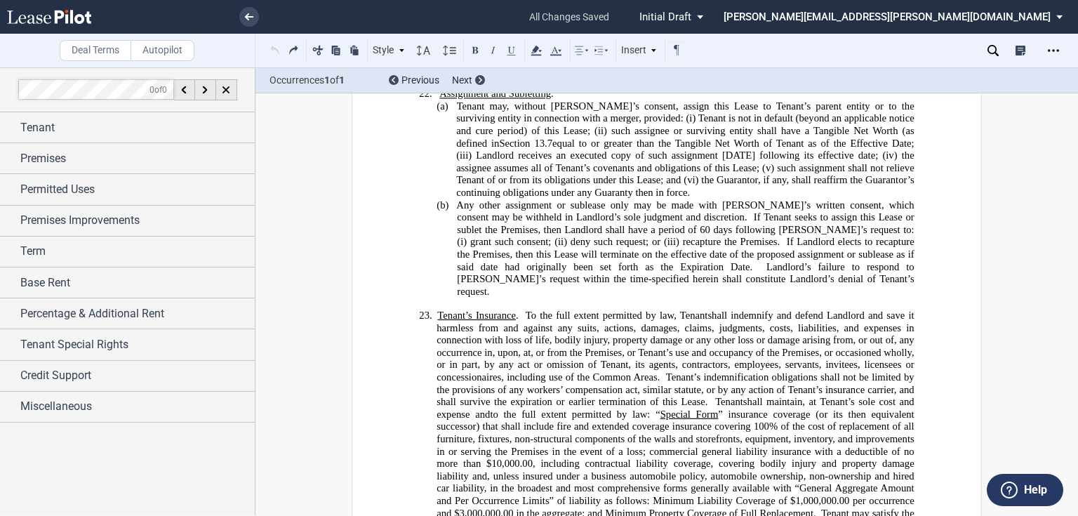
click at [275, 48] on div "Style 1. Section (a) Subsection (1) Subsection 1 (i) Subsection 2 Normal Normal…" at bounding box center [477, 50] width 420 height 18
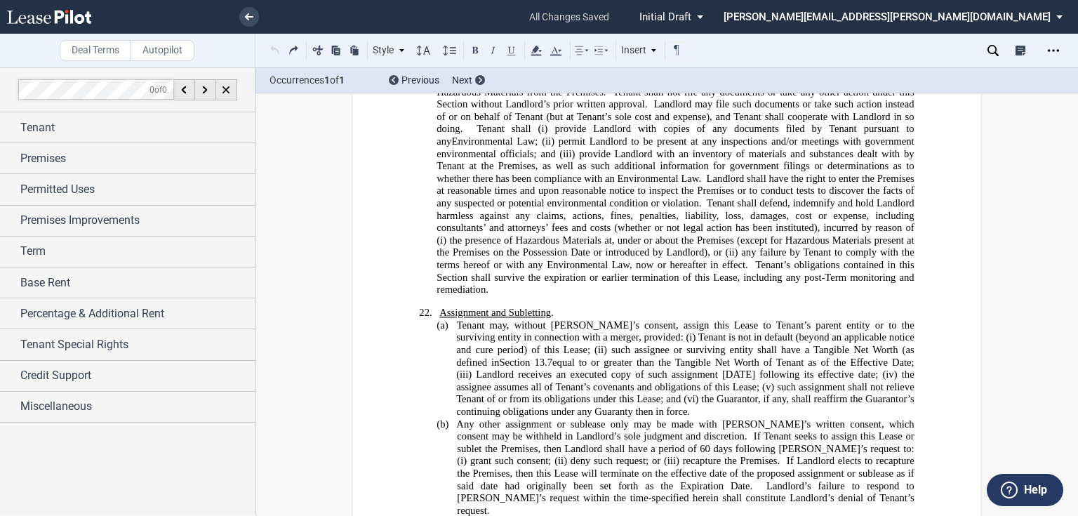
scroll to position [4673, 0]
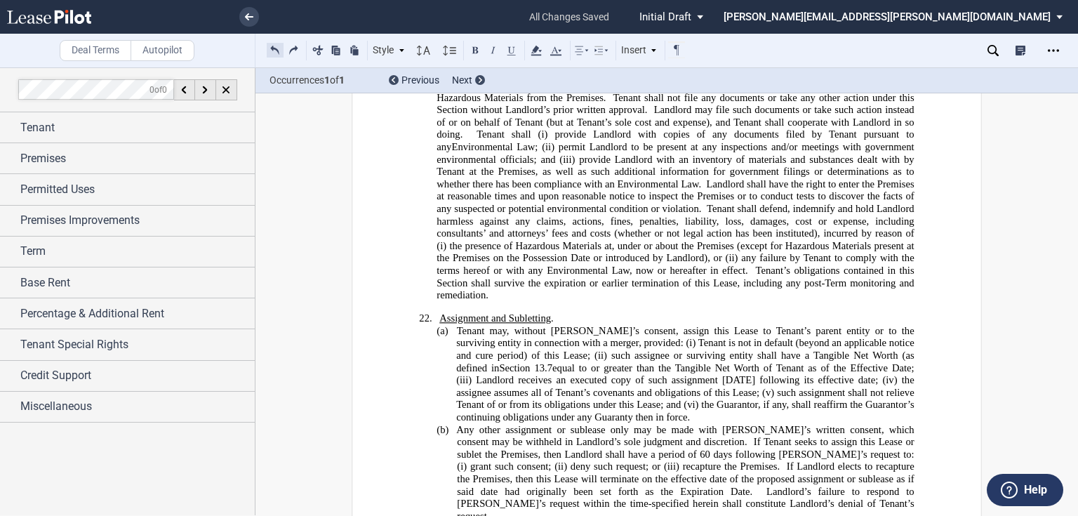
click at [274, 48] on button at bounding box center [275, 49] width 17 height 17
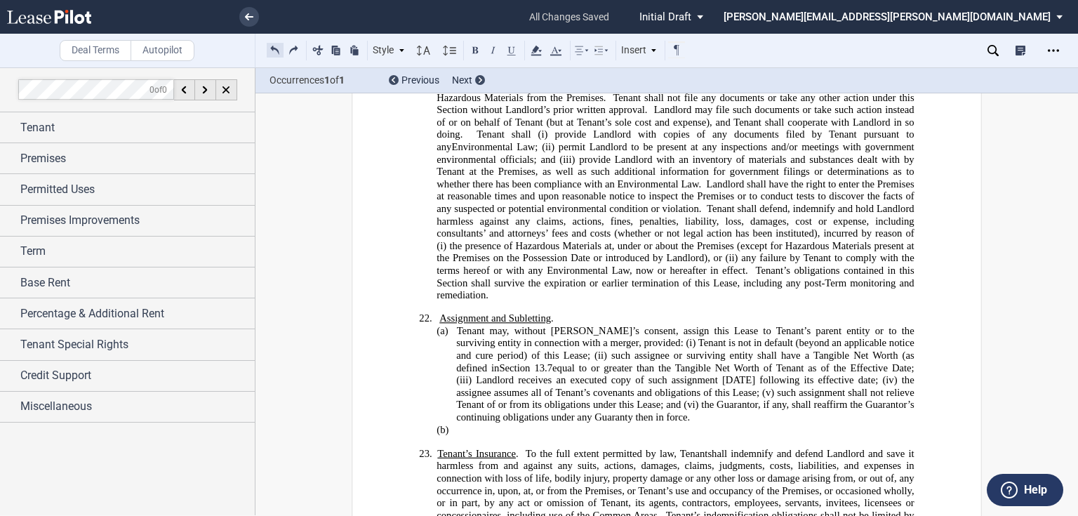
click at [275, 53] on button at bounding box center [275, 49] width 17 height 17
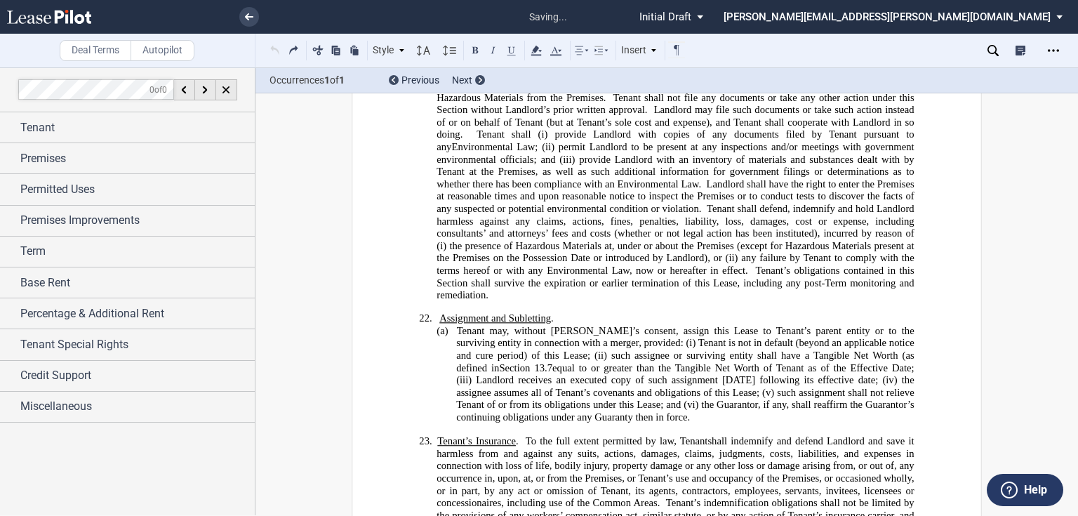
click at [275, 53] on div "Style 1. Section (a) Subsection (1) Subsection 1 (i) Subsection 2 Normal Normal…" at bounding box center [477, 50] width 420 height 18
click at [272, 51] on button at bounding box center [275, 49] width 17 height 17
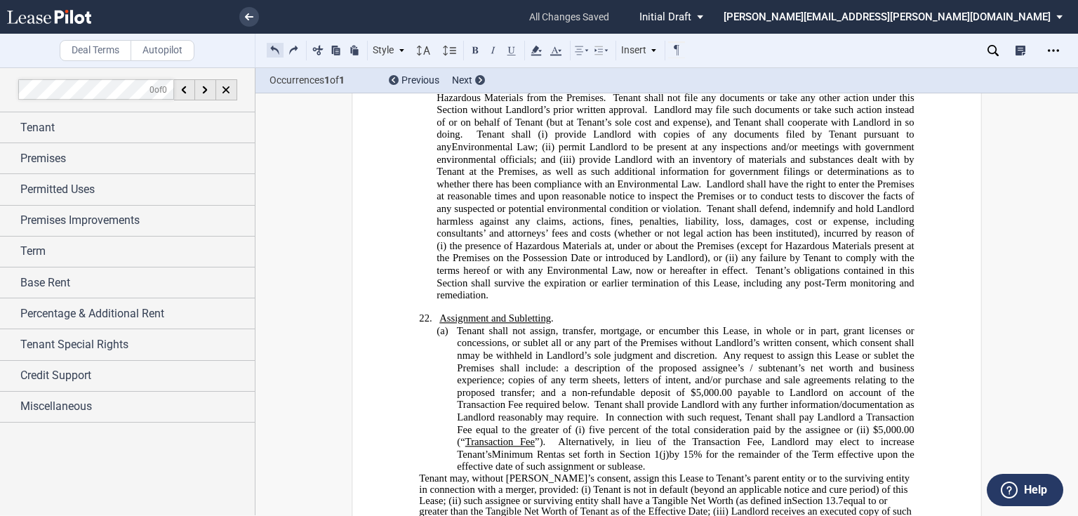
click at [272, 51] on button at bounding box center [275, 49] width 17 height 17
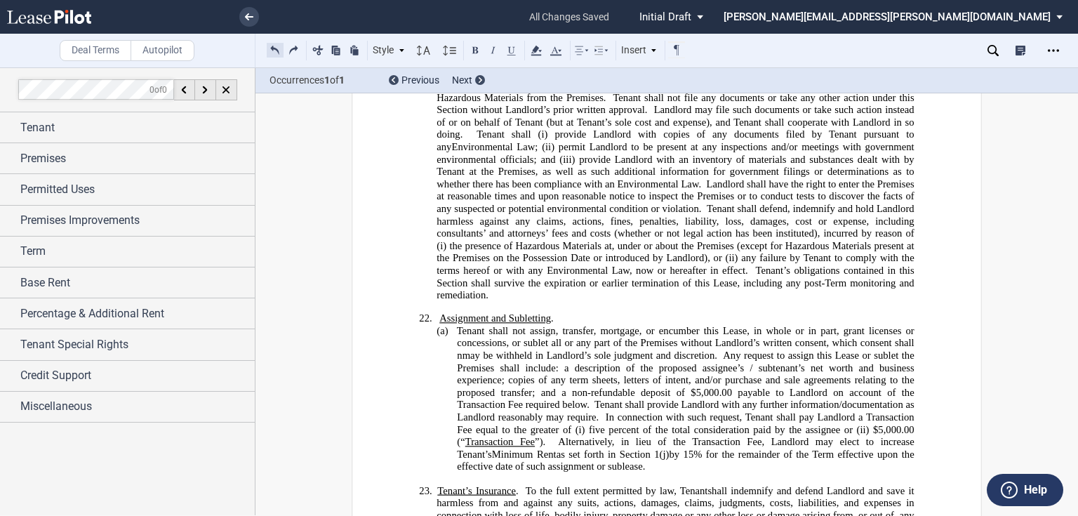
click at [272, 51] on button at bounding box center [275, 49] width 17 height 17
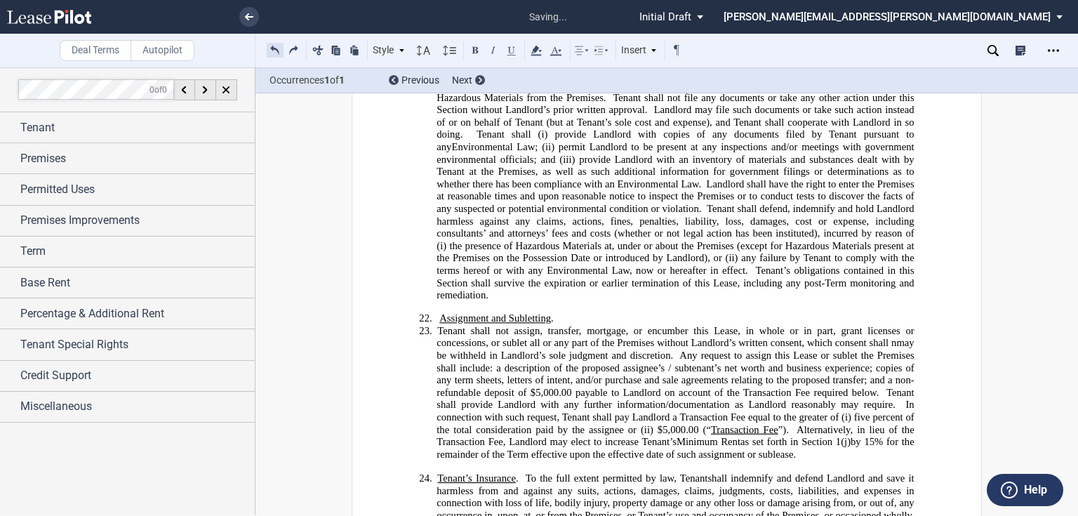
click at [272, 51] on button at bounding box center [275, 49] width 17 height 17
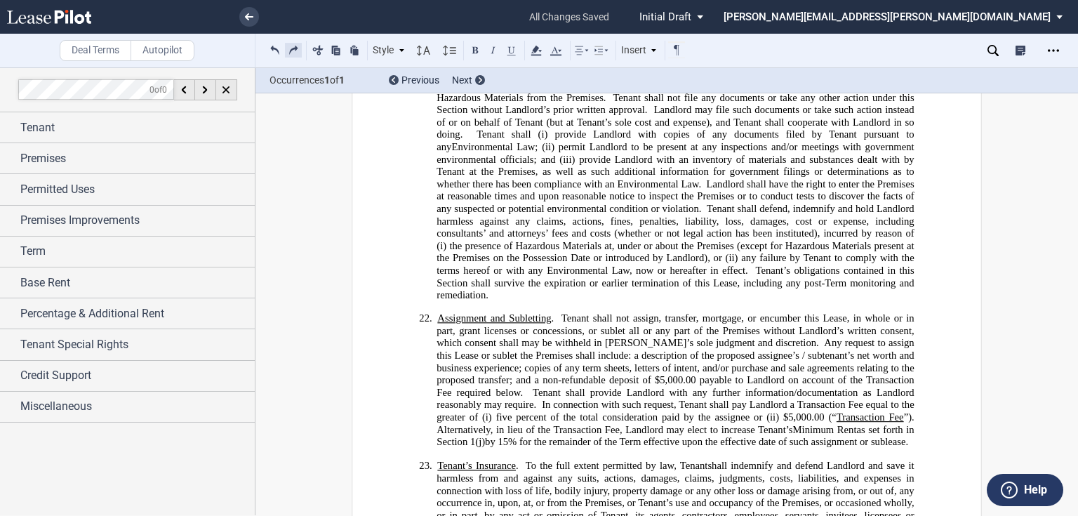
click at [289, 53] on button at bounding box center [293, 49] width 17 height 17
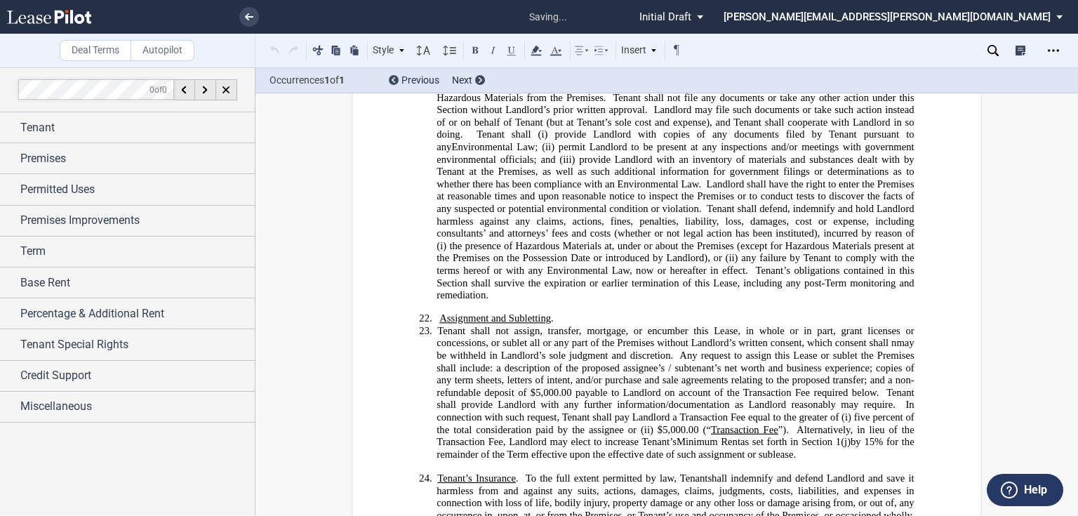
click at [289, 53] on div "Style 1. Section (a) Subsection (1) Subsection 1 (i) Subsection 2 Normal Normal…" at bounding box center [477, 50] width 420 height 18
click at [295, 51] on button at bounding box center [293, 49] width 17 height 17
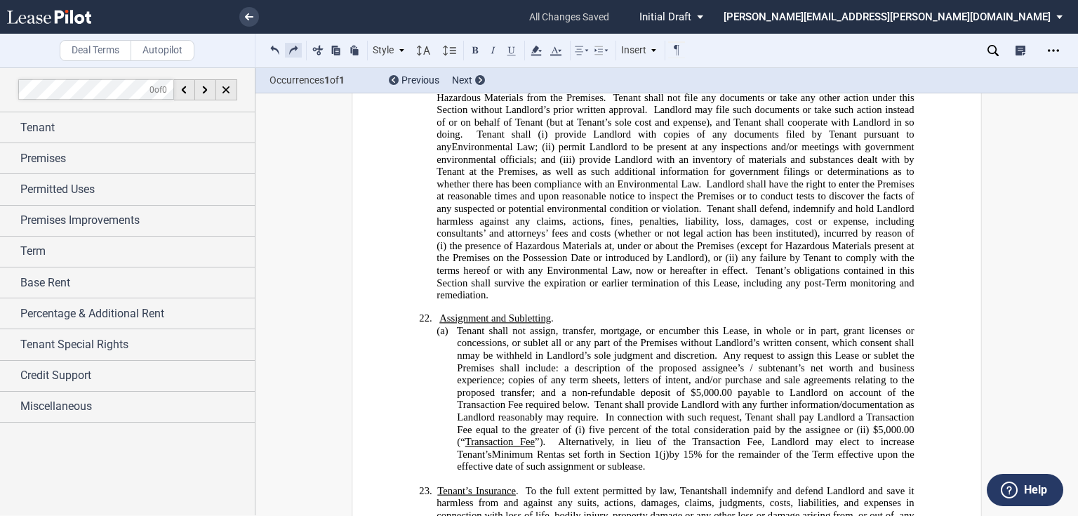
click at [288, 52] on button at bounding box center [293, 49] width 17 height 17
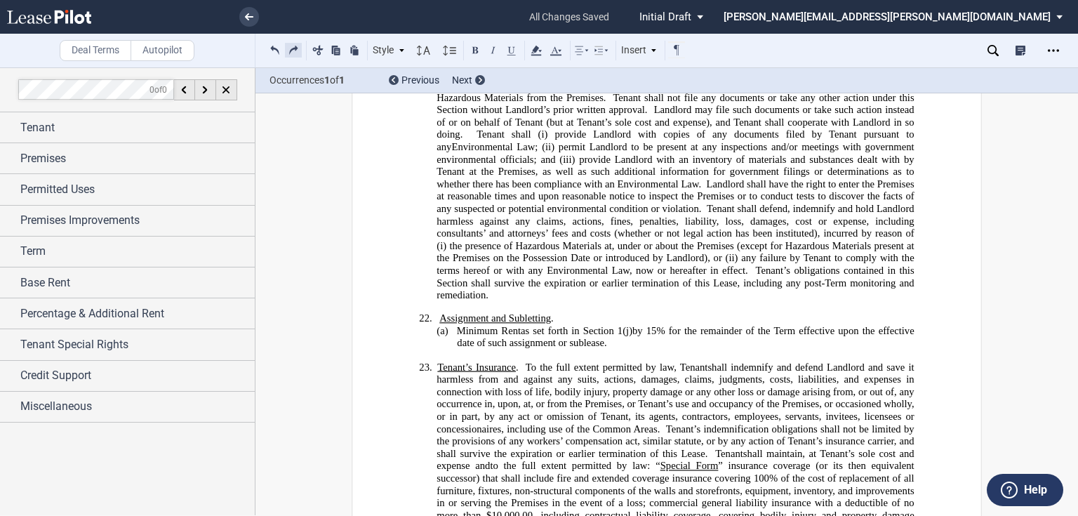
click at [293, 48] on button at bounding box center [293, 49] width 17 height 17
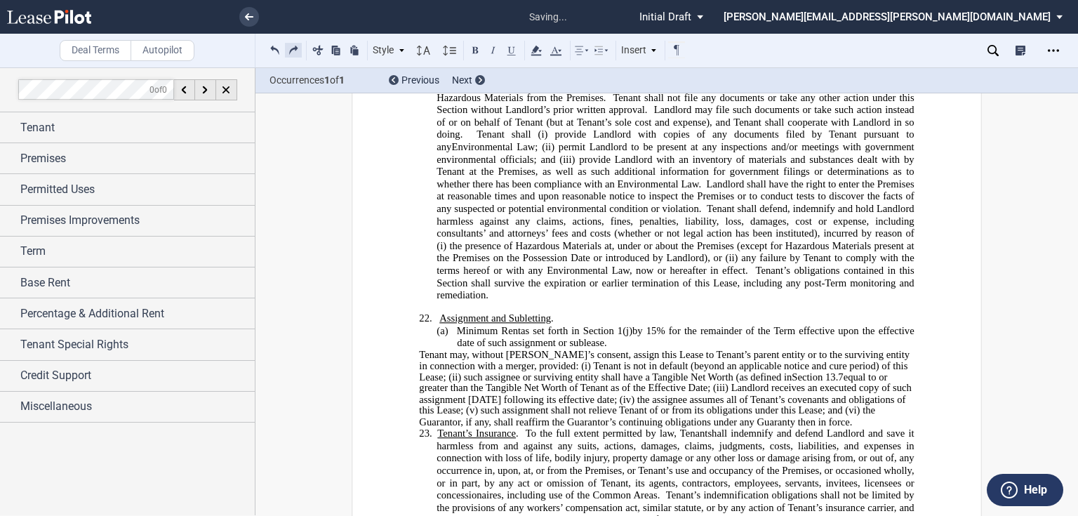
click at [293, 48] on button at bounding box center [293, 49] width 17 height 17
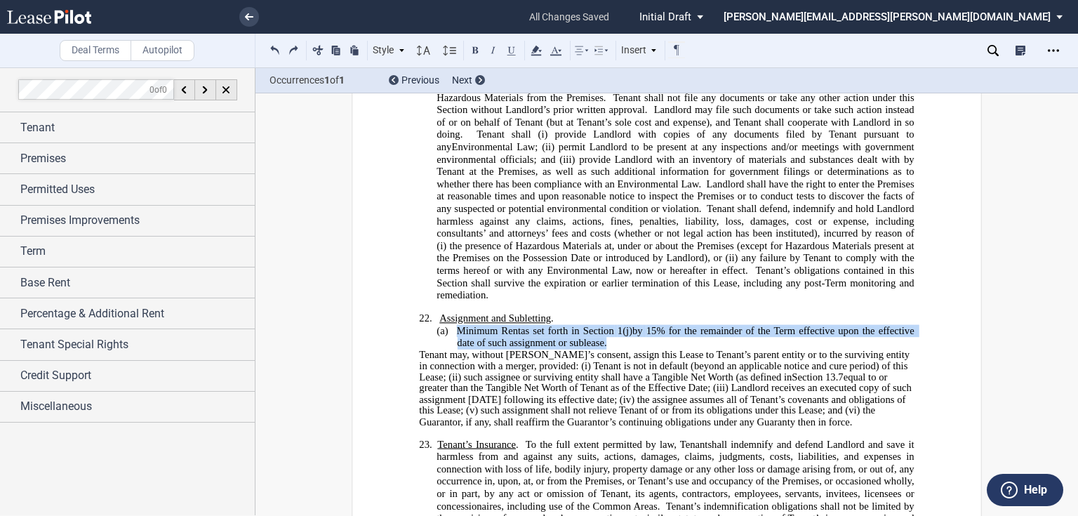
drag, startPoint x: 452, startPoint y: 278, endPoint x: 604, endPoint y: 290, distance: 152.8
click at [604, 325] on p "(a) ﻿ Minimum Rent Rent as set forth in Section ﻿ 1 ﻿ ﻿ (j) ﻿ by 15% for the re…" at bounding box center [685, 337] width 457 height 25
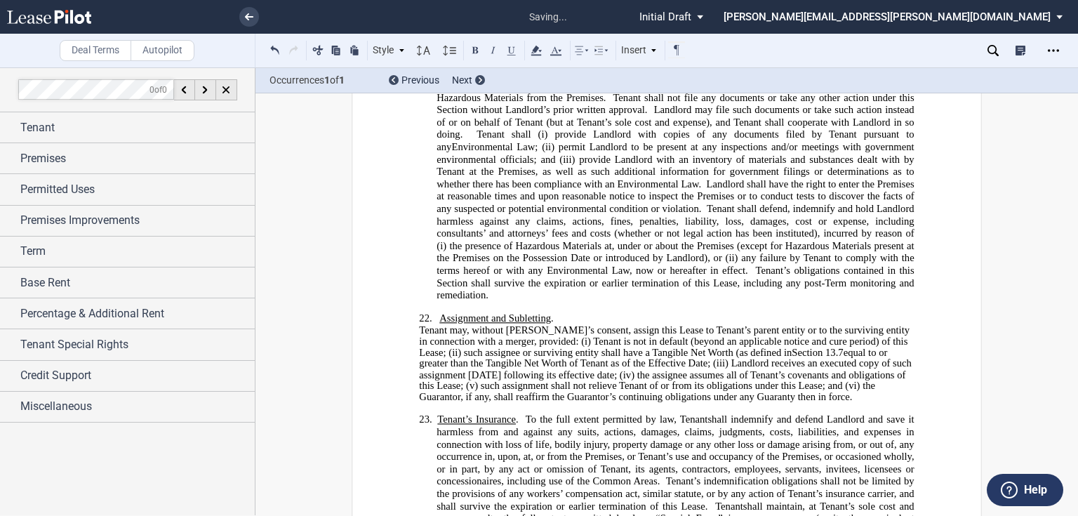
click at [600, 324] on span "Tenant may, without [PERSON_NAME]’s consent, assign this Lease to Tenant’s pare…" at bounding box center [665, 341] width 493 height 34
click at [593, 312] on p "22. Assignment and Subletting ." at bounding box center [675, 318] width 477 height 13
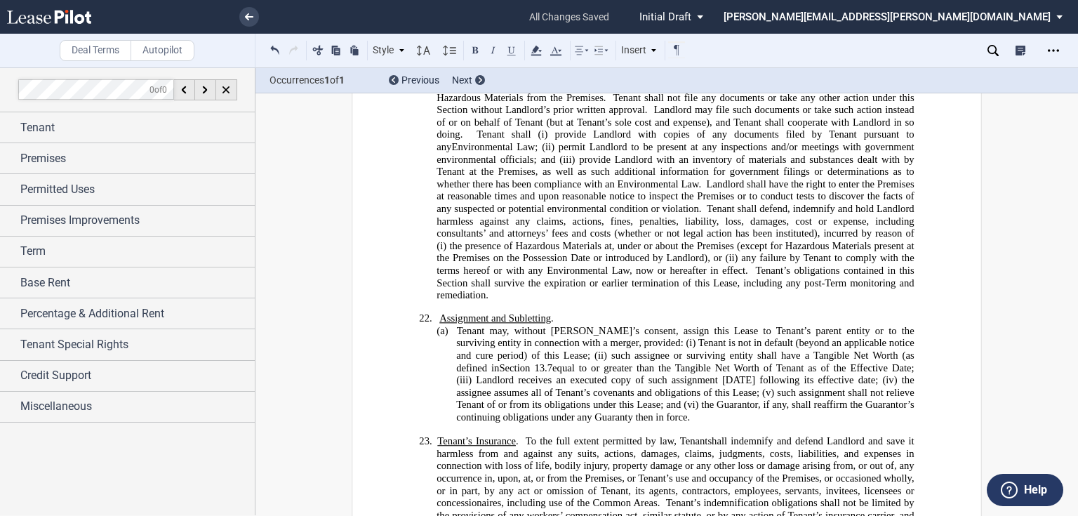
click at [553, 362] on span "Section 13.7" at bounding box center [525, 368] width 53 height 12
click at [741, 424] on p "﻿" at bounding box center [666, 429] width 495 height 11
click at [736, 362] on p "(a) ​ Tenant may, without Landlord’s consent, assign this Lease to Tenant’s par…" at bounding box center [685, 374] width 458 height 99
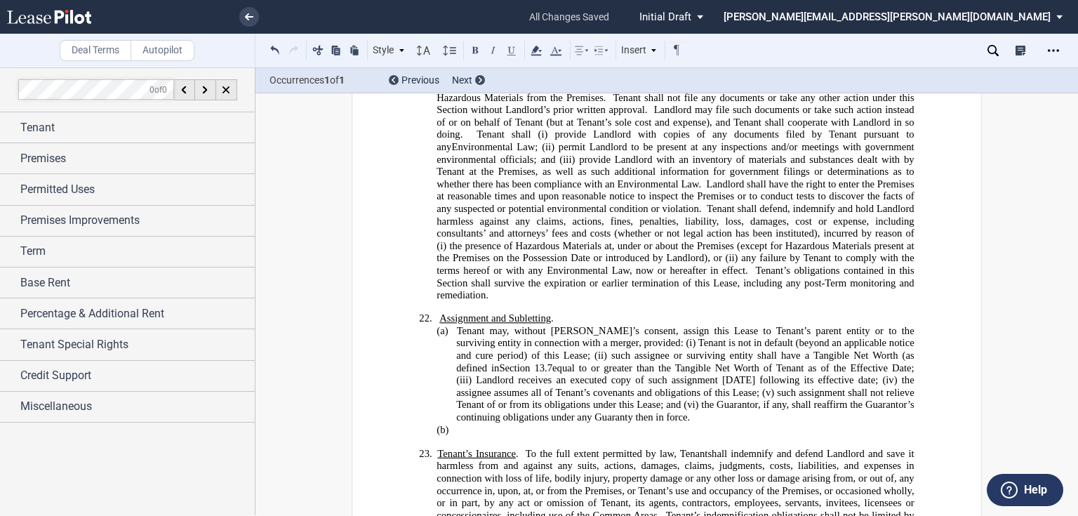
click at [676, 364] on p "(a) ​ Tenant may, without Landlord’s consent, assign this Lease to Tenant’s par…" at bounding box center [685, 374] width 458 height 99
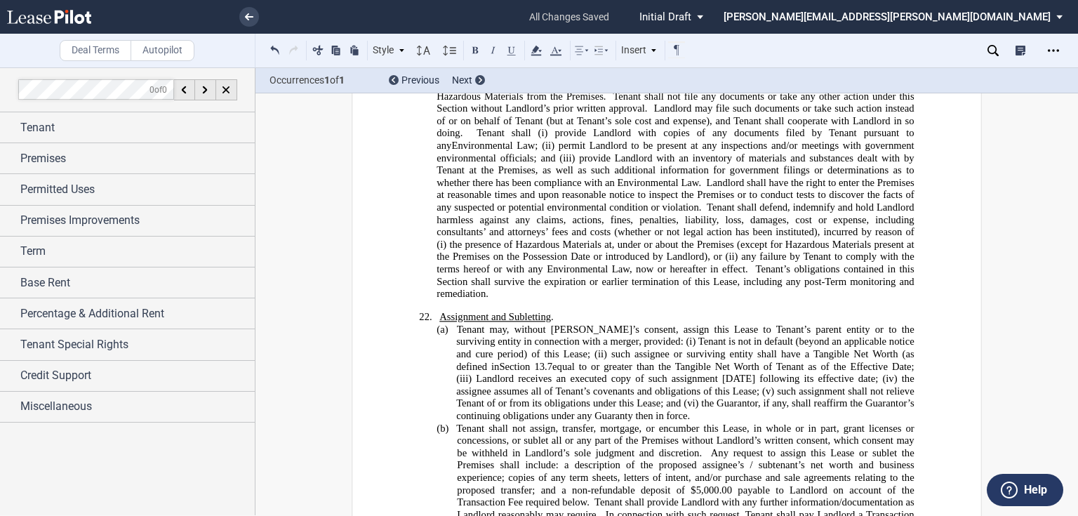
scroll to position [4731, 0]
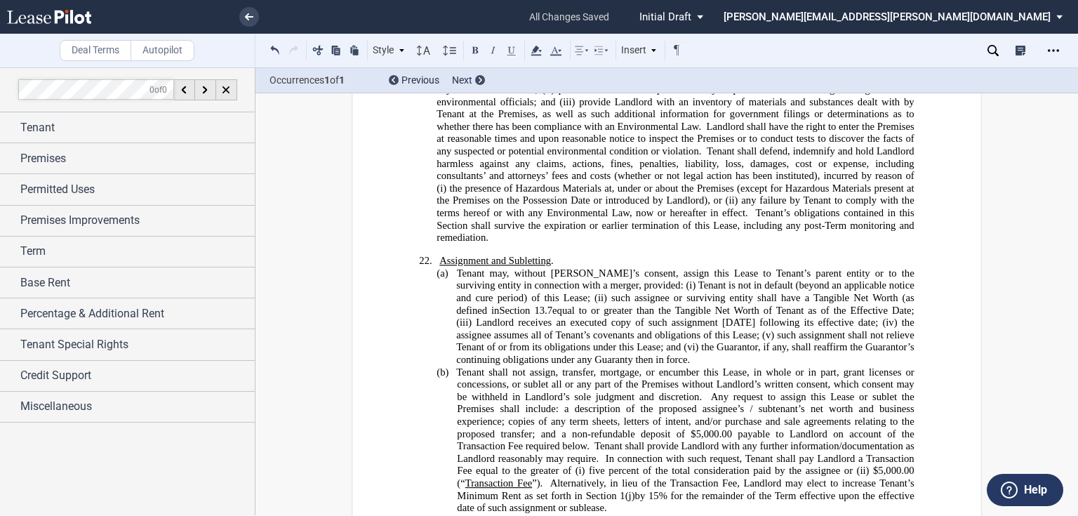
click at [456, 366] on span "Tenant shall not assign, transfer, mortgage, or encumber this Lease, in whole o…" at bounding box center [686, 384] width 461 height 37
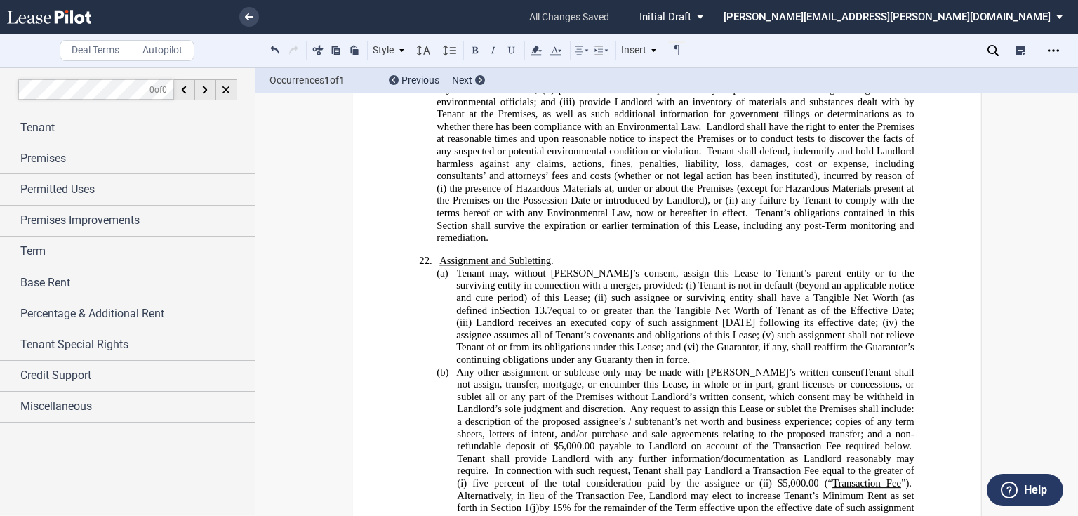
click at [812, 366] on span "Any other assignment or sublease only may be made with [PERSON_NAME]’s written …" at bounding box center [659, 372] width 407 height 12
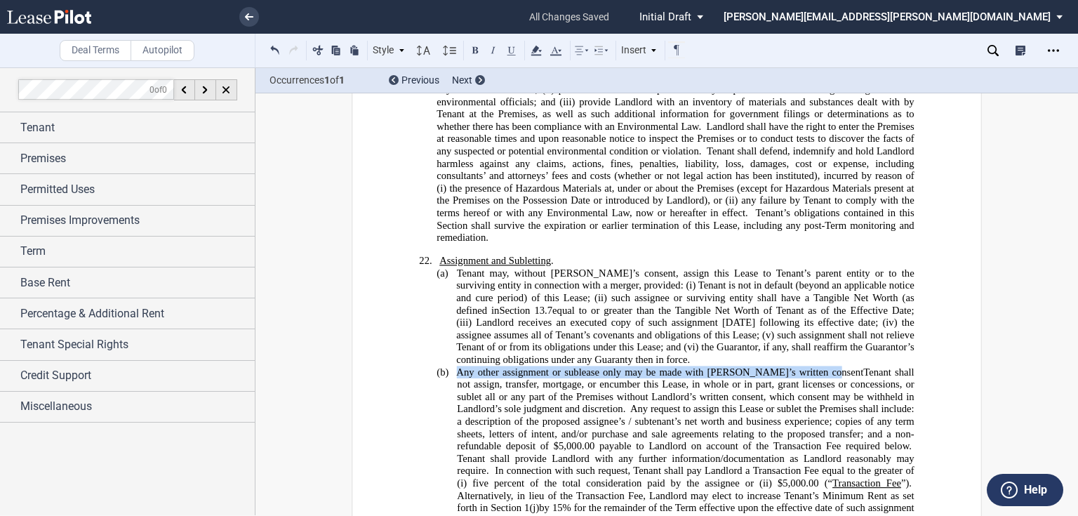
drag, startPoint x: 454, startPoint y: 317, endPoint x: 812, endPoint y: 321, distance: 358.1
click at [812, 366] on span "Any other assignment or sublease only may be made with [PERSON_NAME]’s written …" at bounding box center [659, 372] width 407 height 12
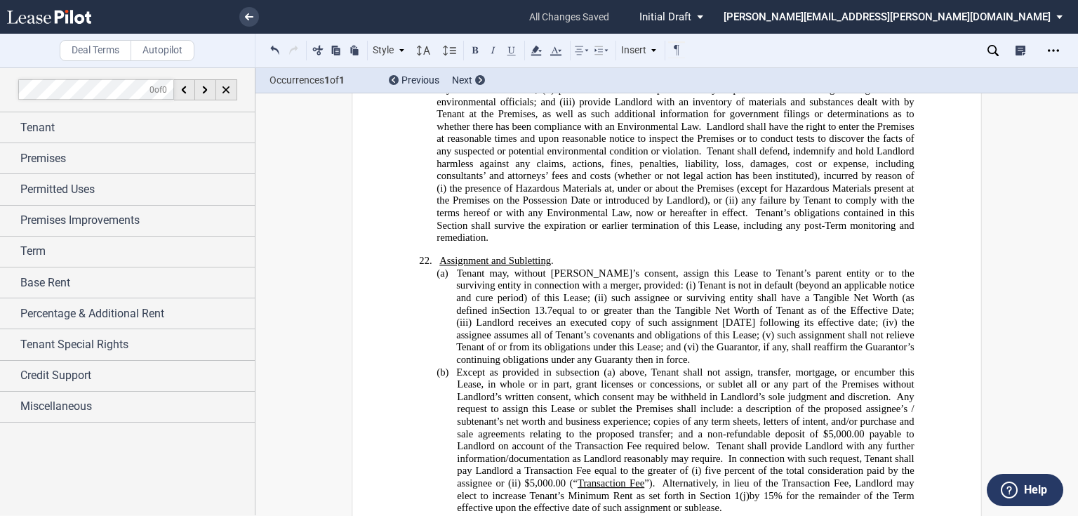
click at [553, 305] on span "Section 13.7" at bounding box center [525, 311] width 53 height 12
drag, startPoint x: 893, startPoint y: 244, endPoint x: 1033, endPoint y: 247, distance: 139.8
click at [553, 305] on span "Section 13.7" at bounding box center [525, 311] width 53 height 12
click at [771, 453] on p "(b) ​ ﻿Except as provided in subsection (a) above, Tenant shall not assign, tra…" at bounding box center [685, 440] width 457 height 148
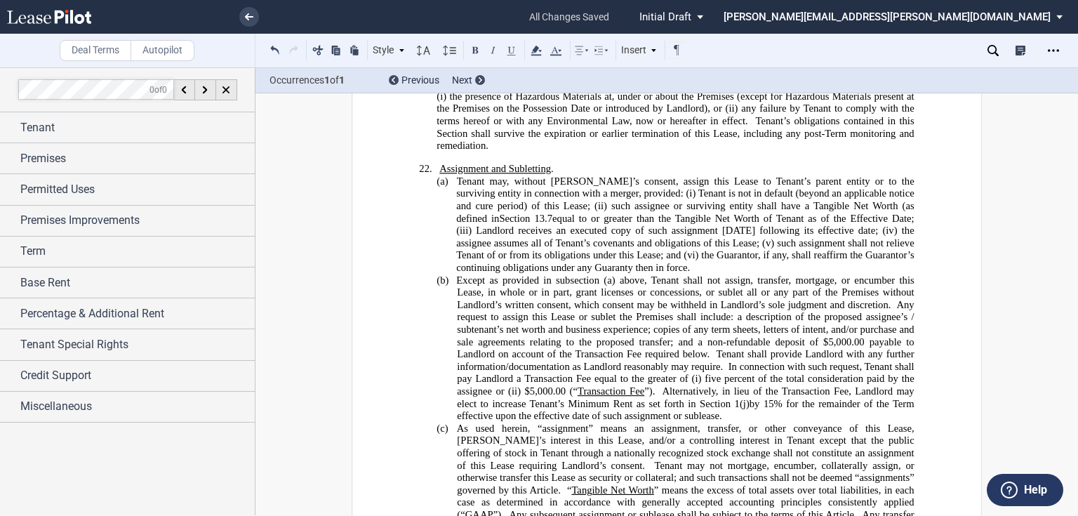
click at [710, 348] on span at bounding box center [713, 353] width 6 height 11
drag, startPoint x: 595, startPoint y: 226, endPoint x: 604, endPoint y: 227, distance: 9.2
click at [598, 275] on span "﻿Except as provided in subsection (a) above," at bounding box center [553, 281] width 194 height 12
drag, startPoint x: 854, startPoint y: 152, endPoint x: 879, endPoint y: 161, distance: 26.9
click at [875, 176] on span "Tenant may, without [PERSON_NAME]’s consent, assign this Lease to Tenant’s pare…" at bounding box center [686, 225] width 461 height 98
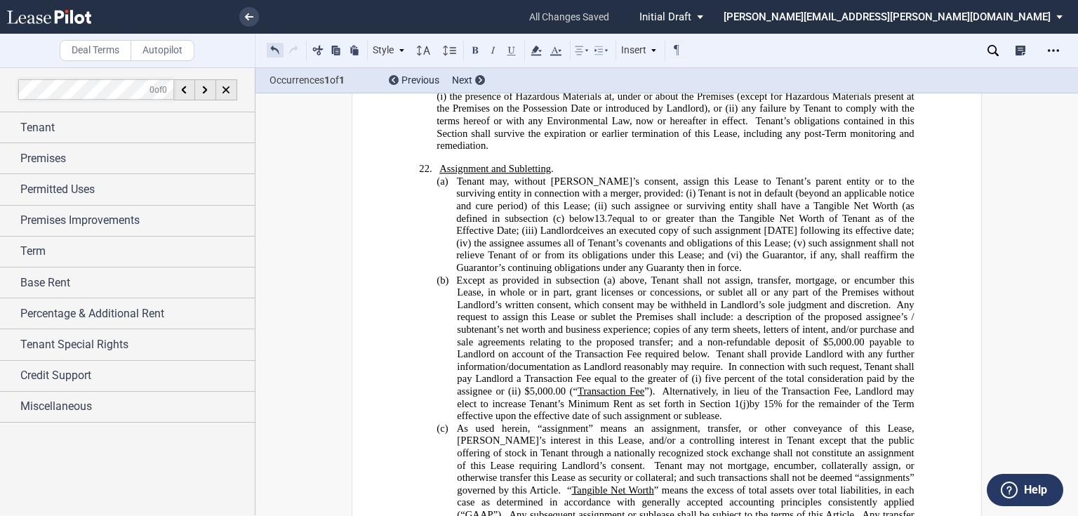
click at [272, 48] on button at bounding box center [275, 49] width 17 height 17
click at [595, 213] on span "13.7" at bounding box center [604, 219] width 18 height 12
click at [537, 361] on span "In connection with such request, Tenant shall pay Landlord a Transaction Fee eq…" at bounding box center [687, 373] width 460 height 24
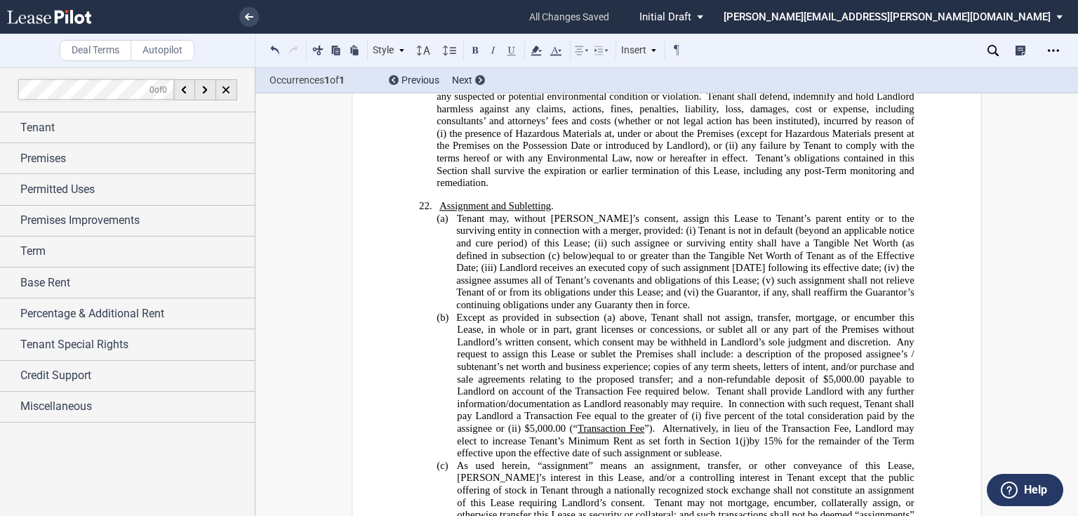
scroll to position [4766, 0]
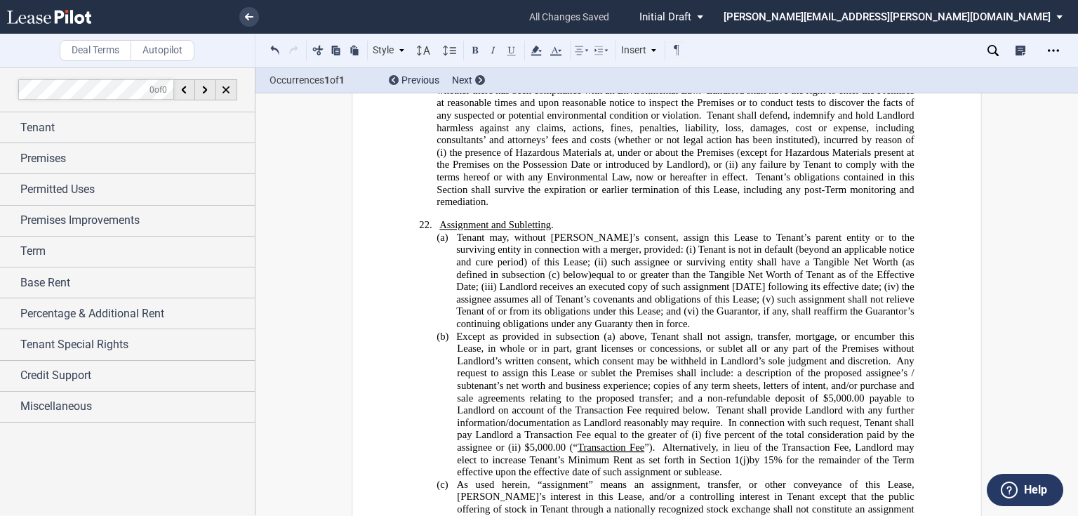
click at [570, 232] on span "Tenant may, without [PERSON_NAME]’s consent, assign this Lease to Tenant’s pare…" at bounding box center [686, 256] width 461 height 48
click at [451, 232] on div "!!SET_LEVEL_1!! !!LEASE_LEVEL_2!! (a) ​ Tenant may, without Landlord’s consent,…" at bounding box center [666, 429] width 495 height 395
click at [604, 331] on span "﻿Except as provided in subsection (a) above," at bounding box center [553, 337] width 194 height 12
click at [768, 232] on span "Tenant may, without [PERSON_NAME]’s consent, assign this Lease to Tenant’s pare…" at bounding box center [686, 256] width 461 height 48
click at [736, 269] on span "equal to or greater than the Tangible Net Worth of Tenant as of the Effective D…" at bounding box center [686, 299] width 461 height 61
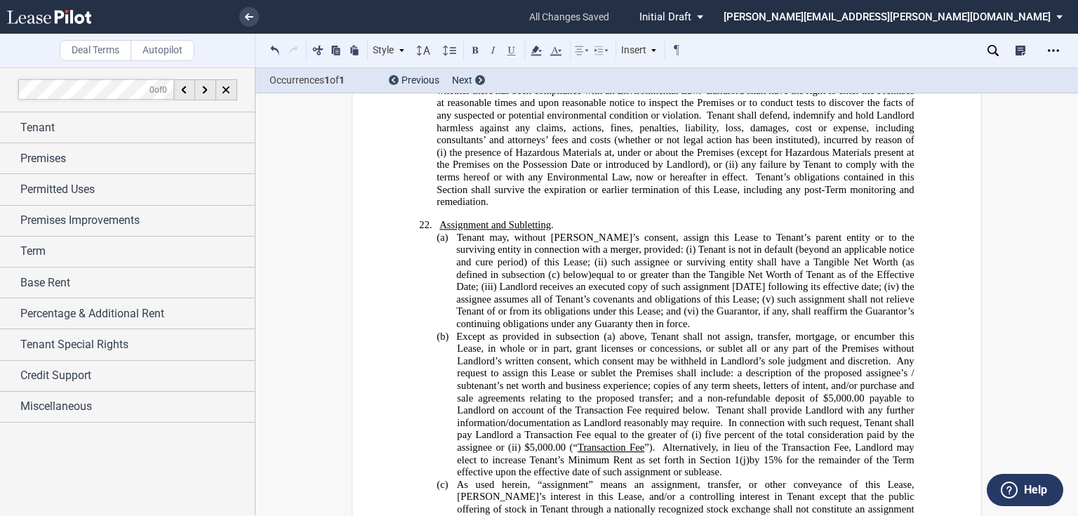
click at [654, 442] on span "Alternatively, in lieu of the Transaction Fee, Landlord may elect to increase T…" at bounding box center [687, 454] width 460 height 24
click at [656, 442] on span at bounding box center [658, 448] width 7 height 12
click at [495, 429] on span "five percent of the total consideration paid by the assignee or (ii)" at bounding box center [687, 441] width 460 height 24
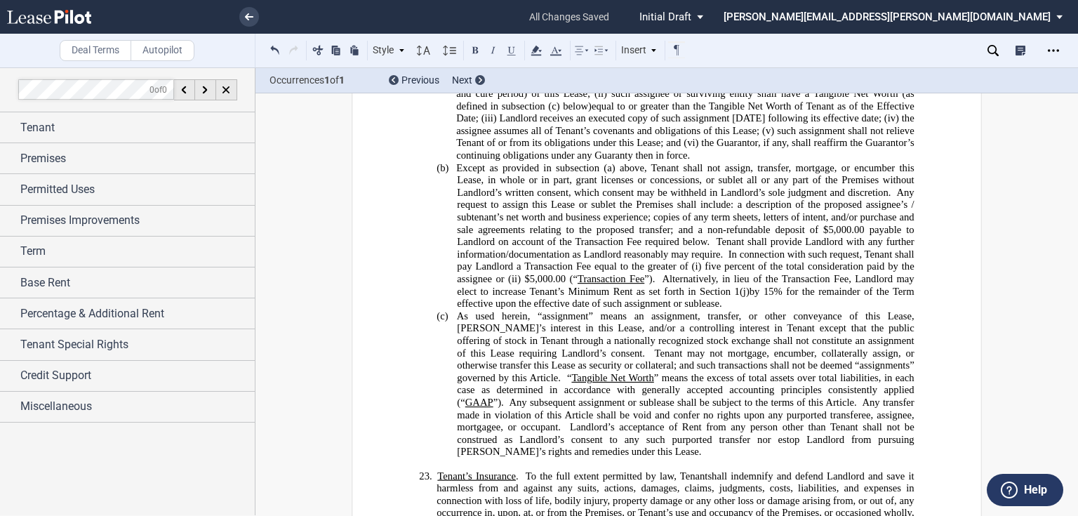
scroll to position [4991, 0]
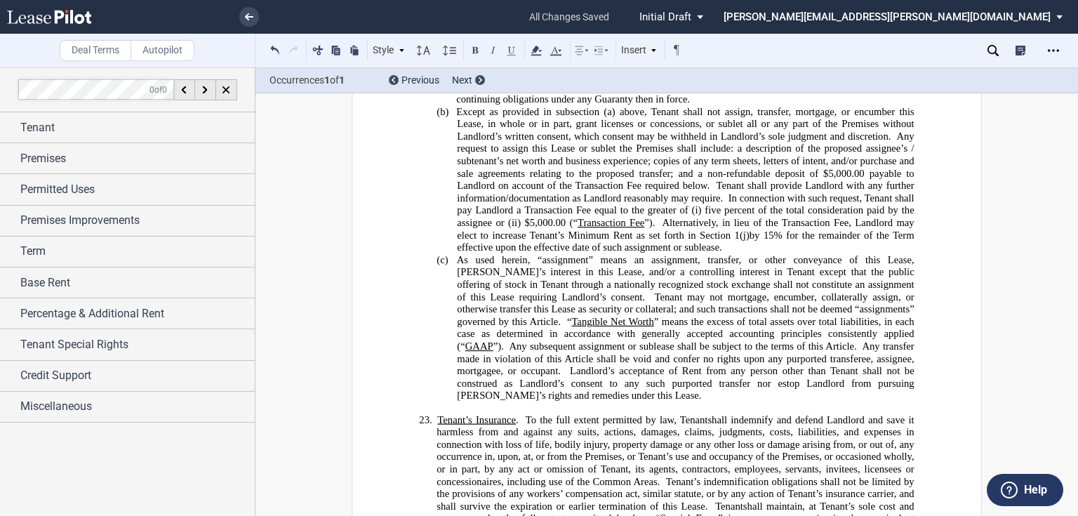
click at [486, 402] on p "﻿" at bounding box center [666, 407] width 495 height 11
click at [517, 340] on p "(c) As used herein, “assignment” means an assignment, transfer, or other convey…" at bounding box center [685, 328] width 457 height 148
click at [725, 291] on span "Tenant may not mortgage, encumber, collaterally assign, or otherwise transfer t…" at bounding box center [687, 309] width 460 height 37
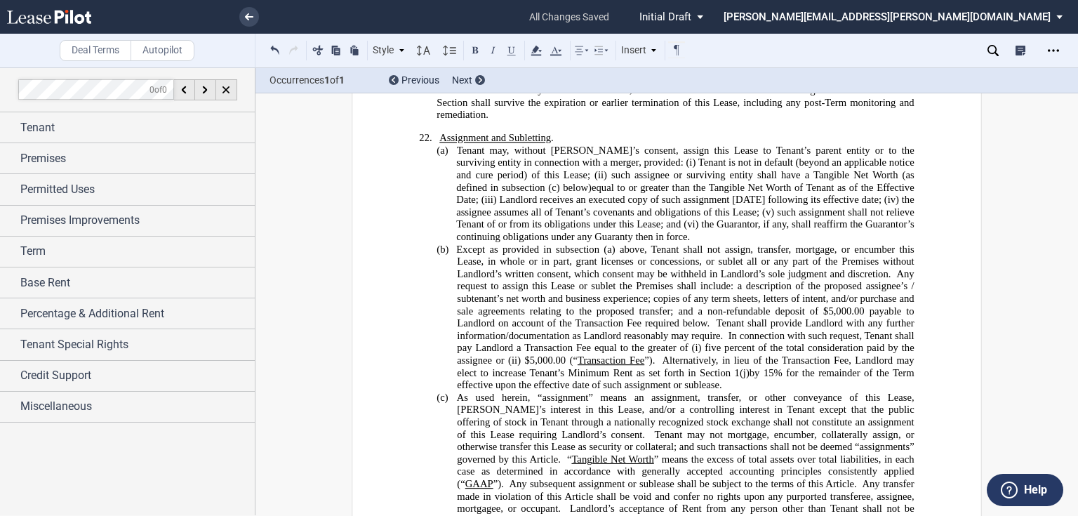
scroll to position [4879, 0]
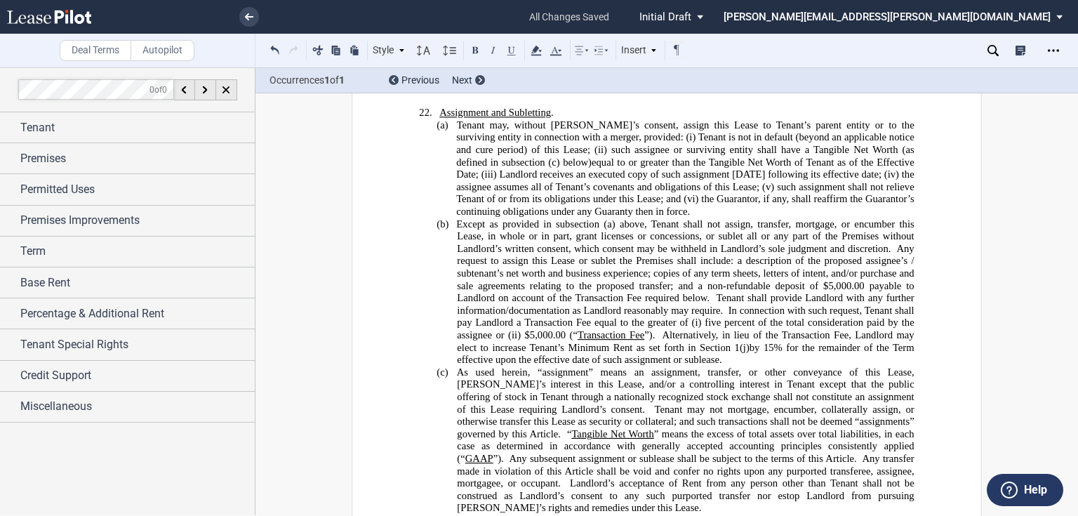
click at [663, 404] on span "Tenant may not mortgage, encumber, collaterally assign, or otherwise transfer t…" at bounding box center [687, 422] width 460 height 37
click at [753, 404] on span "Tenant may not mortgage, encumber, collaterally assign, or otherwise transfer t…" at bounding box center [687, 422] width 460 height 37
click at [646, 428] on span "” means the excess of total assets over total liabilities, in each case as dete…" at bounding box center [687, 446] width 460 height 37
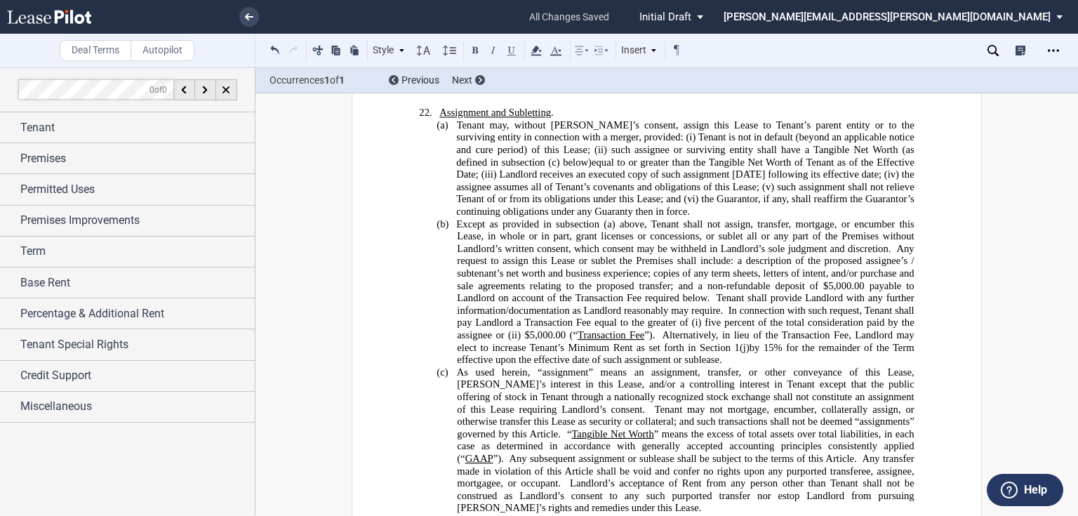
click at [646, 428] on span "” means the excess of total assets over total liabilities, in each case as dete…" at bounding box center [687, 446] width 460 height 37
click at [782, 404] on span "Tenant may not mortgage, encumber, collaterally assign, or otherwise transfer t…" at bounding box center [687, 422] width 460 height 37
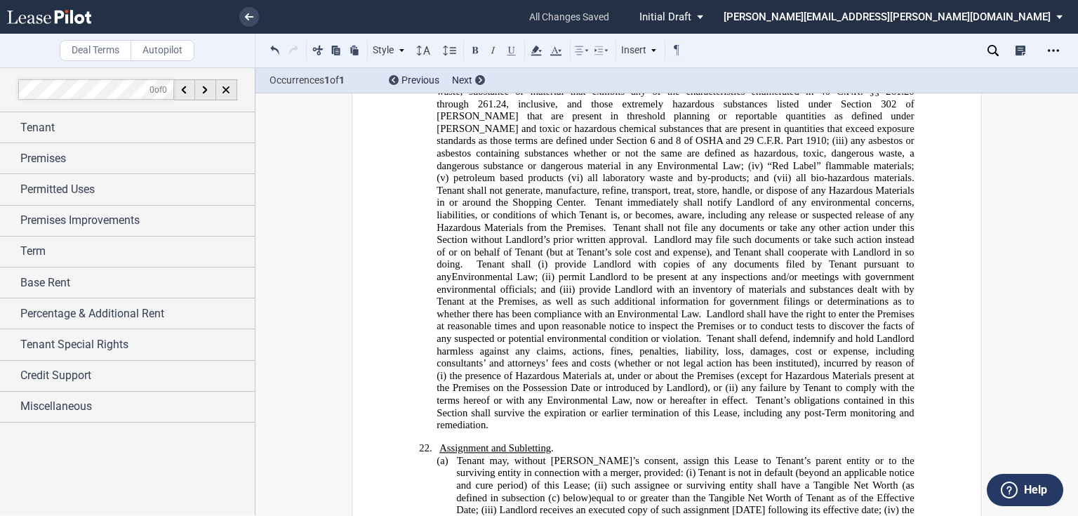
scroll to position [4542, 0]
click at [619, 309] on span "Landlord shall have the right to enter the Premises at reasonable times and upo…" at bounding box center [677, 327] width 480 height 37
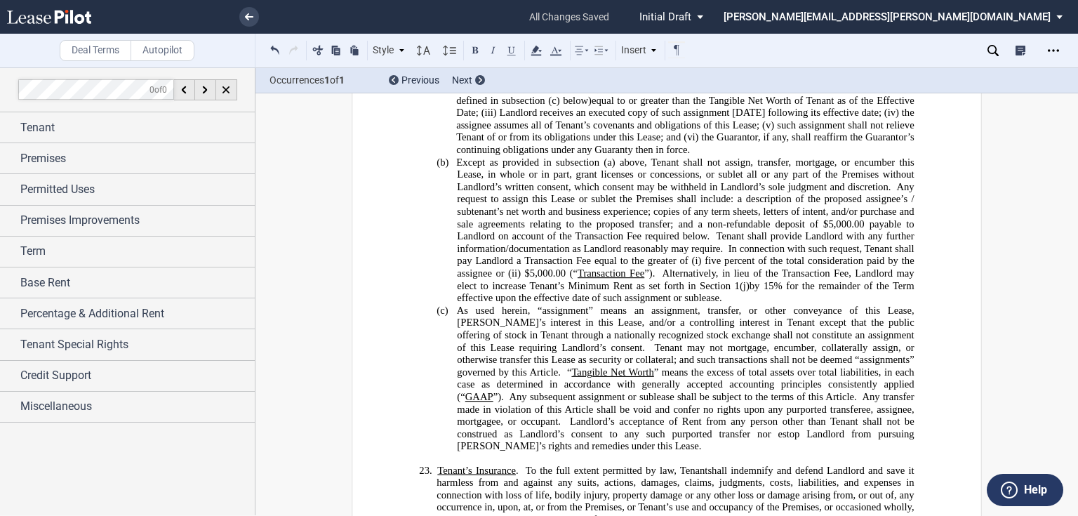
scroll to position [4935, 0]
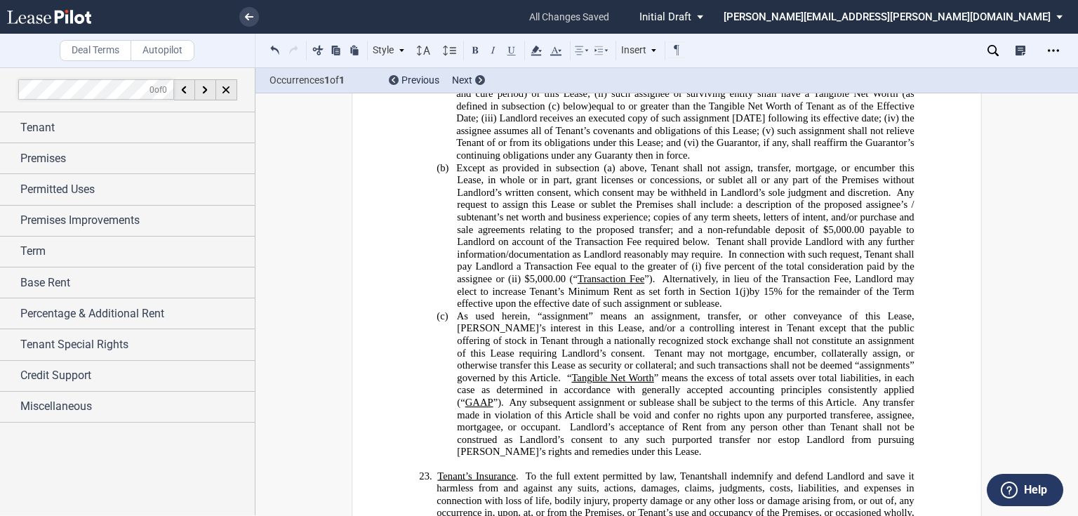
click at [753, 286] on span "by" at bounding box center [755, 292] width 11 height 12
click at [750, 286] on span "by" at bounding box center [755, 292] width 11 height 12
click at [735, 286] on span "1" at bounding box center [737, 292] width 5 height 12
click at [768, 286] on span "15% for the remainder of the Term effective upon the effective date of such ass…" at bounding box center [687, 298] width 460 height 24
click at [625, 273] on span "Transaction Fee" at bounding box center [611, 279] width 67 height 12
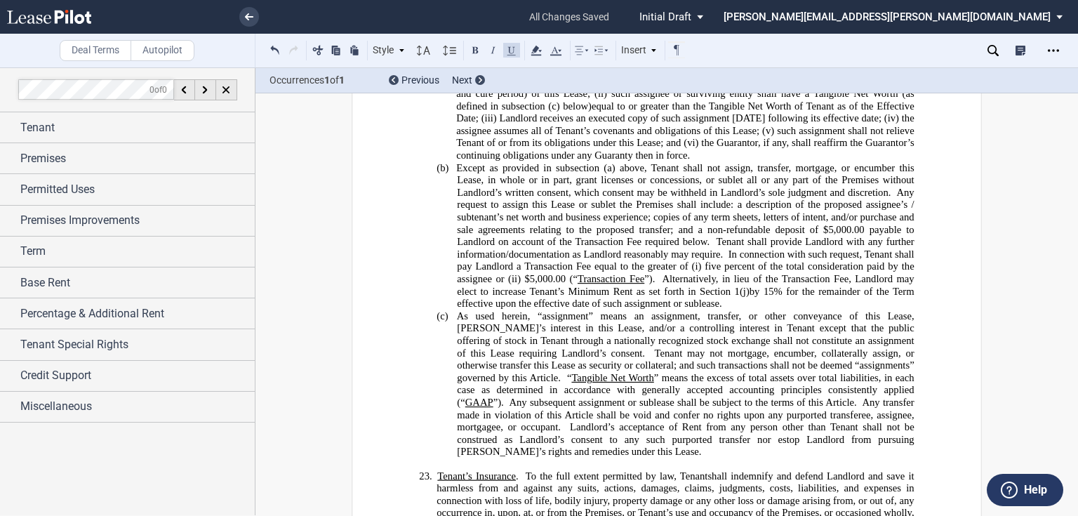
click at [623, 273] on span "Transaction Fee" at bounding box center [611, 279] width 67 height 12
click at [678, 273] on span "Alternatively, in lieu of the Transaction Fee, Landlord may elect to increase T…" at bounding box center [687, 285] width 460 height 24
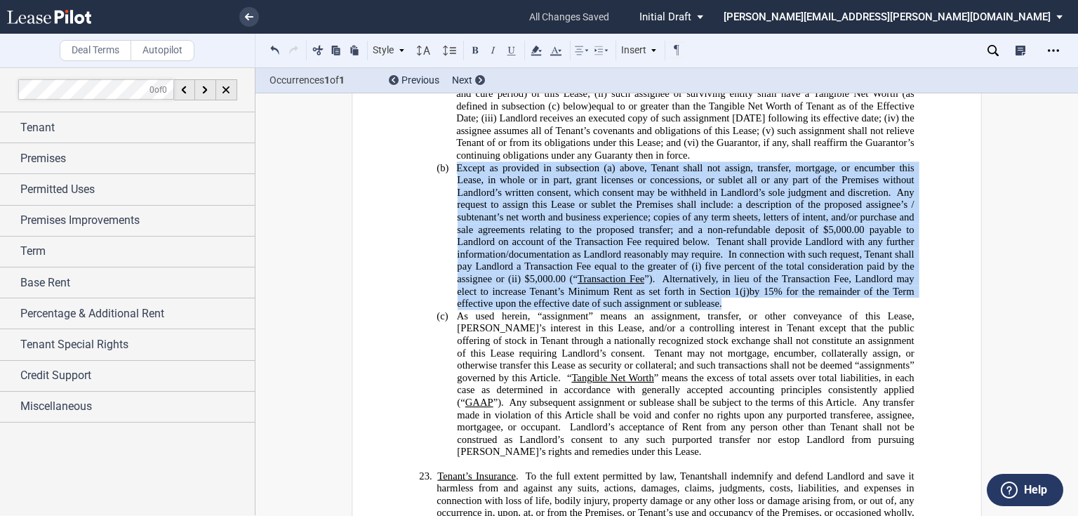
click at [678, 273] on span "Alternatively, in lieu of the Transaction Fee, Landlord may elect to increase T…" at bounding box center [687, 285] width 460 height 24
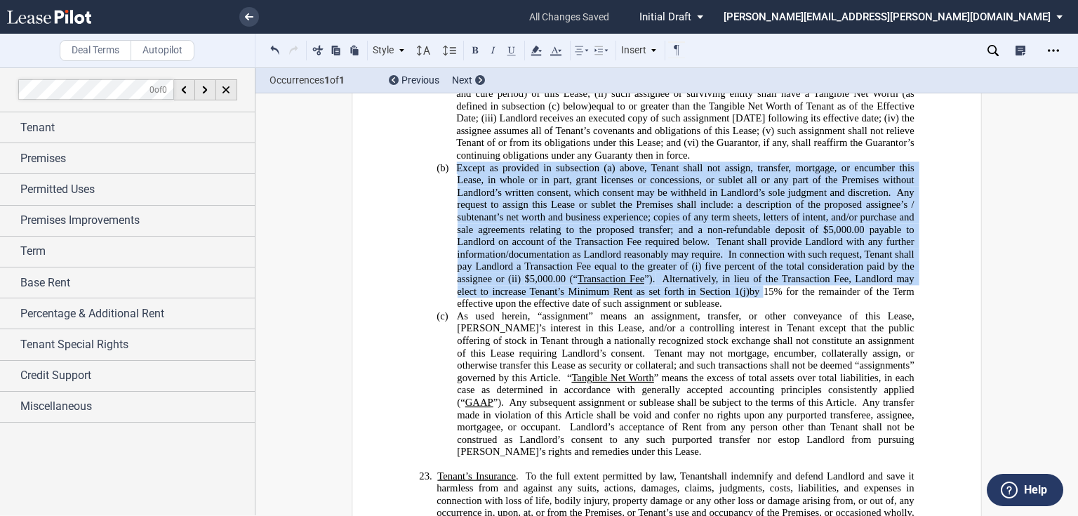
click at [678, 273] on span "Alternatively, in lieu of the Transaction Fee, Landlord may elect to increase T…" at bounding box center [687, 285] width 460 height 24
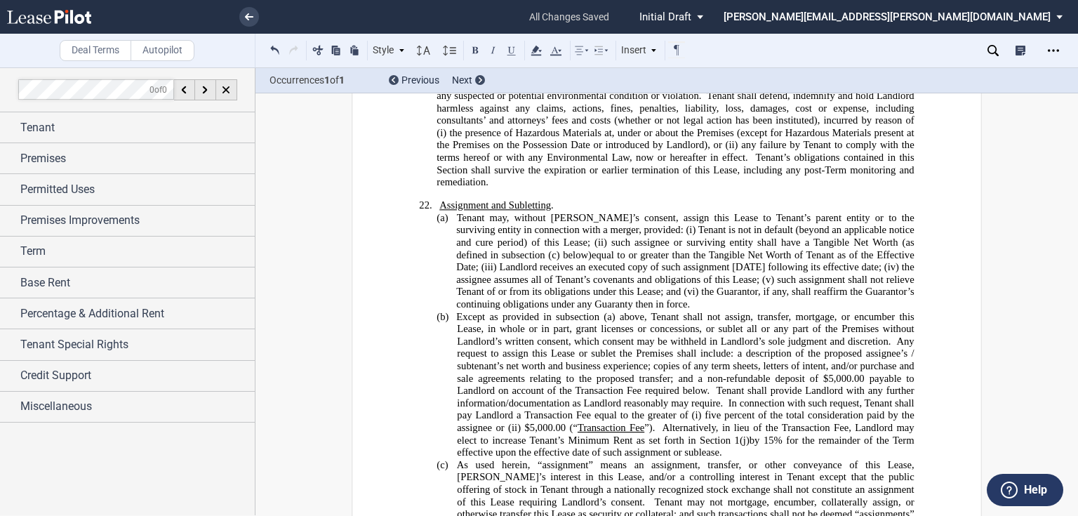
scroll to position [4766, 0]
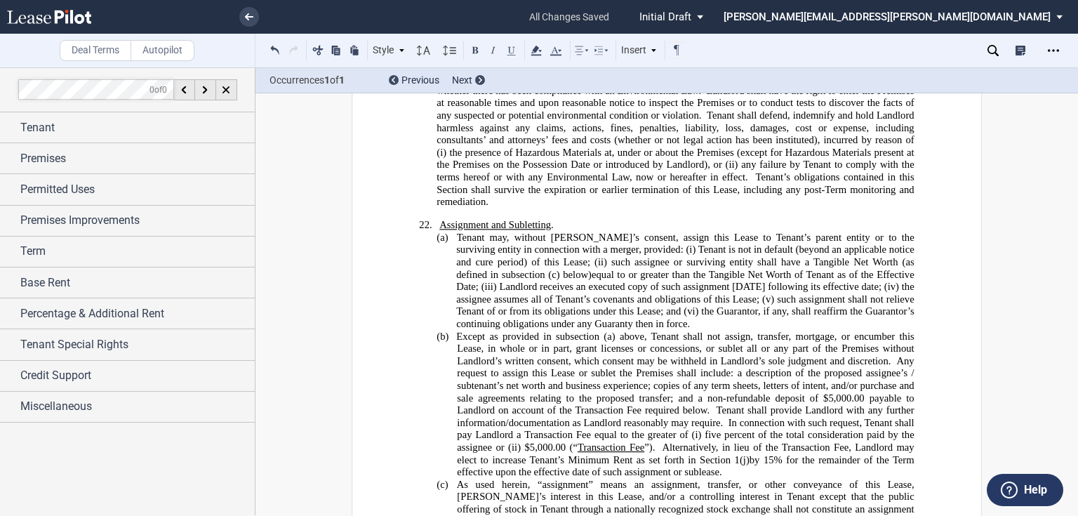
click at [625, 269] on span "equal to or greater than the Tangible Net Worth of Tenant as of the Effective D…" at bounding box center [686, 299] width 461 height 61
click at [991, 50] on icon at bounding box center [993, 50] width 11 height 11
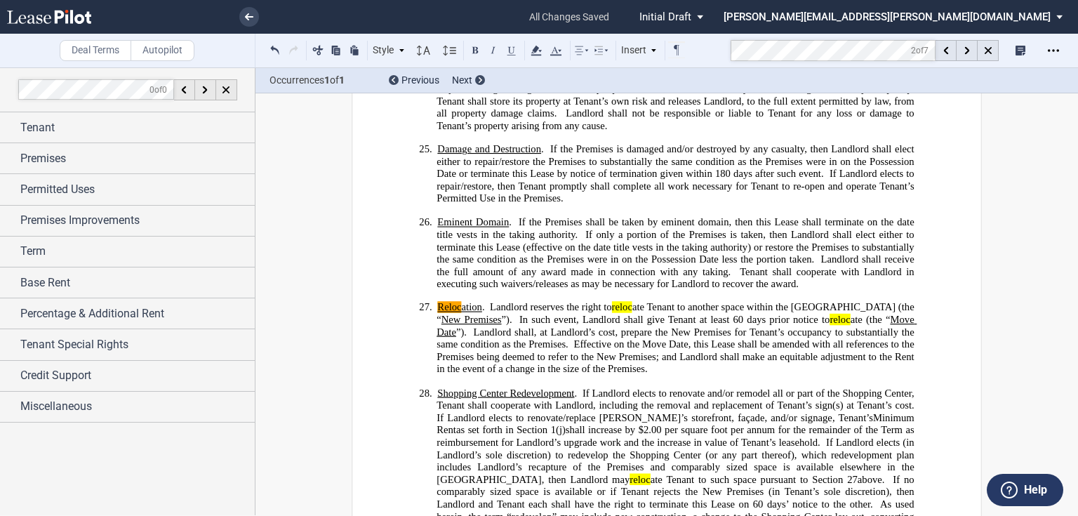
scroll to position [5796, 0]
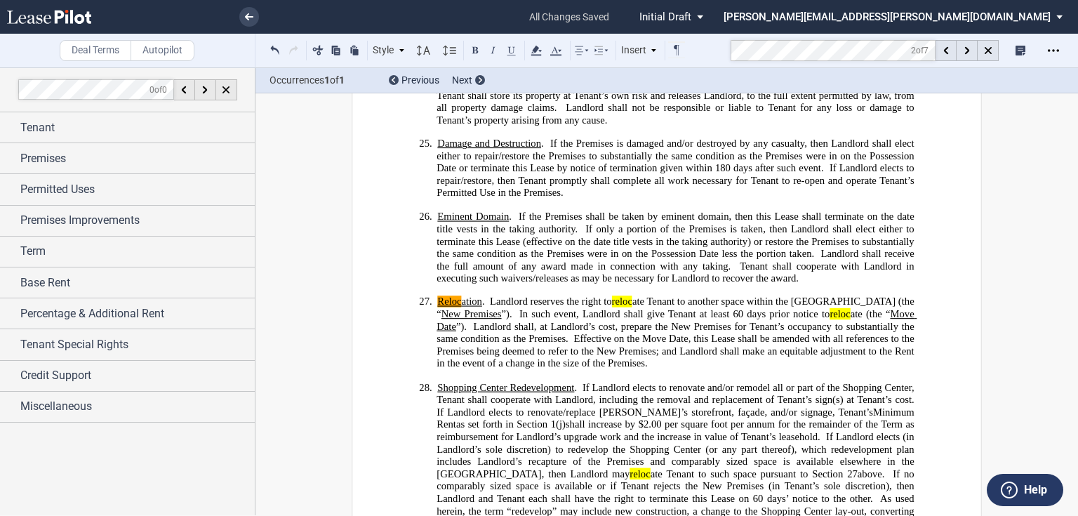
click at [503, 296] on span "Landlord reserves the right to reloc ate Tenant to another space within the [GE…" at bounding box center [677, 308] width 480 height 24
click at [520, 308] on span "In such event, Landlord shall give Tenant at least 60" at bounding box center [632, 314] width 224 height 12
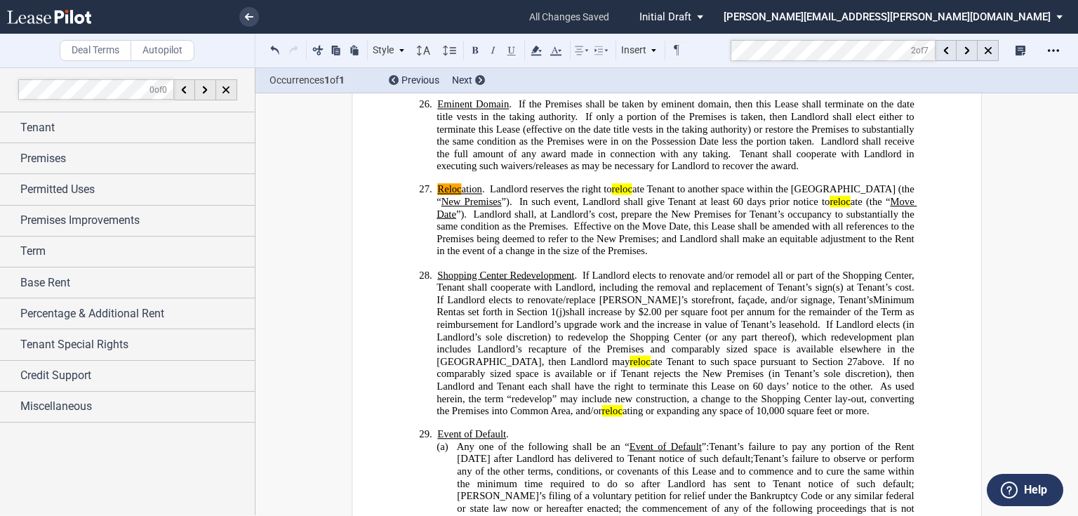
scroll to position [5852, 0]
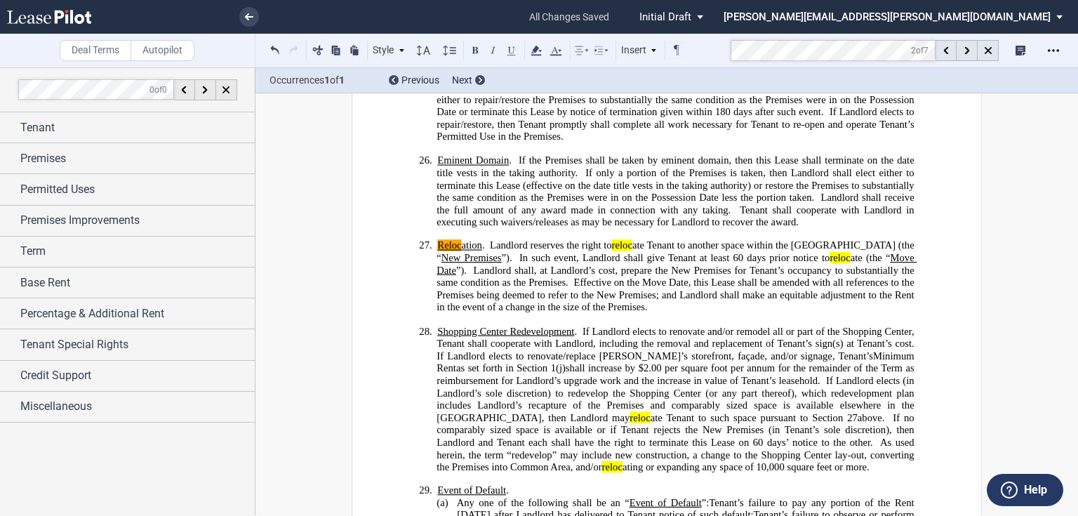
click at [747, 252] on span "days prior notice to reloc ate (the “" at bounding box center [818, 258] width 143 height 12
click at [496, 239] on span "Landlord reserves the right to reloc ate Tenant to another space within the [GE…" at bounding box center [677, 251] width 480 height 24
click at [485, 239] on span at bounding box center [487, 245] width 5 height 12
click at [493, 239] on span "Landlord reserves the right to reloc ate Tenant to another space within the [GE…" at bounding box center [677, 251] width 480 height 24
click at [615, 239] on mark "reloc" at bounding box center [622, 245] width 20 height 12
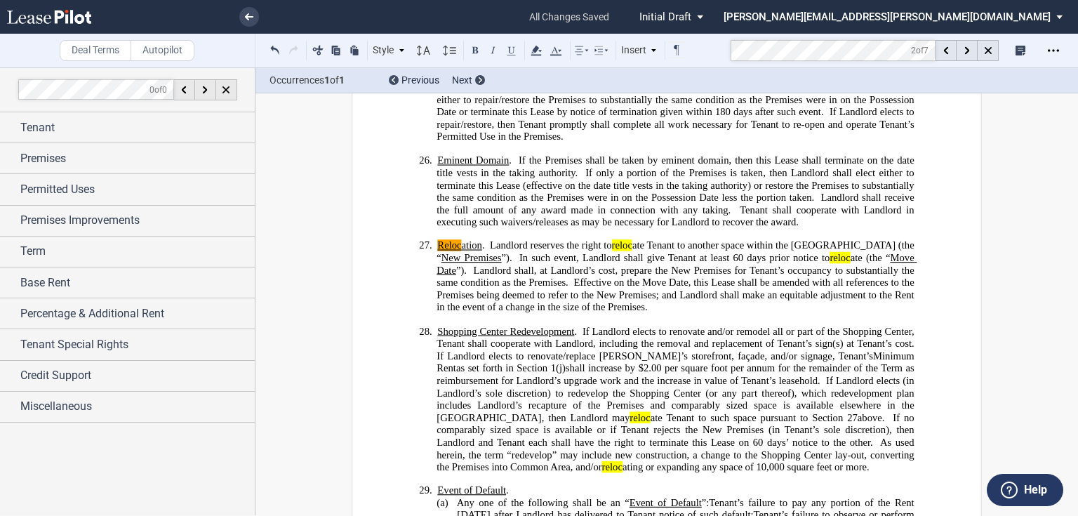
click at [546, 239] on span "Landlord reserves the right to reloc ate Tenant to another space within the [GE…" at bounding box center [677, 251] width 480 height 24
click at [615, 277] on span "Effective on the Move Date, this Lease shall be amended with all references to …" at bounding box center [677, 295] width 480 height 37
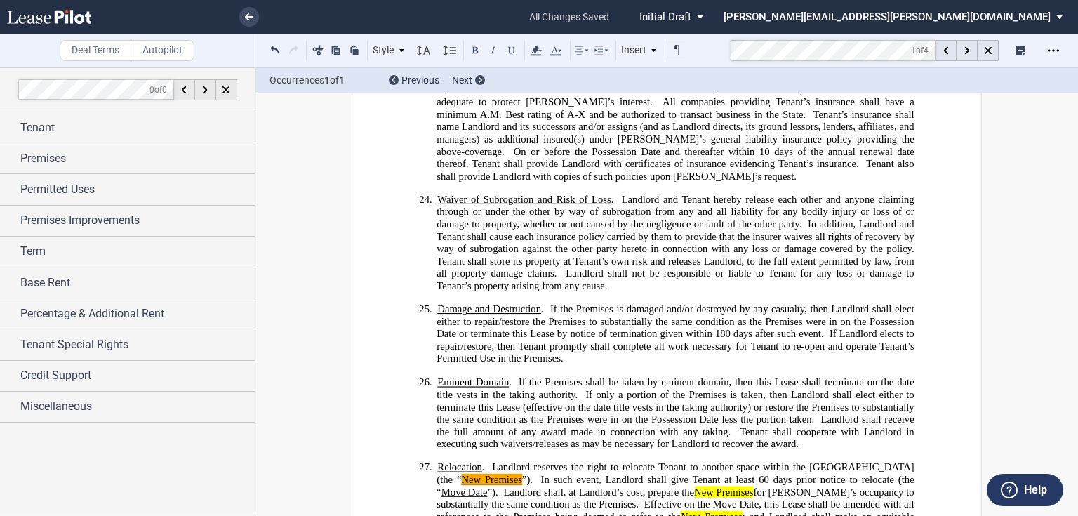
scroll to position [5801, 0]
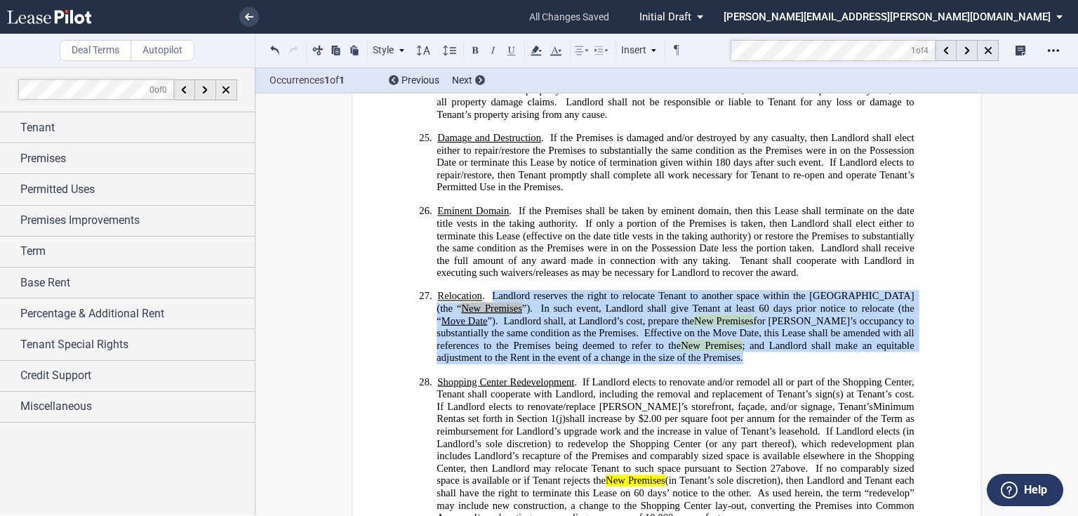
drag, startPoint x: 487, startPoint y: 243, endPoint x: 656, endPoint y: 306, distance: 180.6
click at [647, 308] on p "27. Relocation . Landlord reserves the right to relocate Tenant to another spac…" at bounding box center [675, 327] width 477 height 74
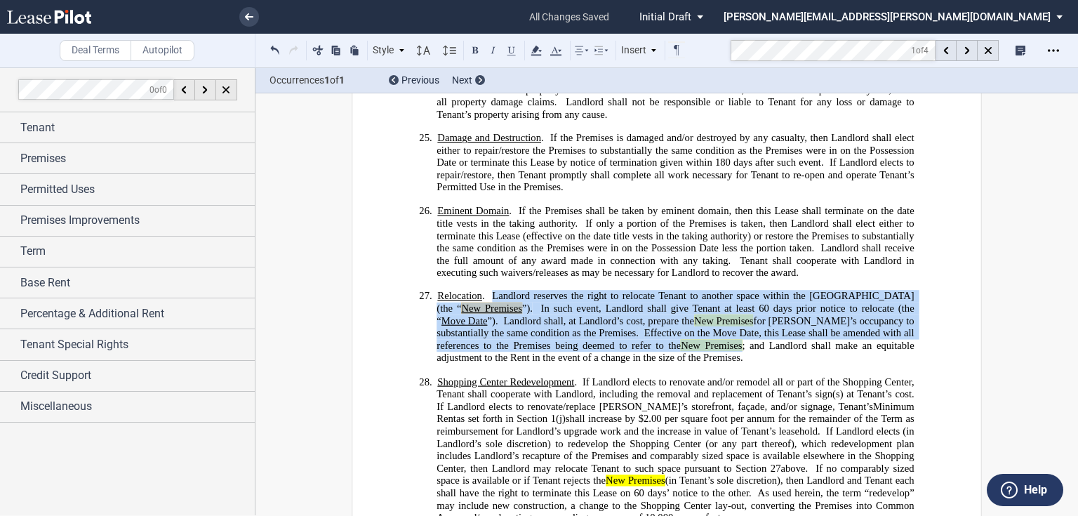
drag, startPoint x: 643, startPoint y: 357, endPoint x: 682, endPoint y: 333, distance: 45.6
click at [643, 400] on span "If Landlord elects to renovate/replace [PERSON_NAME]’s storefront, façade, and/…" at bounding box center [655, 406] width 437 height 12
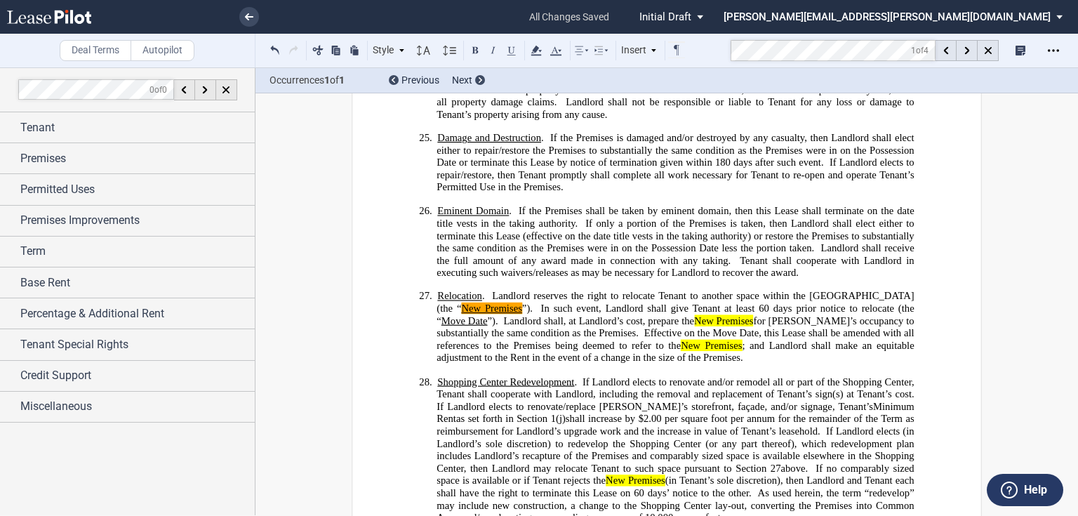
click at [487, 290] on span at bounding box center [489, 296] width 8 height 12
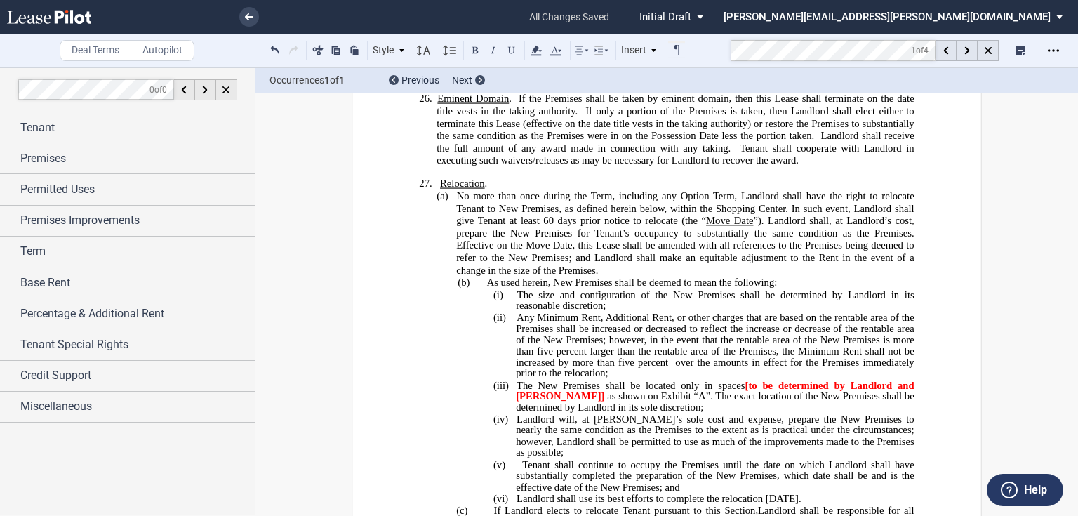
scroll to position [5970, 0]
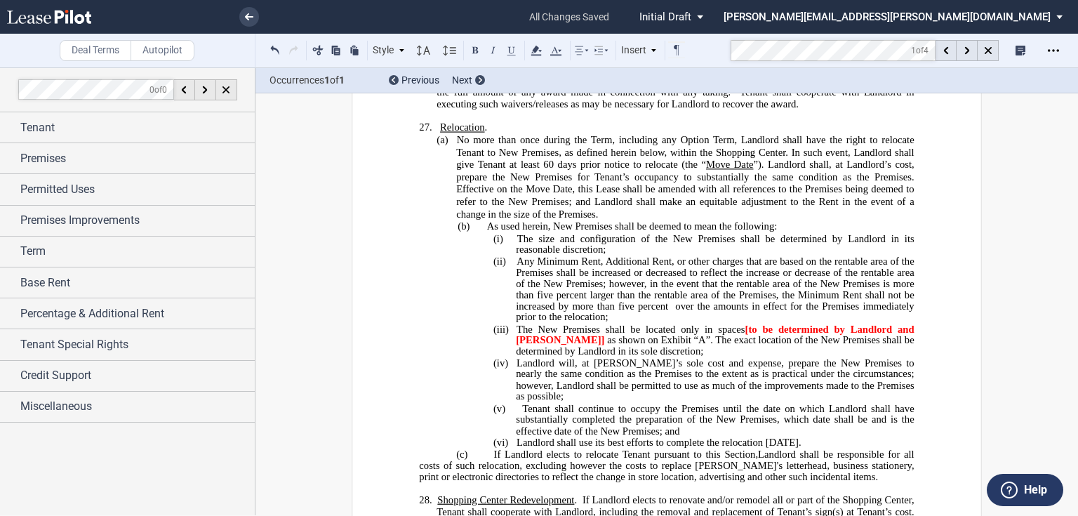
click at [626, 232] on p "(i) The size and configuration of the New Premises shall be determined by Landl…" at bounding box center [715, 243] width 398 height 23
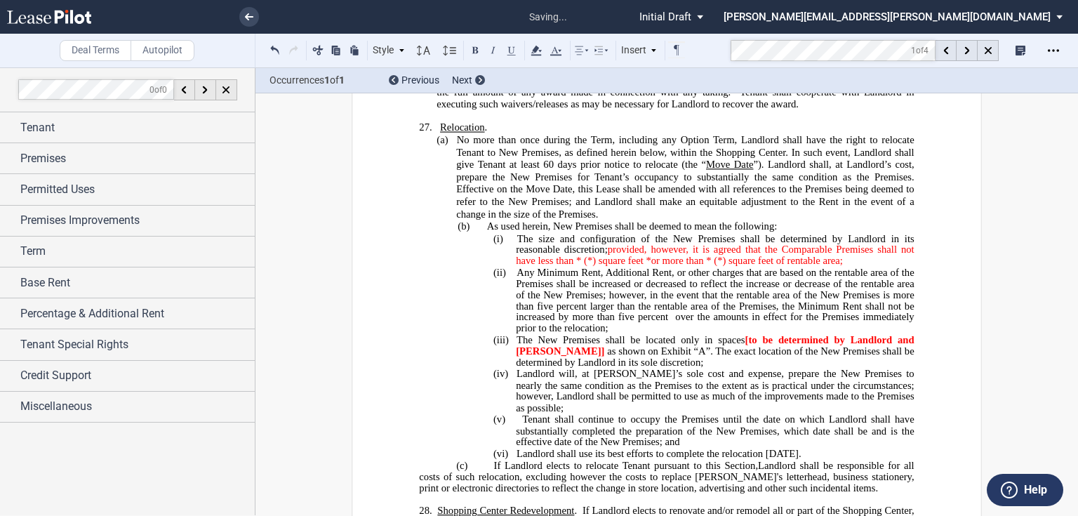
click at [609, 244] on span "provided, however, it is agreed that the Comparable Premises shall not have les…" at bounding box center [716, 255] width 401 height 22
drag, startPoint x: 783, startPoint y: 199, endPoint x: 902, endPoint y: 191, distance: 119.7
click at [786, 244] on span "provided, however, it is agreed that the Comparable Premises shall not have les…" at bounding box center [716, 255] width 401 height 22
drag, startPoint x: 533, startPoint y: 208, endPoint x: 548, endPoint y: 205, distance: 15.0
click at [534, 244] on span "provided, however, it is agreed that the New Premises shall not have less than …" at bounding box center [716, 255] width 401 height 22
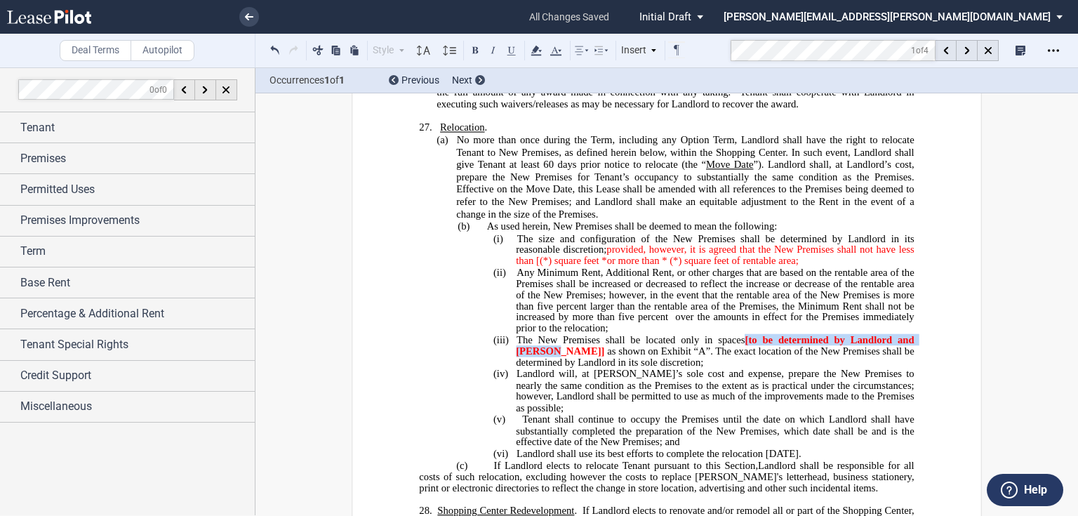
drag, startPoint x: 743, startPoint y: 286, endPoint x: 548, endPoint y: 295, distance: 195.4
click at [548, 334] on span "(iii) The New Premises shall be located only in spaces [to be determined by Lan…" at bounding box center [705, 351] width 423 height 34
click at [572, 244] on span "provided, however, it is agreed that the New Premises shall not have less than …" at bounding box center [716, 255] width 401 height 22
drag, startPoint x: 534, startPoint y: 208, endPoint x: 600, endPoint y: 205, distance: 66.8
click at [601, 244] on span "provided, however, it is agreed that the New Premises shall not have less than …" at bounding box center [716, 255] width 401 height 22
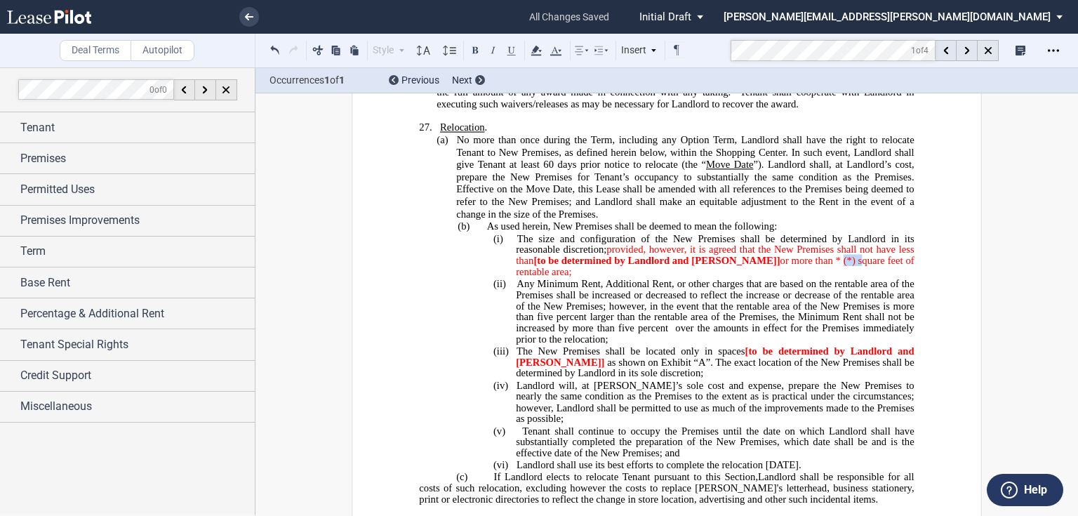
drag, startPoint x: 794, startPoint y: 203, endPoint x: 813, endPoint y: 204, distance: 19.0
click at [813, 244] on span "provided, however, it is agreed that the New Premises shall not have less than …" at bounding box center [716, 261] width 401 height 34
drag, startPoint x: 618, startPoint y: 220, endPoint x: 661, endPoint y: 220, distance: 42.8
click at [661, 244] on span "provided, however, it is agreed that the New Premises shall not have less than …" at bounding box center [716, 261] width 401 height 34
click at [522, 244] on span "provided, however, it is agreed that the New Premises shall not have less than …" at bounding box center [716, 261] width 401 height 34
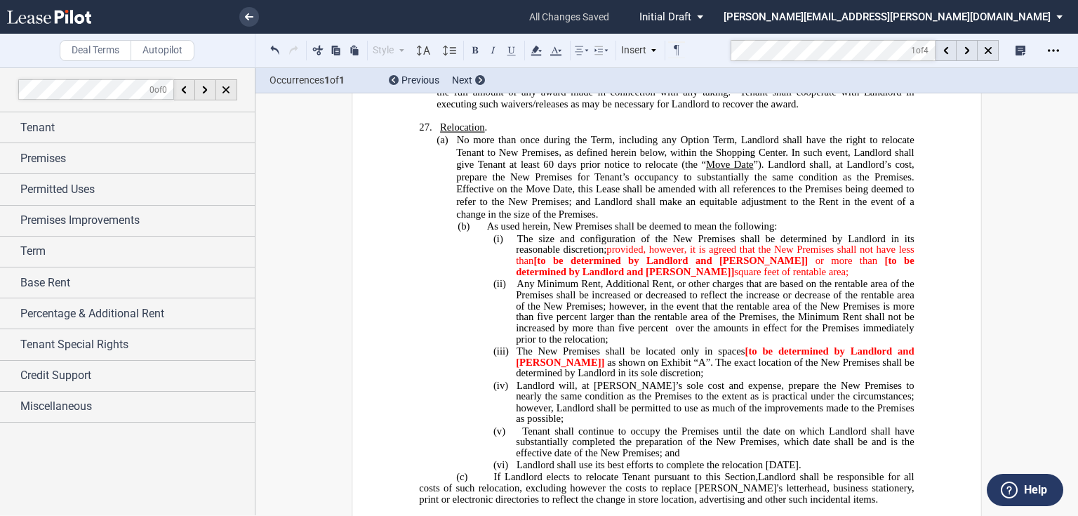
drag, startPoint x: 747, startPoint y: 208, endPoint x: 780, endPoint y: 203, distance: 33.4
click at [750, 244] on span "provided, however, it is agreed that the New Premises shall not have less than …" at bounding box center [716, 261] width 401 height 34
click at [630, 244] on span "provided, however, it is agreed that the New Premises shall not have less than …" at bounding box center [716, 261] width 401 height 34
click at [775, 232] on p "(i) The size and configuration of the New Premises shall be determined by Landl…" at bounding box center [715, 254] width 398 height 45
click at [682, 244] on span "provided, however, it is agreed that the New Premises shall not have less than …" at bounding box center [716, 261] width 401 height 34
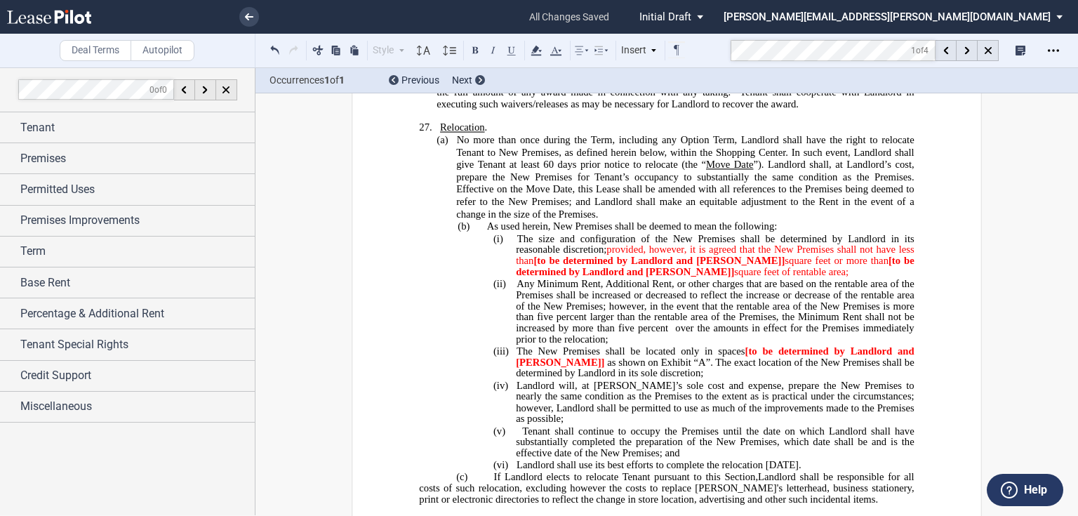
click at [731, 278] on span "Any Minimum Rent, Additional Rent, or other charges that are based on the renta…" at bounding box center [716, 306] width 401 height 56
click at [614, 357] on span "as shown on Exhibit “A”. The exact location of the New Premises shall be determ…" at bounding box center [716, 368] width 401 height 22
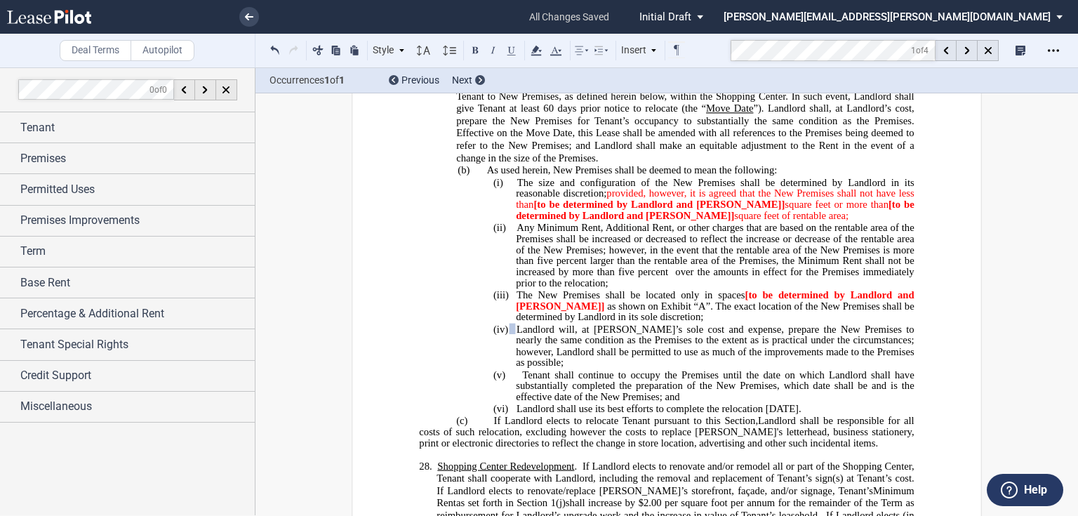
click at [510, 323] on span at bounding box center [512, 328] width 7 height 11
click at [521, 369] on span "Tenant shall continue to occupy the Premises until the date on which Landlord s…" at bounding box center [716, 386] width 401 height 34
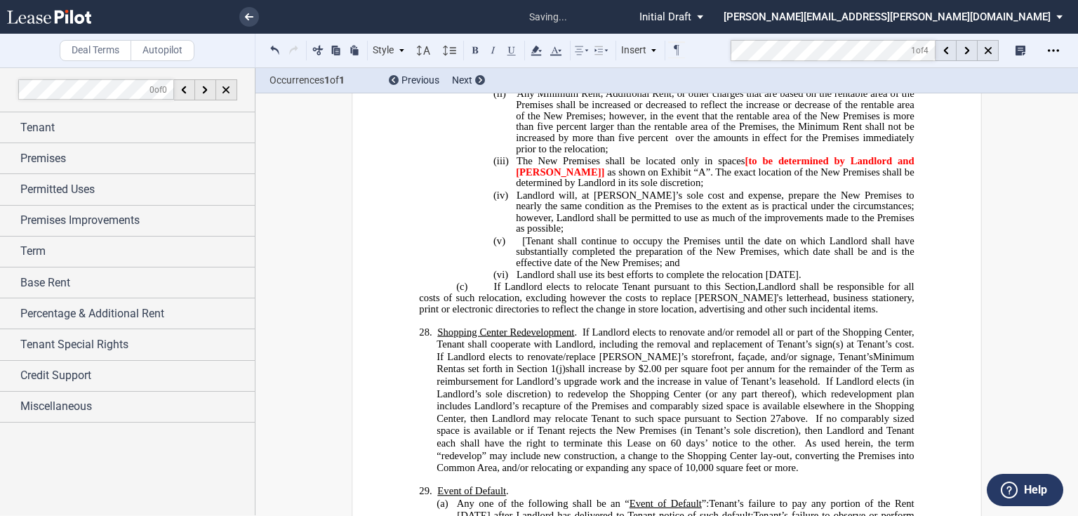
scroll to position [6195, 0]
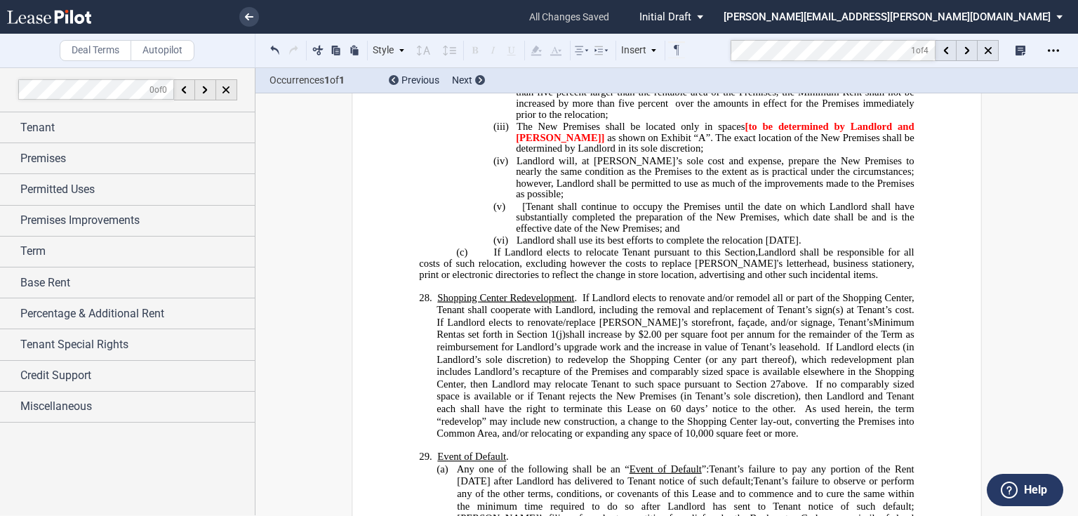
click at [609, 18] on div "× all changes saved Pending... Pending... Initial Draft Initial Draft In Negoti…" at bounding box center [539, 258] width 1078 height 516
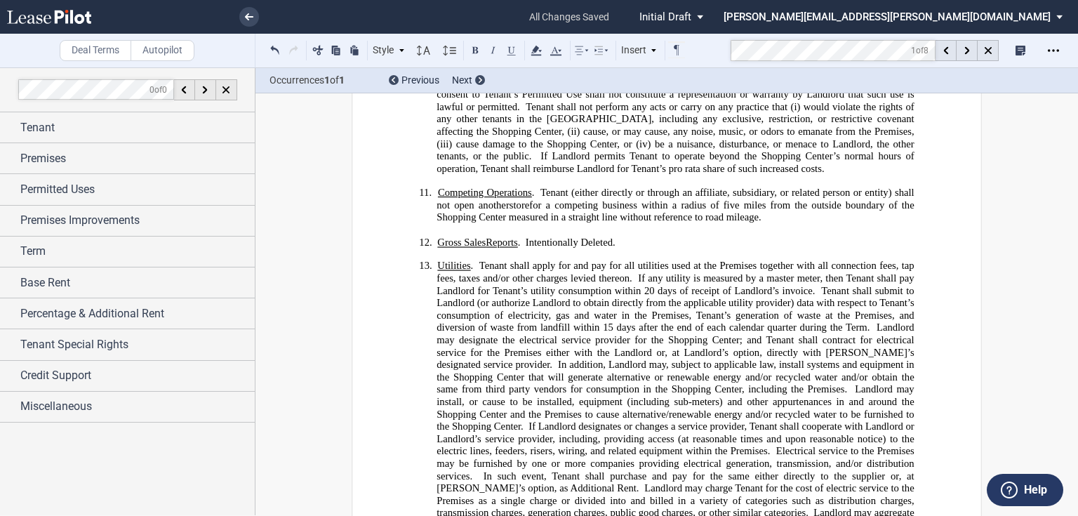
scroll to position [199, 0]
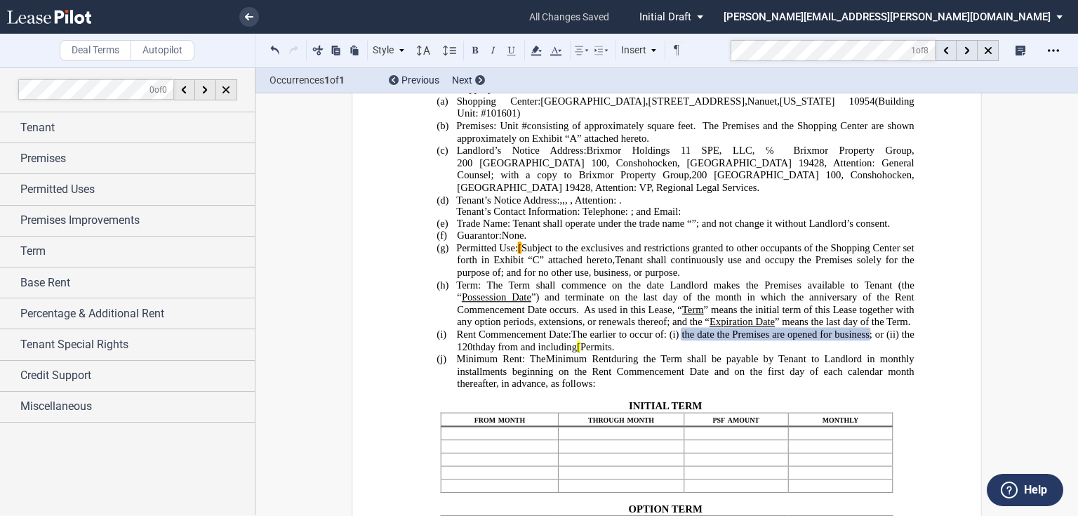
click at [520, 244] on mark "[" at bounding box center [520, 248] width 4 height 12
drag, startPoint x: 900, startPoint y: 345, endPoint x: 616, endPoint y: 359, distance: 284.7
click at [614, 353] on p "(i) Rent Commencement Date: The earlier to occur of: (i) ﻿ ﻿ the date the Premi…" at bounding box center [685, 341] width 457 height 25
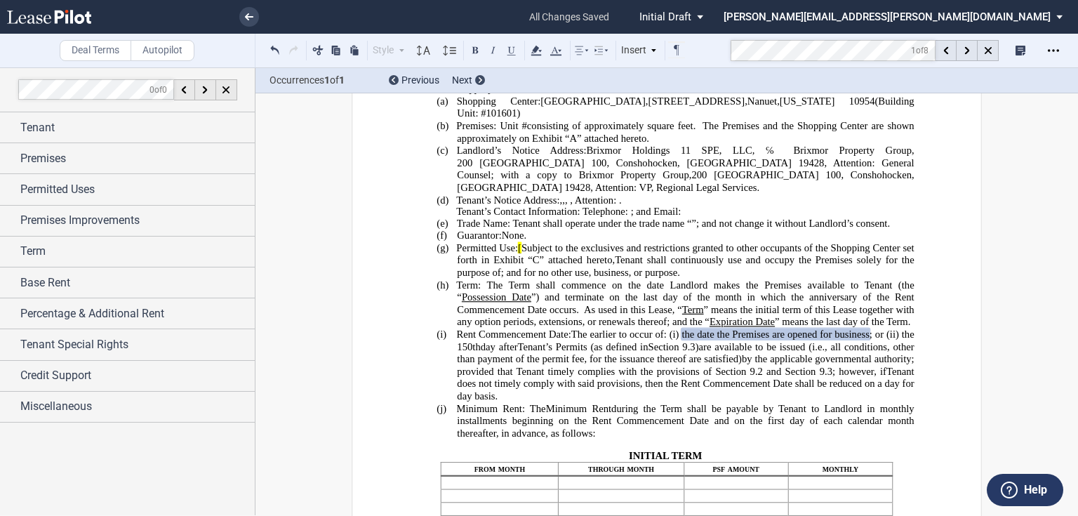
click at [677, 352] on span "Section 9.3" at bounding box center [672, 347] width 47 height 12
click at [649, 352] on span "Section 9.3" at bounding box center [672, 347] width 47 height 12
drag, startPoint x: 774, startPoint y: 385, endPoint x: 798, endPoint y: 383, distance: 24.0
click at [775, 377] on span "; provided that Tenant timely complies with the provisions of Section 9.2 and S…" at bounding box center [687, 365] width 460 height 24
click at [682, 341] on span "the date the Premises are opened for business" at bounding box center [775, 335] width 187 height 12
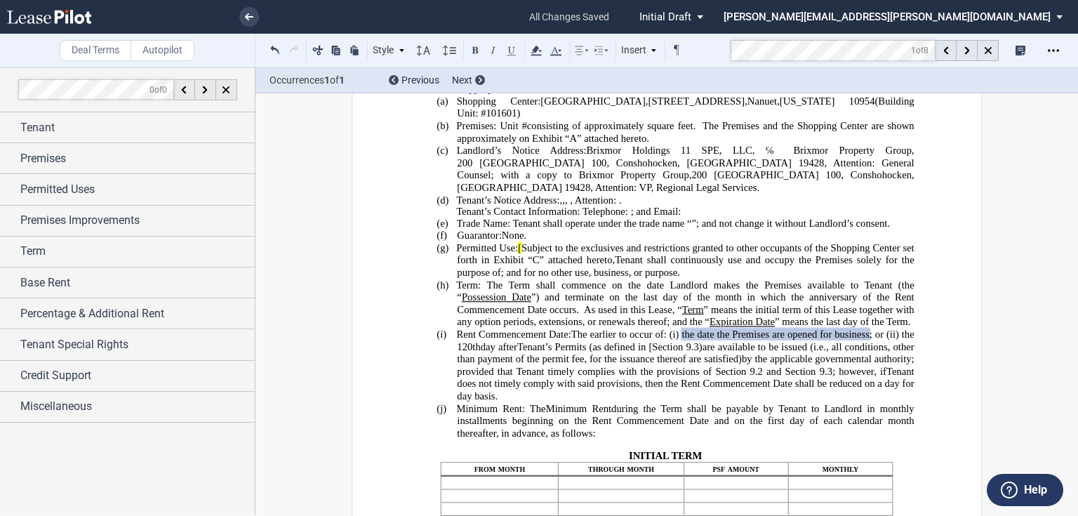
click at [756, 352] on span "are available to be issued (" at bounding box center [758, 347] width 111 height 12
click at [703, 352] on span ")" at bounding box center [701, 347] width 4 height 12
click at [750, 352] on span "are available to be issued (" at bounding box center [758, 347] width 111 height 12
click at [768, 341] on span "the date the Premises are opened for business" at bounding box center [775, 335] width 187 height 12
click at [683, 303] on span "”) and terminate on the last day of the month in which the" at bounding box center [667, 297] width 272 height 12
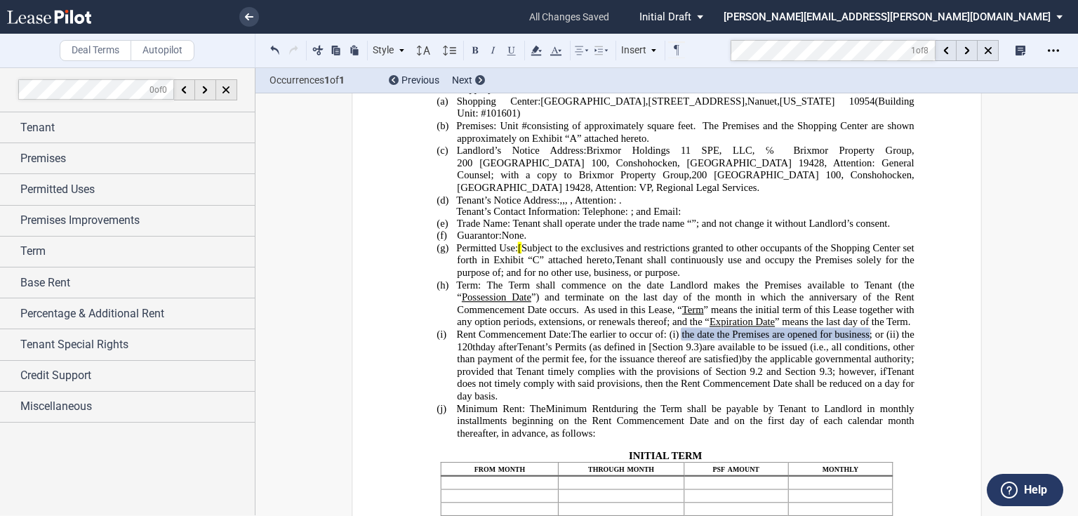
click at [698, 341] on span "the date the Premises are opened for business" at bounding box center [775, 335] width 187 height 12
click at [598, 352] on span "Tenant’s Permits (as defined in [" at bounding box center [584, 347] width 135 height 12
click at [705, 352] on p "(i) Rent Commencement Date: The earlier to occur of: (i) ﻿ ﻿ the date the Premi…" at bounding box center [685, 366] width 457 height 74
click at [859, 377] on span "; provided that Tenant timely complies with the provisions of Section 9.2 and S…" at bounding box center [687, 365] width 460 height 24
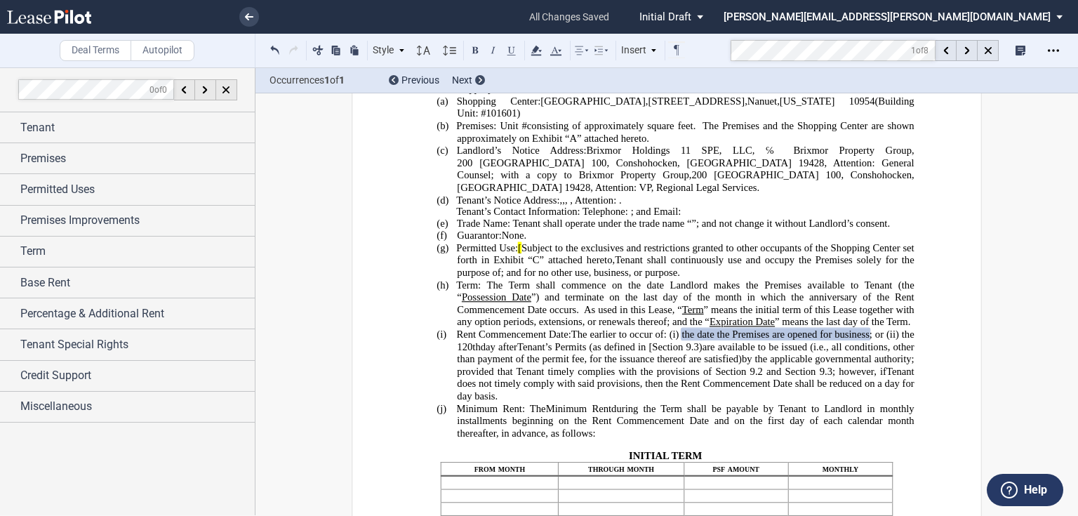
click at [865, 377] on span "; provided that Tenant timely complies with the provisions of Section 9.2 and S…" at bounding box center [687, 365] width 460 height 24
click at [572, 403] on p "(i) Rent Commencement Date: The earlier to occur of: (i) ﻿ ﻿ the date the Premi…" at bounding box center [685, 366] width 457 height 74
click at [706, 341] on span "the date the Premises are opened for business" at bounding box center [775, 335] width 187 height 12
click at [476, 341] on span "Rent Commencement Date:" at bounding box center [513, 335] width 114 height 12
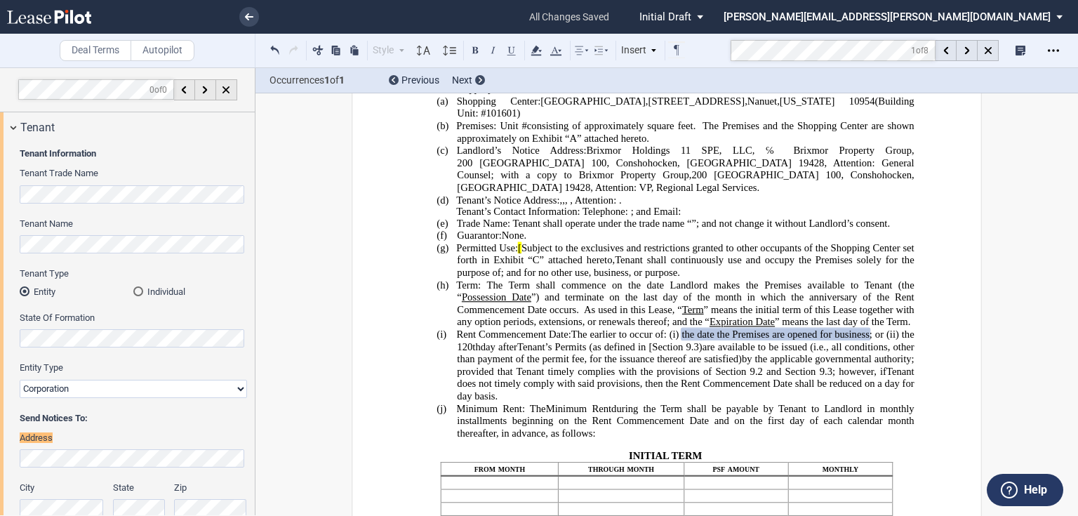
scroll to position [101, 0]
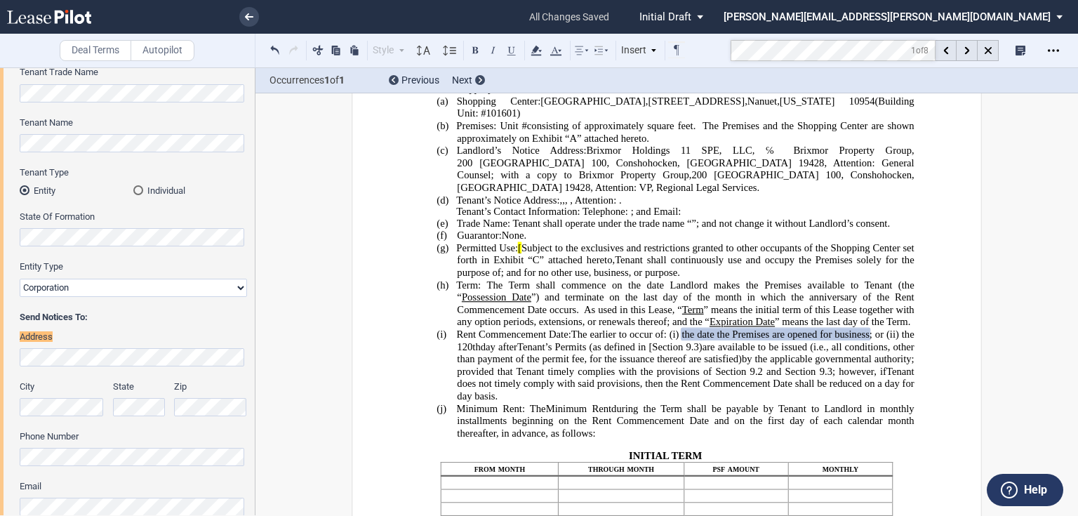
click at [682, 205] on span "; and Email:" at bounding box center [656, 211] width 51 height 12
click at [687, 341] on span "the date the Premises are opened for business" at bounding box center [775, 335] width 187 height 12
click at [669, 364] on span ", all conditions, other than payment of the permit fee, for the issuance thereo…" at bounding box center [687, 353] width 460 height 24
click at [528, 328] on span "” means the initial term of this Lease together with any option periods, extens…" at bounding box center [687, 316] width 460 height 24
click at [522, 328] on span "” means the initial term of this Lease together with any option periods, extens…" at bounding box center [687, 316] width 460 height 24
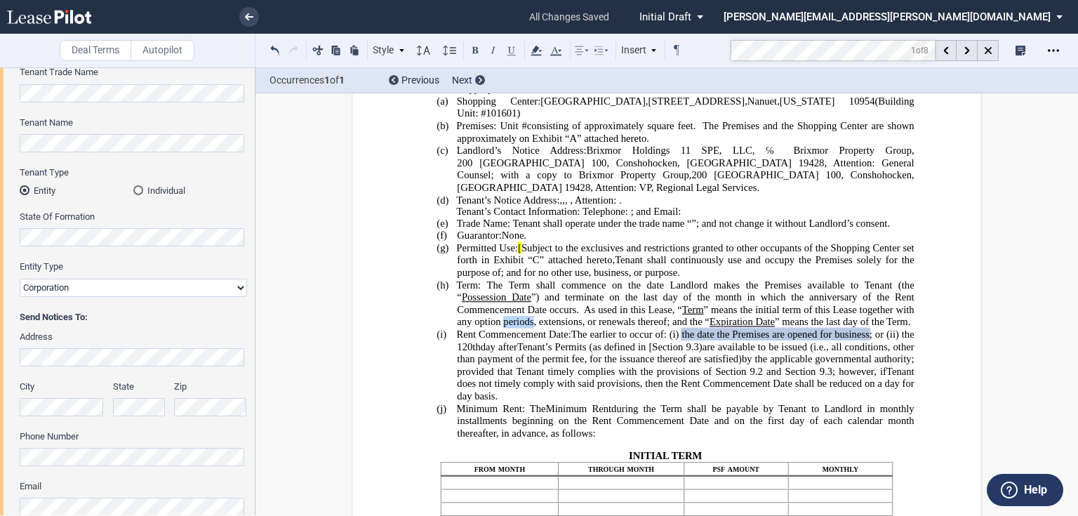
click at [522, 328] on span "” means the initial term of this Lease together with any option periods, extens…" at bounding box center [687, 316] width 460 height 24
click at [548, 328] on span "” means the initial term of this Lease together with any option periods, extens…" at bounding box center [687, 316] width 460 height 24
click at [606, 328] on span "” means the initial term of this Lease together with any option periods, extens…" at bounding box center [687, 316] width 460 height 24
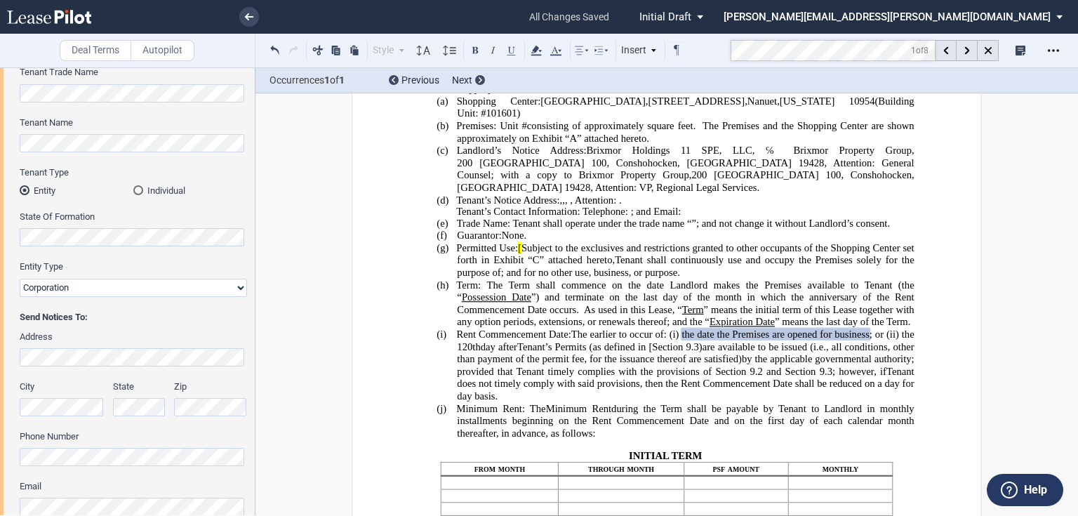
click at [525, 328] on span "” means the initial term of this Lease together with any option periods, extens…" at bounding box center [687, 316] width 460 height 24
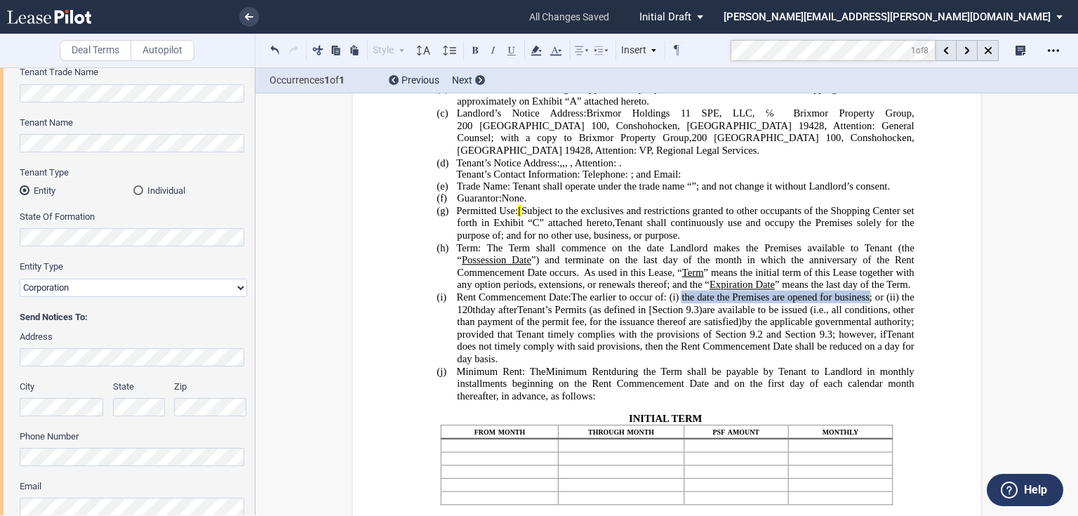
scroll to position [255, 0]
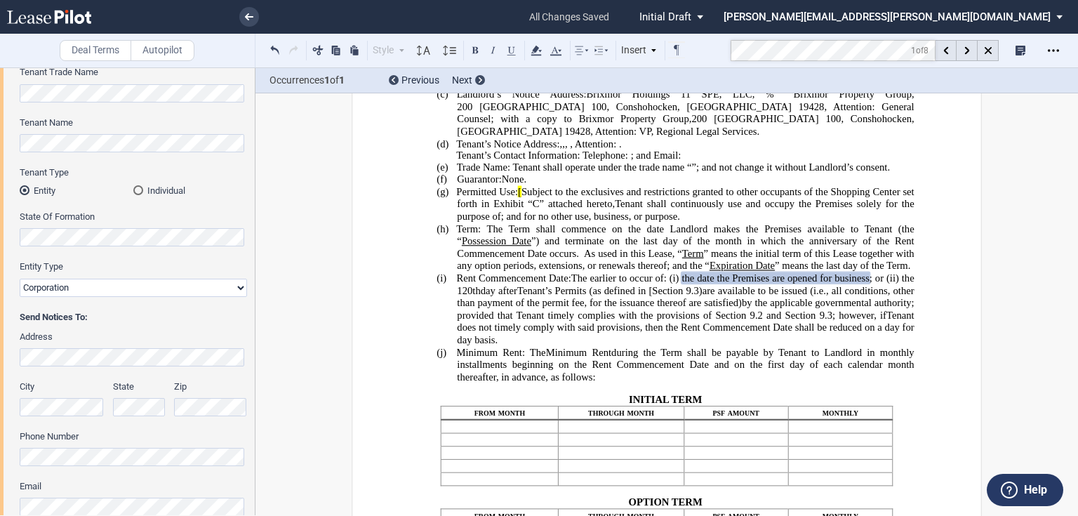
click at [485, 296] on span "day after" at bounding box center [499, 290] width 37 height 12
click at [525, 296] on span "Tenant’s Permits (as defined in [" at bounding box center [584, 290] width 135 height 12
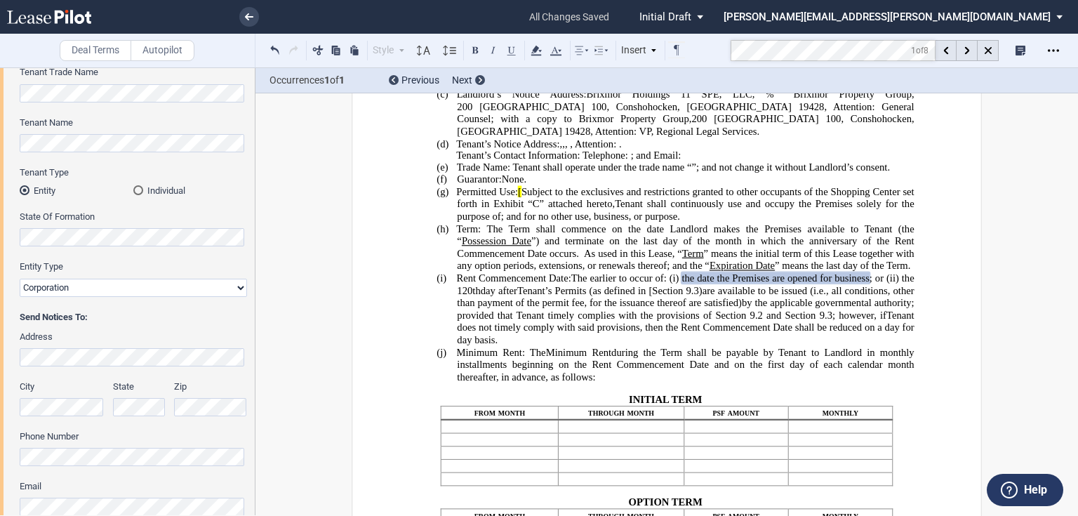
click at [595, 296] on span "Tenant’s Permits (as defined in [" at bounding box center [584, 290] width 135 height 12
click at [749, 296] on span "are available to be issued (" at bounding box center [758, 290] width 111 height 12
click at [589, 347] on p "(i) Rent Commencement Date: The earlier to occur of: (i) ﻿ ﻿ the date the Premi…" at bounding box center [685, 309] width 457 height 74
click at [753, 296] on span "are available to be issued (" at bounding box center [758, 290] width 111 height 12
click at [788, 309] on span "by the applicable governmental authority" at bounding box center [827, 303] width 170 height 12
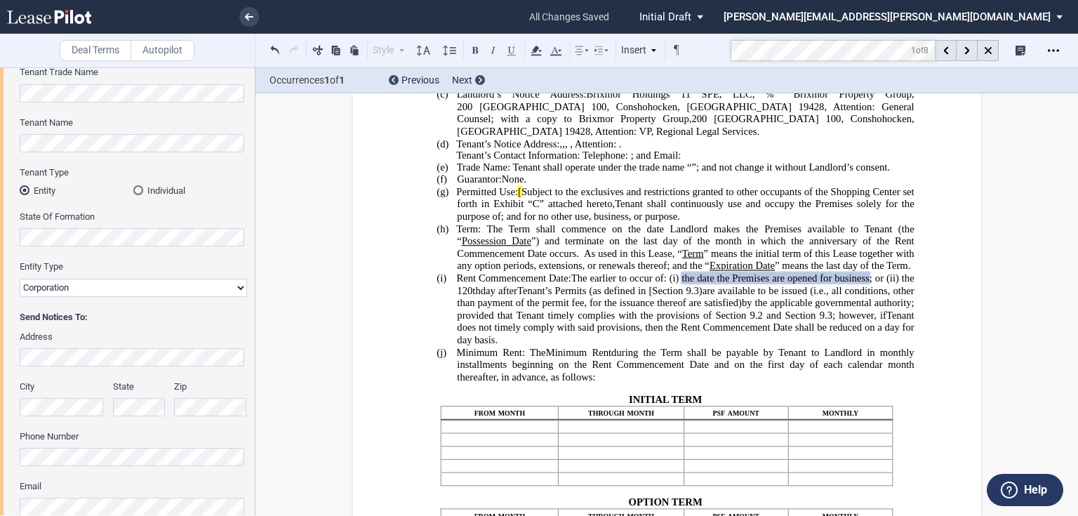
click at [521, 187] on span "[" at bounding box center [520, 192] width 4 height 12
click at [632, 203] on span "Tenant shall continuously use and occupy the Premises solely for the purpose of" at bounding box center [687, 210] width 460 height 24
click at [965, 48] on use at bounding box center [967, 51] width 5 height 8
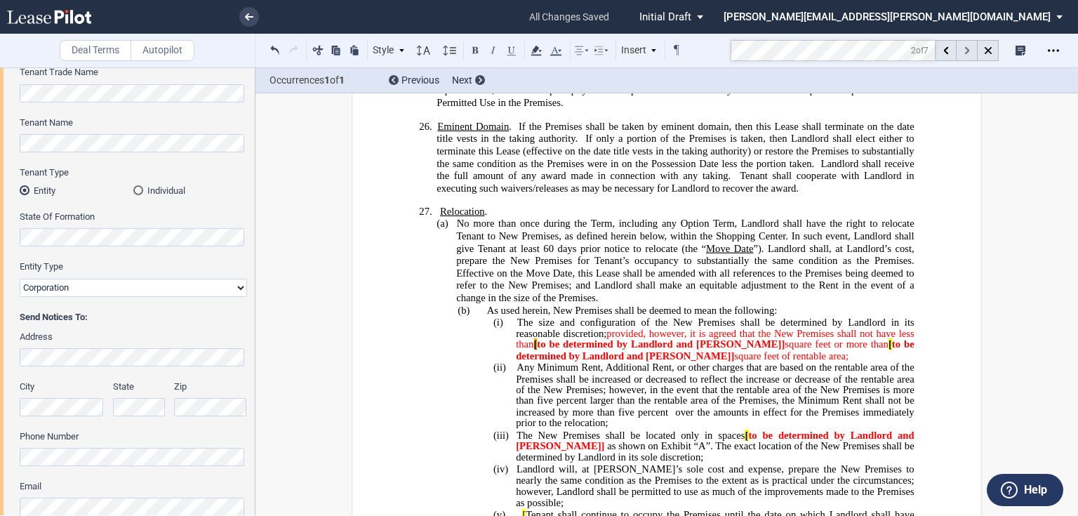
scroll to position [5978, 0]
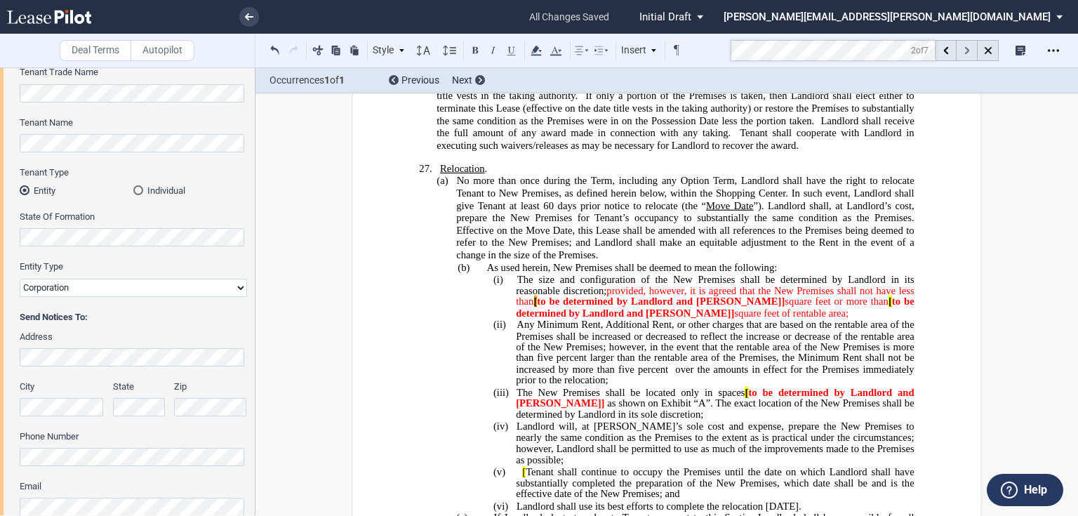
click at [970, 48] on div at bounding box center [967, 50] width 21 height 21
drag, startPoint x: 616, startPoint y: 234, endPoint x: 537, endPoint y: 245, distance: 80.1
click at [537, 284] on span "provided, however, it is agreed that the New Premises shall not have less than …" at bounding box center [716, 301] width 401 height 34
click at [559, 51] on use at bounding box center [555, 50] width 11 height 9
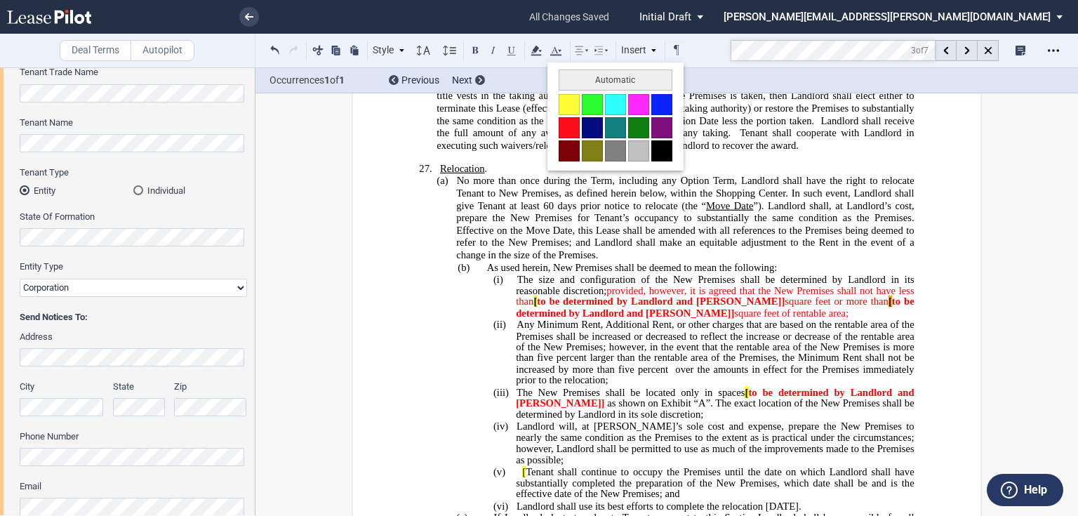
click at [658, 147] on button at bounding box center [662, 150] width 21 height 21
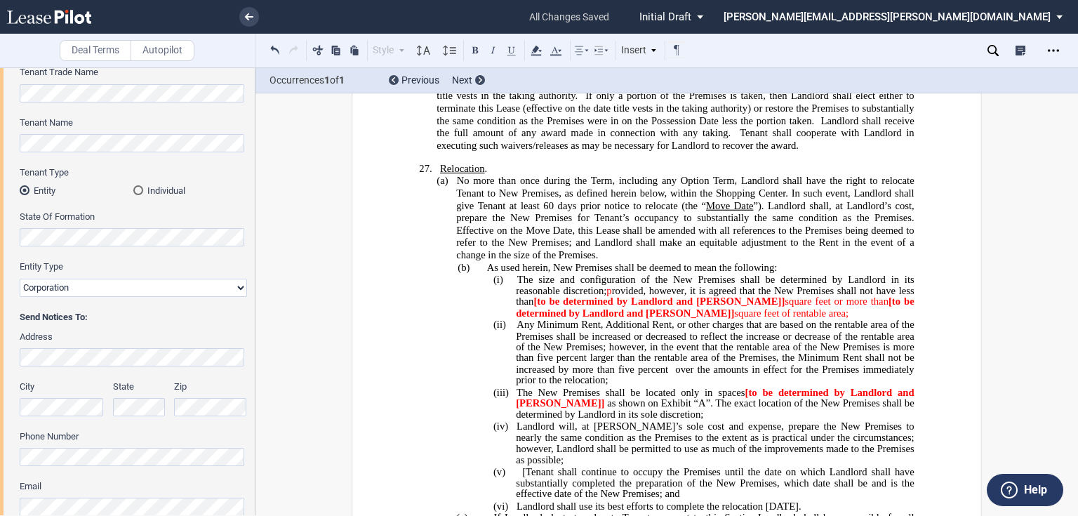
drag, startPoint x: 607, startPoint y: 239, endPoint x: 618, endPoint y: 236, distance: 10.9
click at [618, 284] on span "p rovided, however, it is agreed that the New Premises shall not have less than…" at bounding box center [716, 301] width 401 height 34
drag, startPoint x: 618, startPoint y: 236, endPoint x: 601, endPoint y: 236, distance: 16.9
click at [601, 274] on span "The size and configuration of the New Premises shall be determined by Landlord …" at bounding box center [716, 296] width 401 height 45
click at [533, 48] on icon at bounding box center [536, 50] width 17 height 17
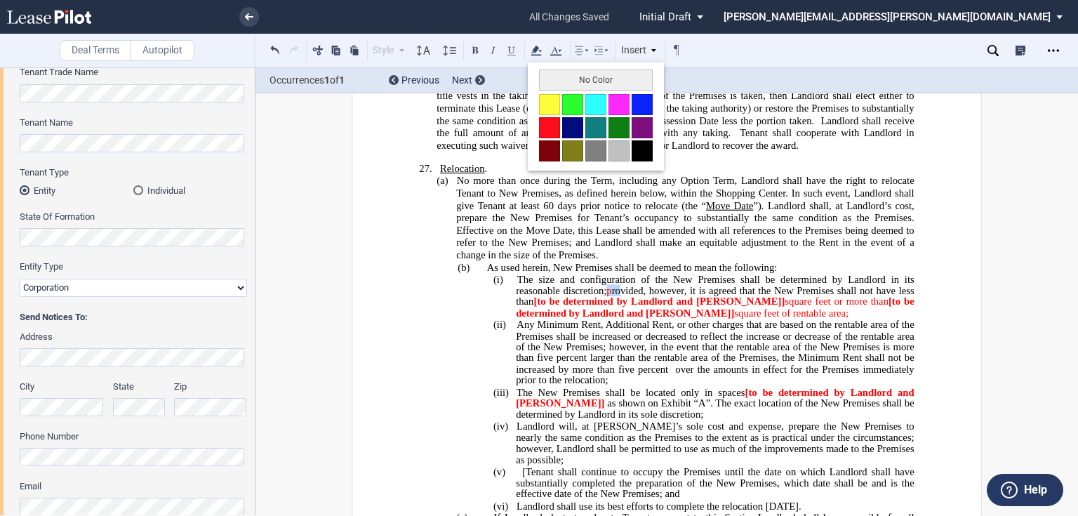
click at [640, 150] on button at bounding box center [642, 150] width 21 height 21
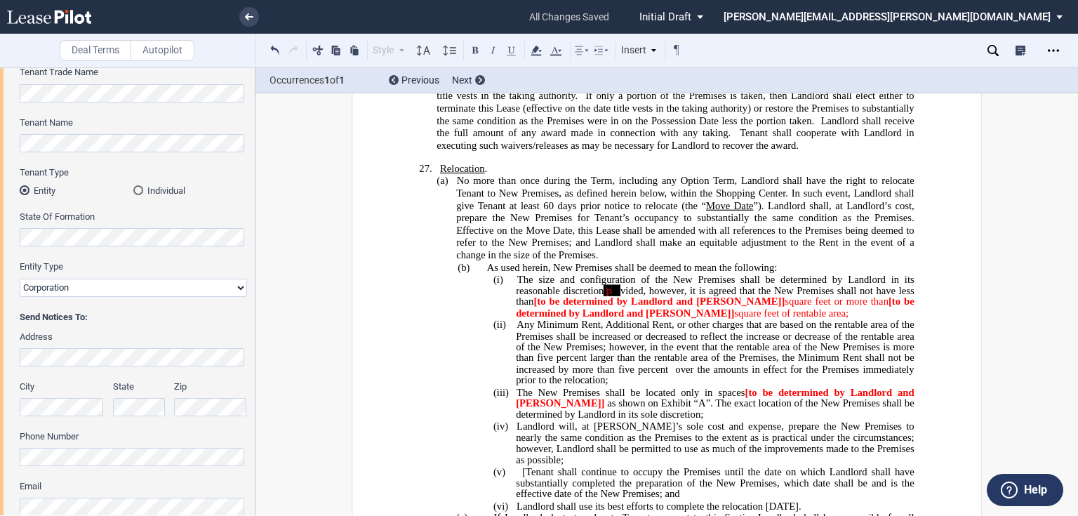
drag, startPoint x: 625, startPoint y: 260, endPoint x: 774, endPoint y: 264, distance: 148.9
click at [774, 264] on ins "No more than once during the Term, including any Option Term, Landlord shall ha…" at bounding box center [666, 404] width 495 height 284
drag, startPoint x: 730, startPoint y: 246, endPoint x: 829, endPoint y: 242, distance: 99.1
click at [829, 296] on span "﻿ square feet or more than" at bounding box center [837, 302] width 104 height 12
click at [538, 51] on icon at bounding box center [536, 50] width 17 height 17
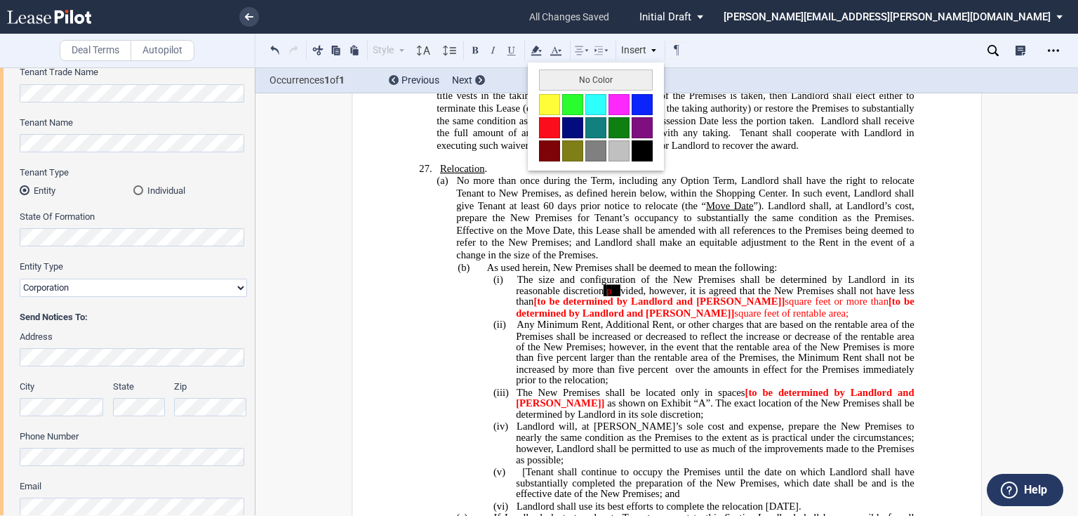
click at [647, 150] on button at bounding box center [642, 150] width 21 height 21
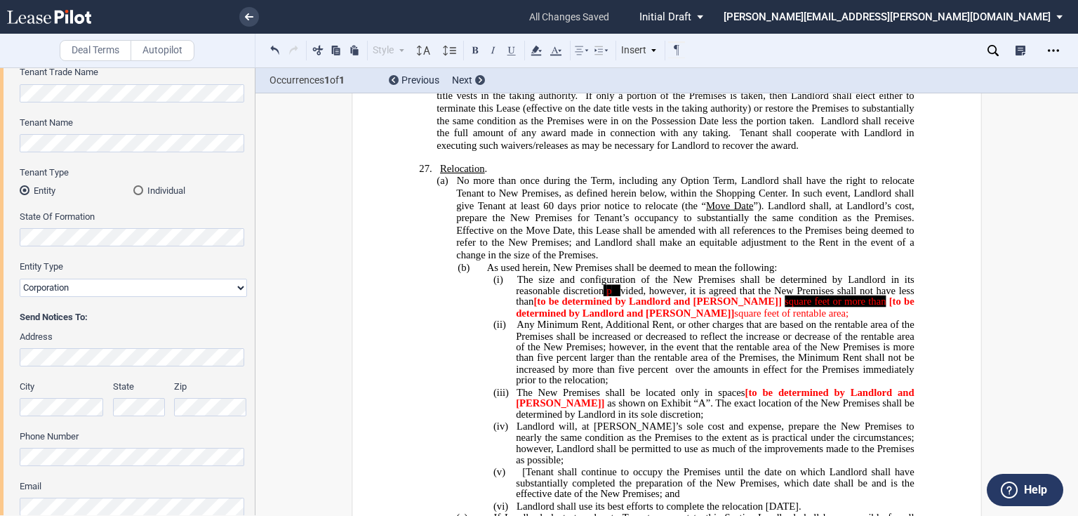
drag, startPoint x: 628, startPoint y: 260, endPoint x: 710, endPoint y: 264, distance: 82.2
click at [710, 264] on ins "No more than once during the Term, including any Option Term, Landlord shall ha…" at bounding box center [666, 404] width 495 height 284
drag, startPoint x: 744, startPoint y: 261, endPoint x: 623, endPoint y: 253, distance: 121.0
click at [623, 274] on p "(i) The size and configuration of the New Premises shall be determined by Landl…" at bounding box center [715, 296] width 398 height 45
click at [557, 48] on icon at bounding box center [556, 50] width 17 height 17
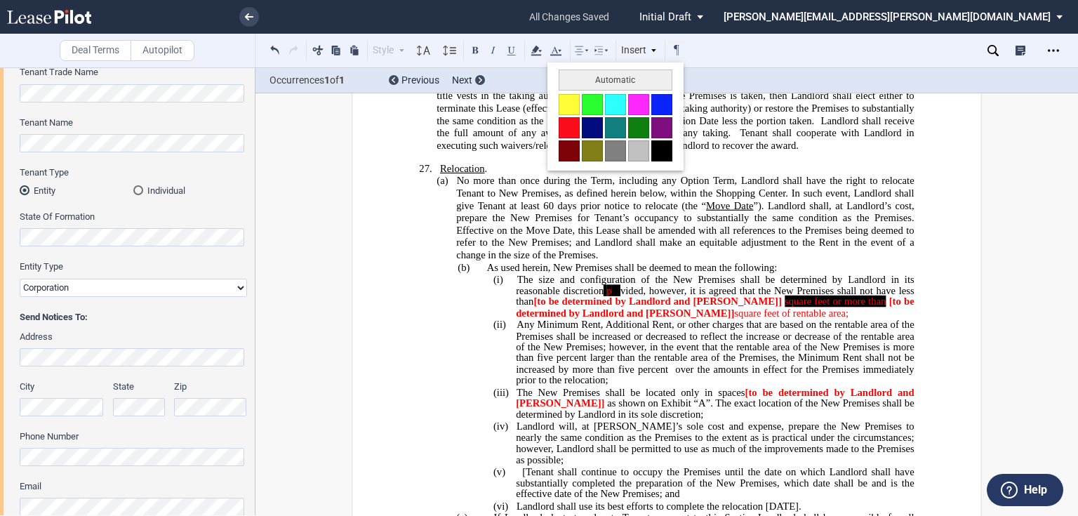
click at [652, 149] on button at bounding box center [662, 150] width 21 height 21
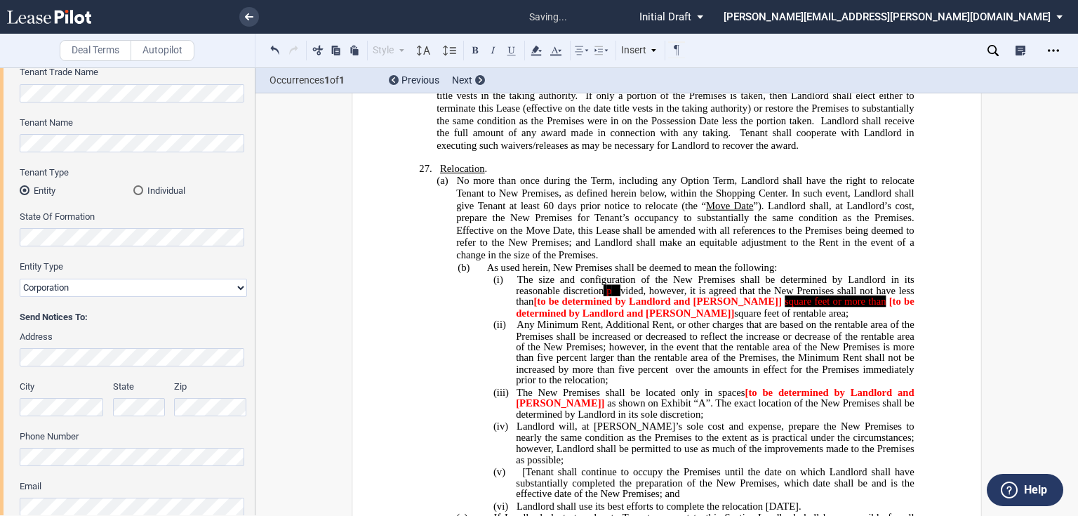
click at [769, 319] on span "Any Minimum Rent, Additional Rent, or other charges that are based on the renta…" at bounding box center [716, 347] width 401 height 56
drag, startPoint x: 599, startPoint y: 236, endPoint x: 621, endPoint y: 236, distance: 21.8
click at [621, 274] on span "The size and configuration of the New Premises shall be determined by Landlord …" at bounding box center [716, 296] width 401 height 45
click at [539, 48] on icon at bounding box center [536, 50] width 17 height 17
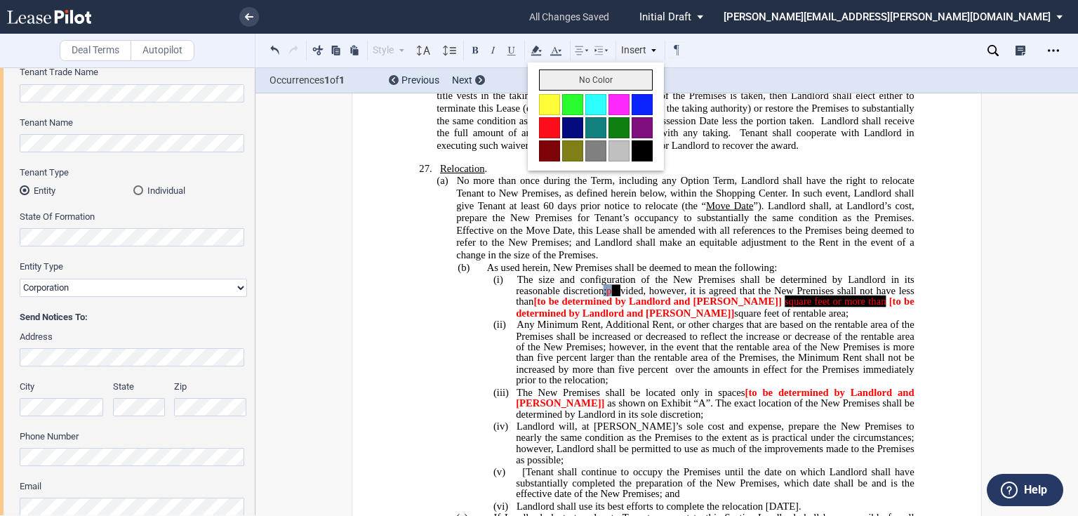
click at [574, 78] on button "No Color" at bounding box center [596, 80] width 114 height 21
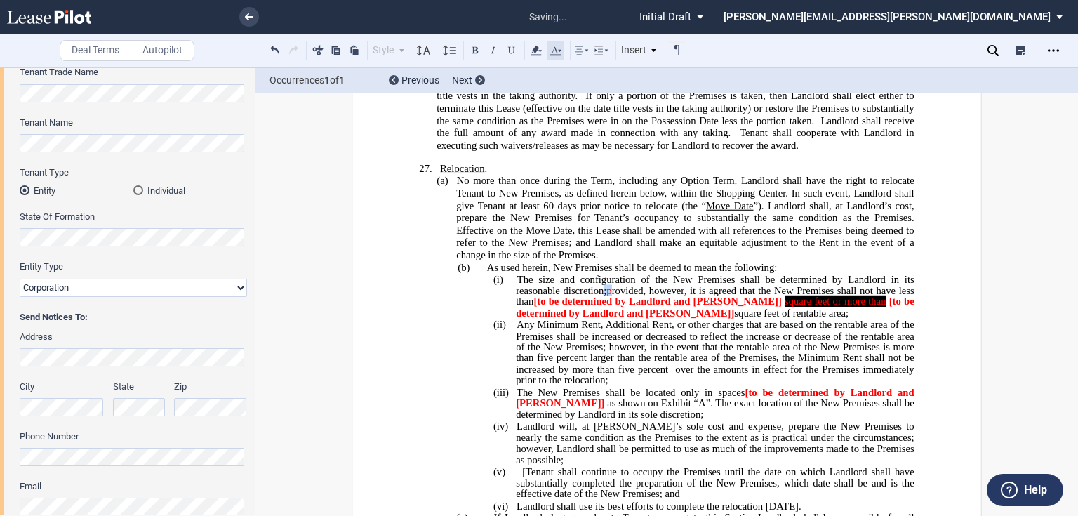
click at [557, 53] on use at bounding box center [555, 50] width 11 height 9
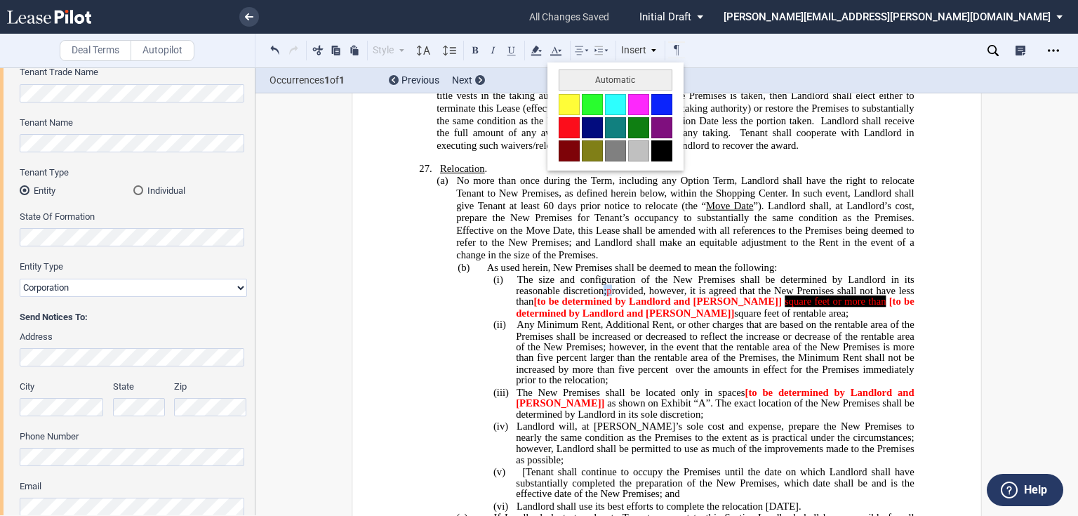
drag, startPoint x: 657, startPoint y: 146, endPoint x: 686, endPoint y: 193, distance: 55.1
click at [657, 146] on button at bounding box center [662, 150] width 21 height 21
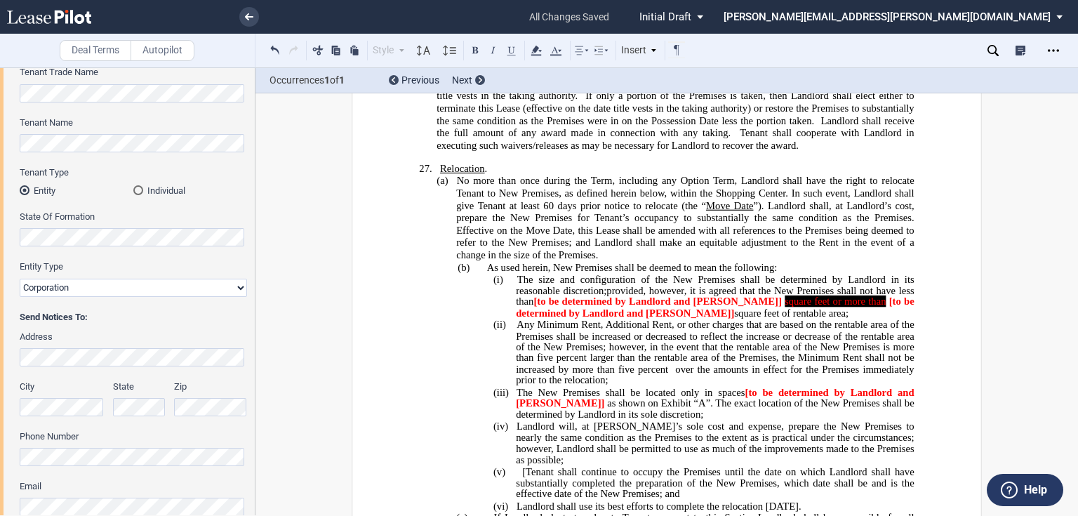
drag, startPoint x: 727, startPoint y: 246, endPoint x: 831, endPoint y: 245, distance: 103.9
click at [831, 296] on span "﻿ square feet or more than" at bounding box center [835, 302] width 107 height 12
drag, startPoint x: 834, startPoint y: 246, endPoint x: 729, endPoint y: 245, distance: 104.6
click at [729, 284] on span "p ro vided, however, it is agreed that the New Premises shall not have less tha…" at bounding box center [716, 301] width 401 height 34
click at [555, 51] on icon at bounding box center [556, 50] width 17 height 17
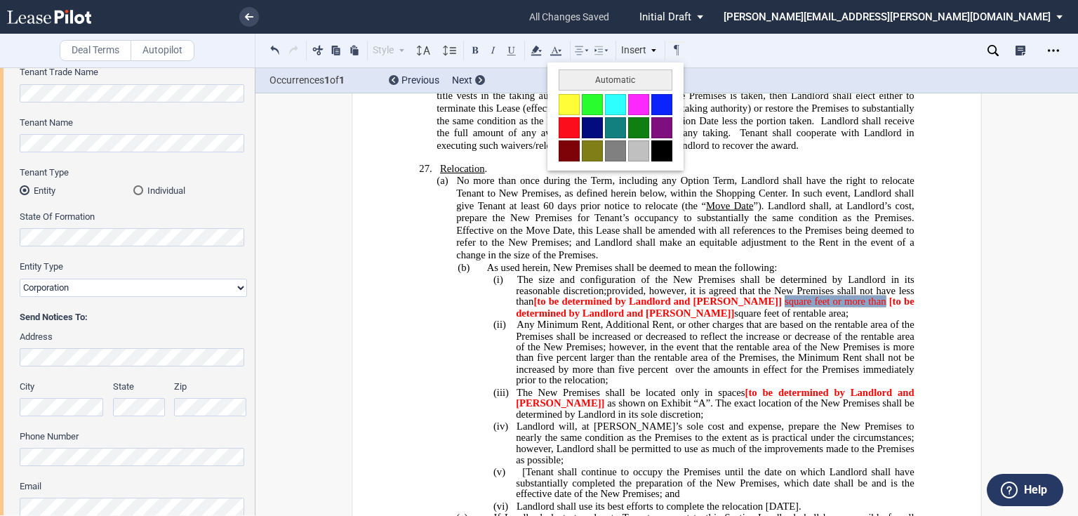
click at [659, 153] on button at bounding box center [662, 150] width 21 height 21
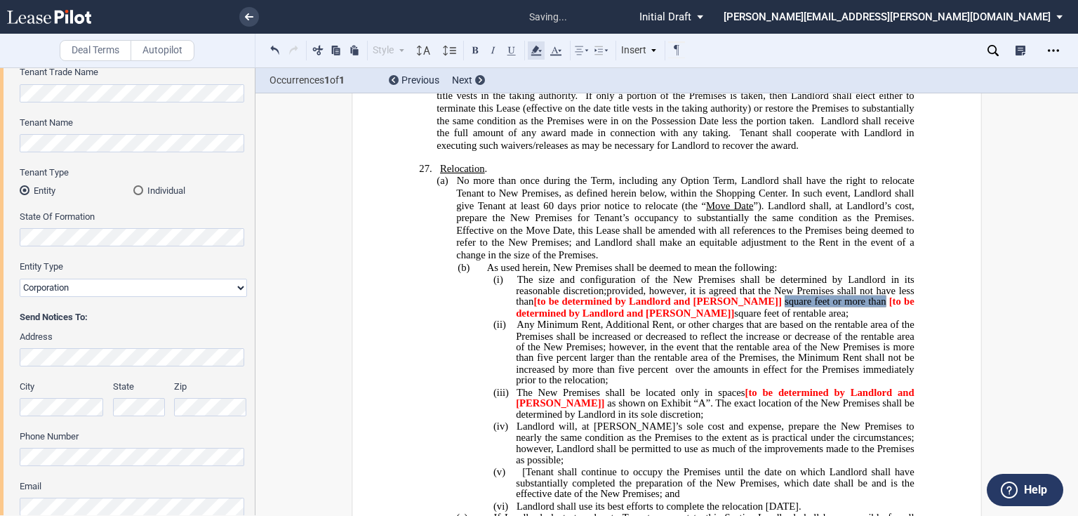
click at [536, 51] on use at bounding box center [536, 51] width 11 height 10
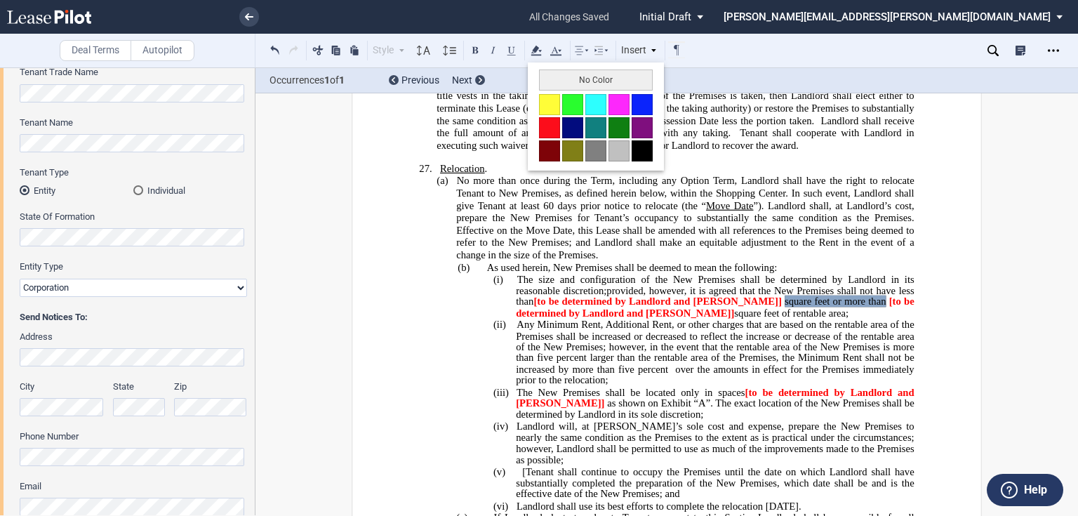
click at [555, 77] on button "No Color" at bounding box center [596, 80] width 114 height 21
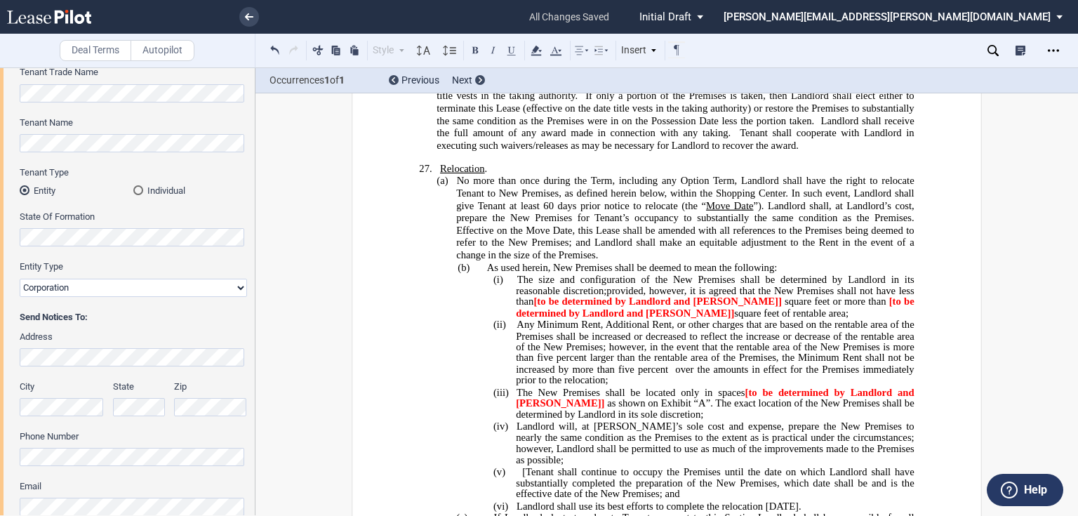
click at [700, 319] on span "Any Minimum Rent, Additional Rent, or other charges that are based on the renta…" at bounding box center [716, 347] width 401 height 56
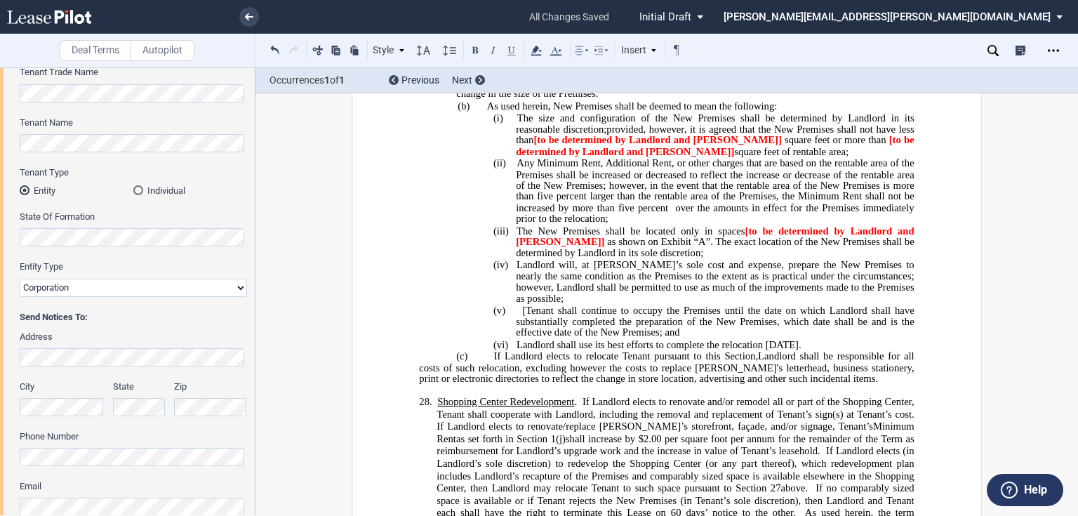
scroll to position [6147, 0]
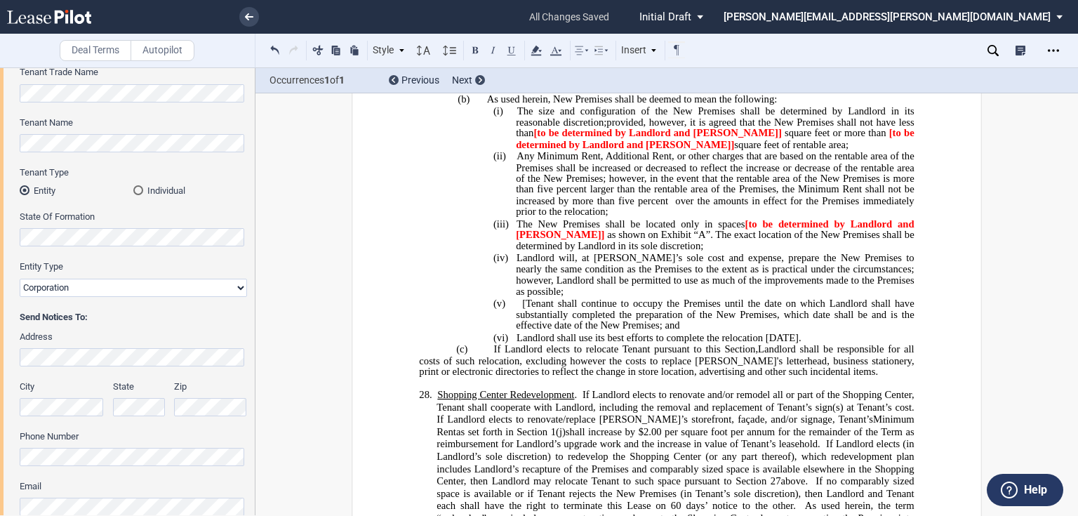
click at [994, 51] on icon at bounding box center [993, 50] width 11 height 11
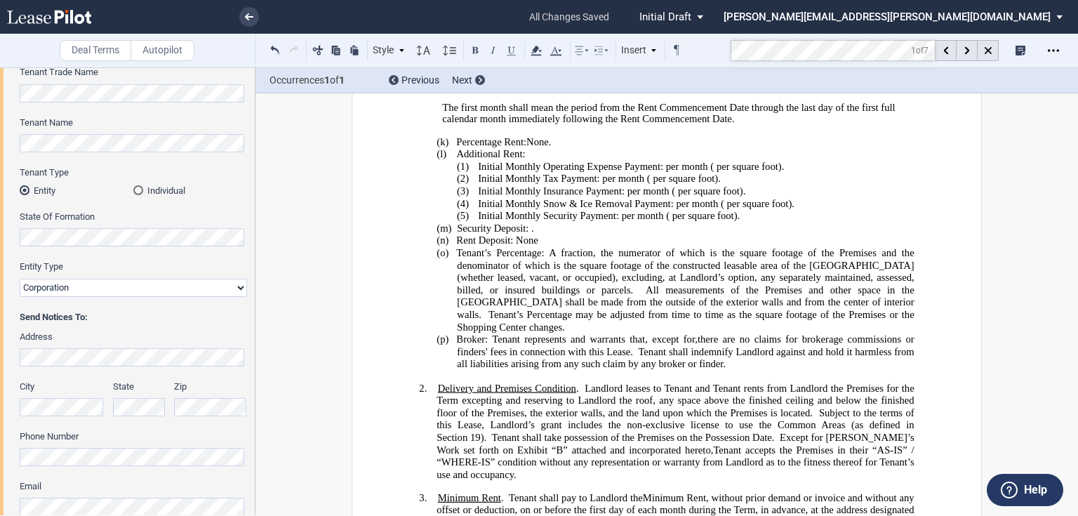
scroll to position [310, 0]
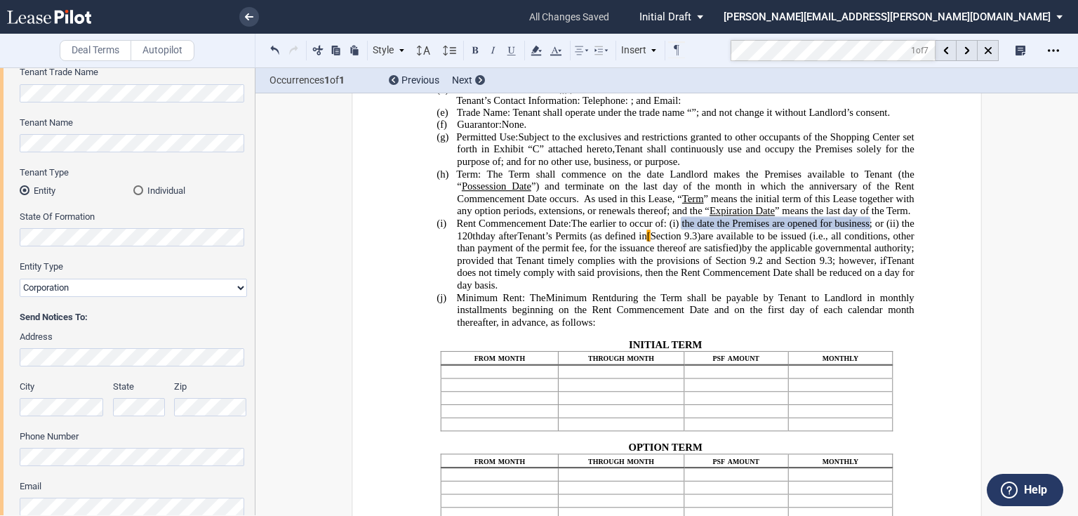
drag, startPoint x: 698, startPoint y: 253, endPoint x: 707, endPoint y: 253, distance: 9.1
click at [699, 253] on p "(i) Rent Commencement Date: The earlier to occur of: (i) ﻿ ﻿ the date the Premi…" at bounding box center [685, 255] width 457 height 74
click at [780, 266] on span "; provided that Tenant timely complies with the provisions of Section 9.2 and S…" at bounding box center [687, 254] width 460 height 24
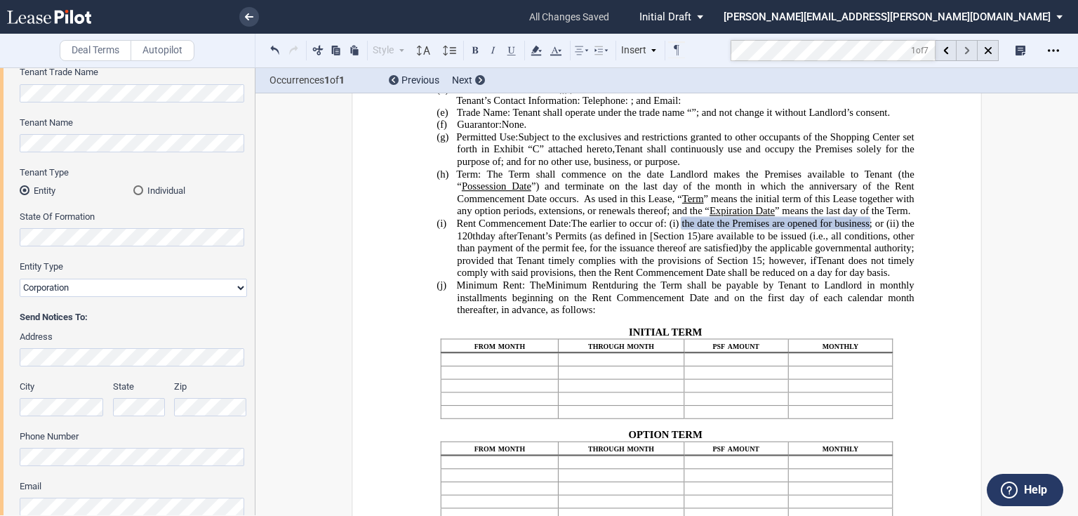
click at [970, 51] on div at bounding box center [967, 50] width 21 height 21
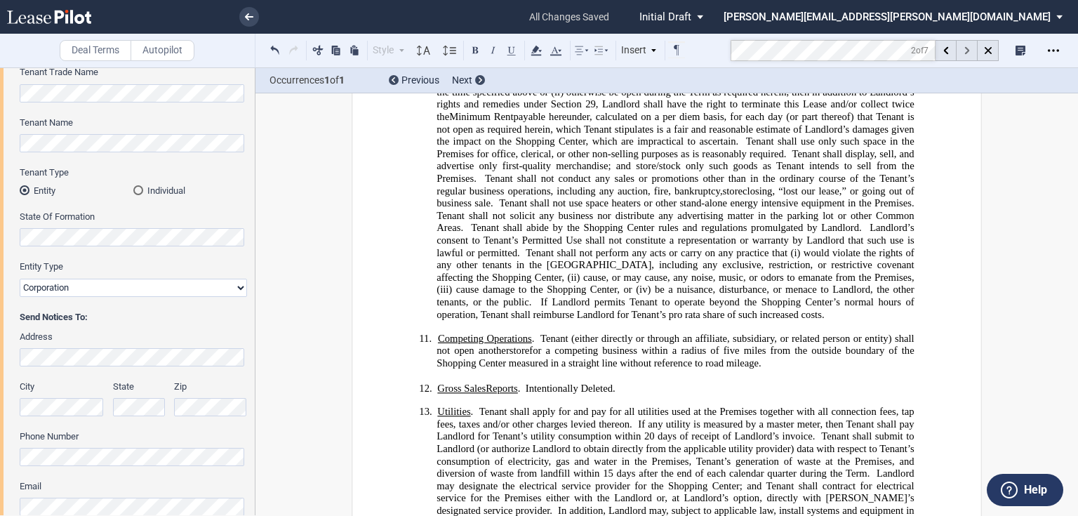
scroll to position [5978, 0]
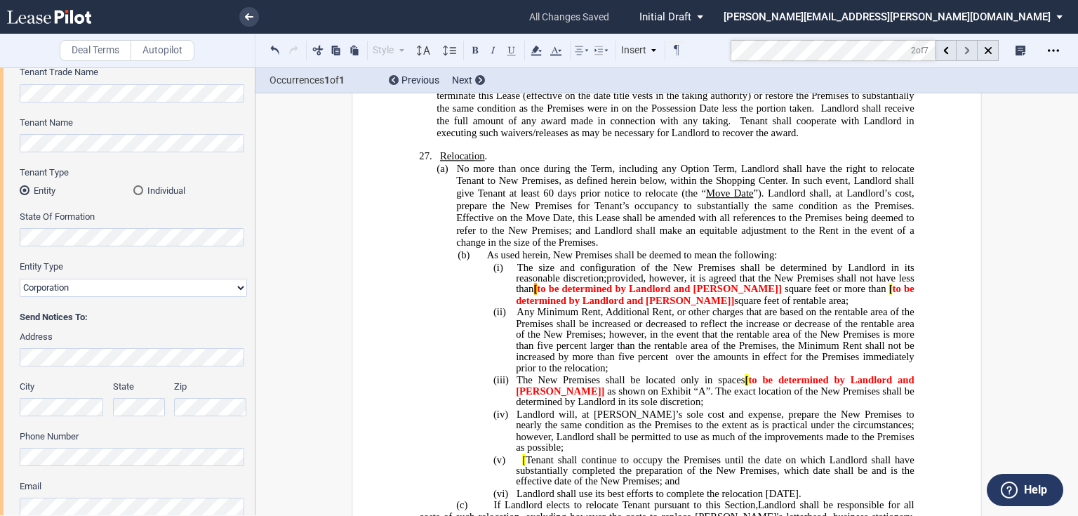
click at [970, 51] on div at bounding box center [967, 50] width 21 height 21
click at [968, 51] on use at bounding box center [967, 51] width 5 height 8
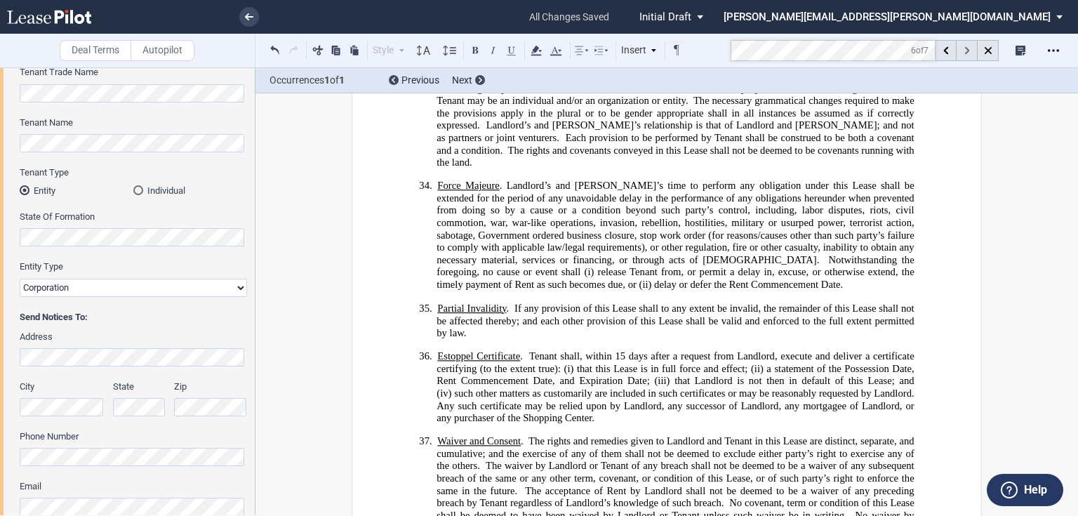
scroll to position [9951, 0]
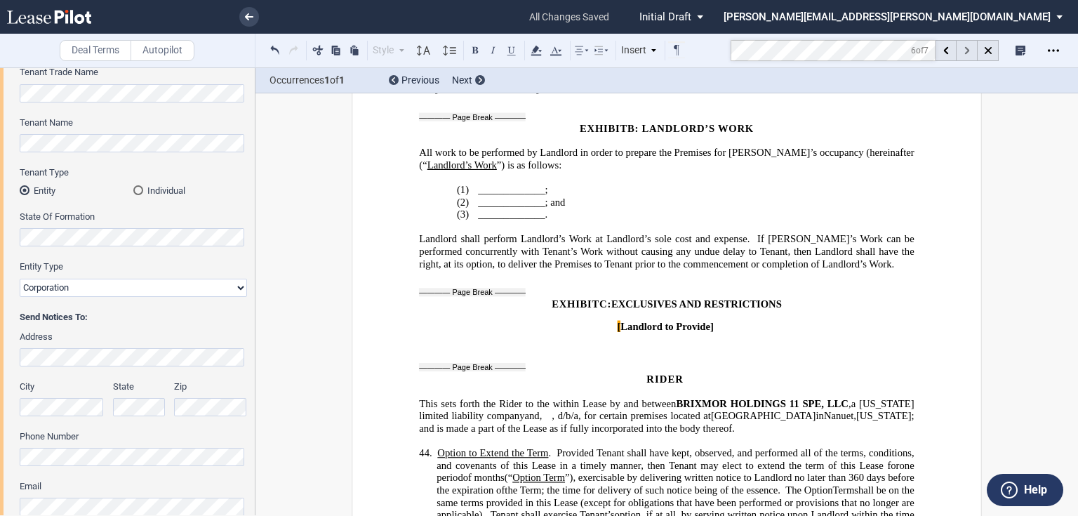
click at [968, 51] on use at bounding box center [967, 51] width 5 height 8
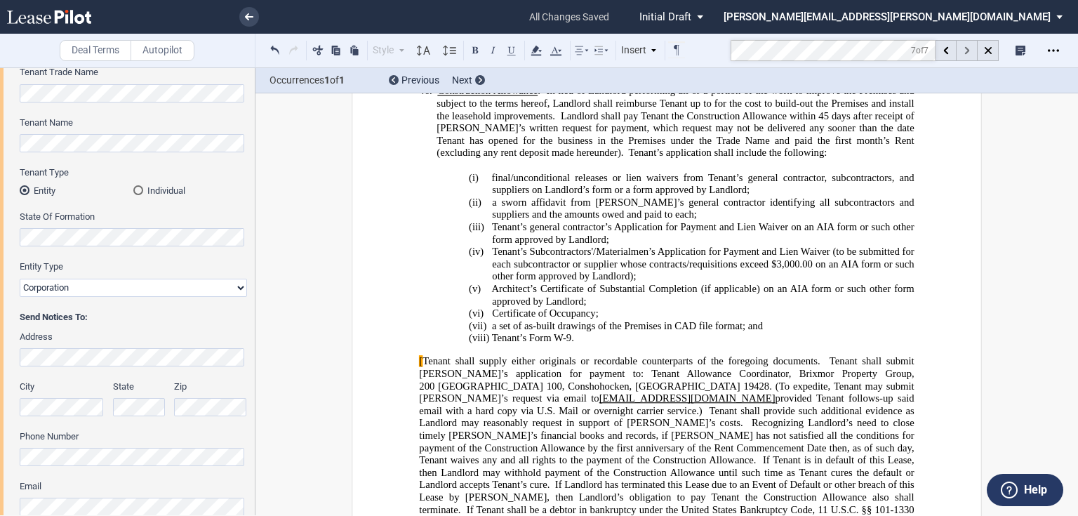
scroll to position [10842, 0]
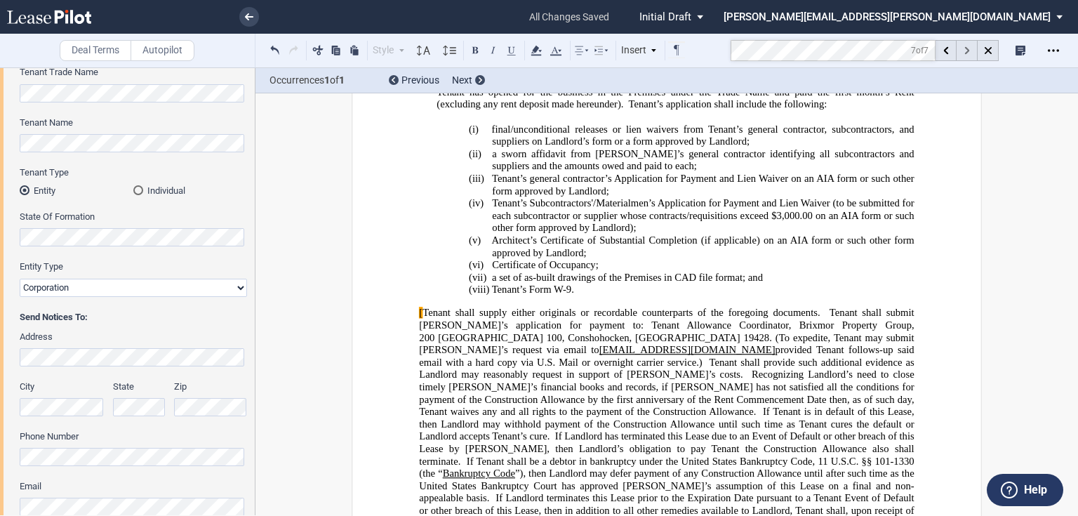
click at [962, 51] on div at bounding box center [967, 50] width 21 height 21
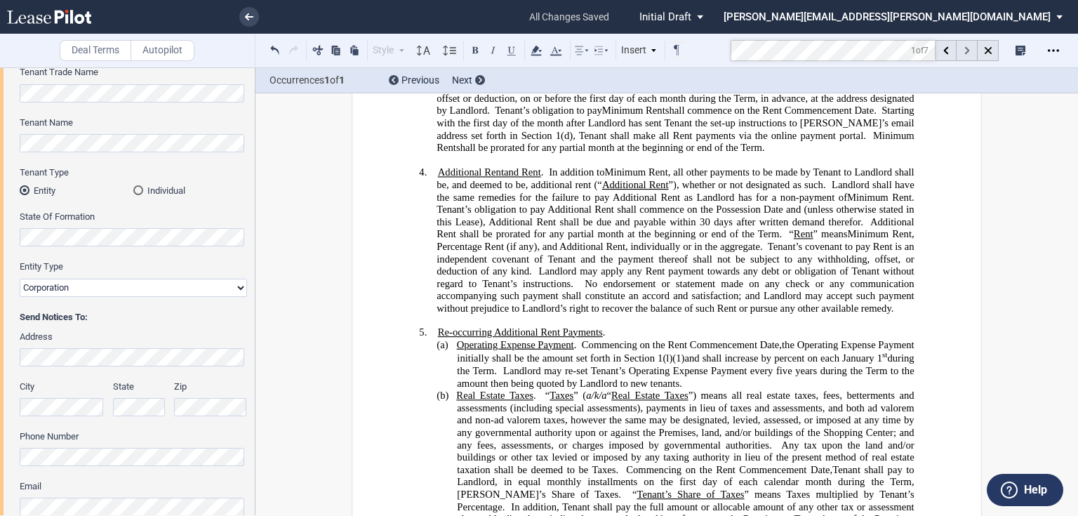
scroll to position [310, 0]
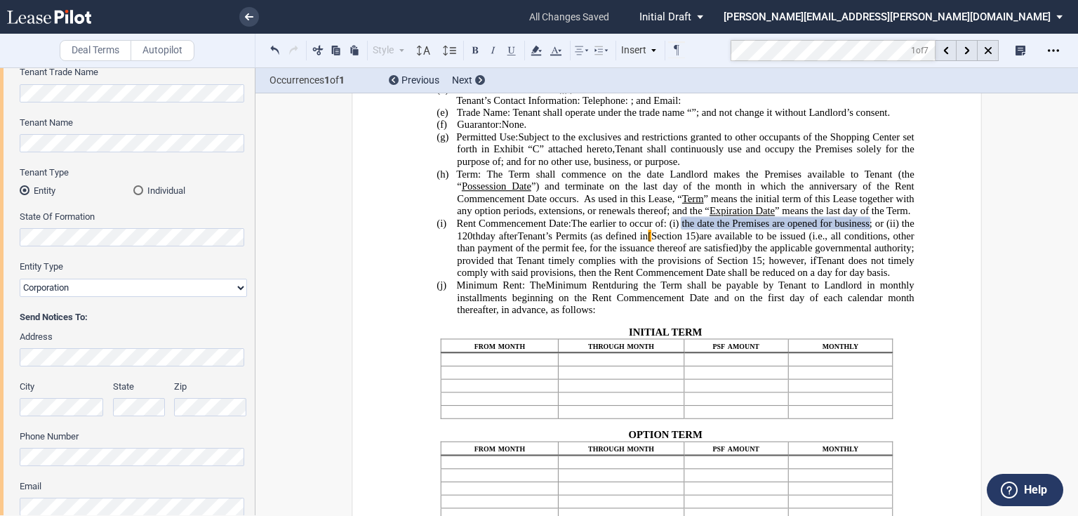
click at [658, 230] on span "The earlier to occur of: (i)" at bounding box center [626, 224] width 108 height 12
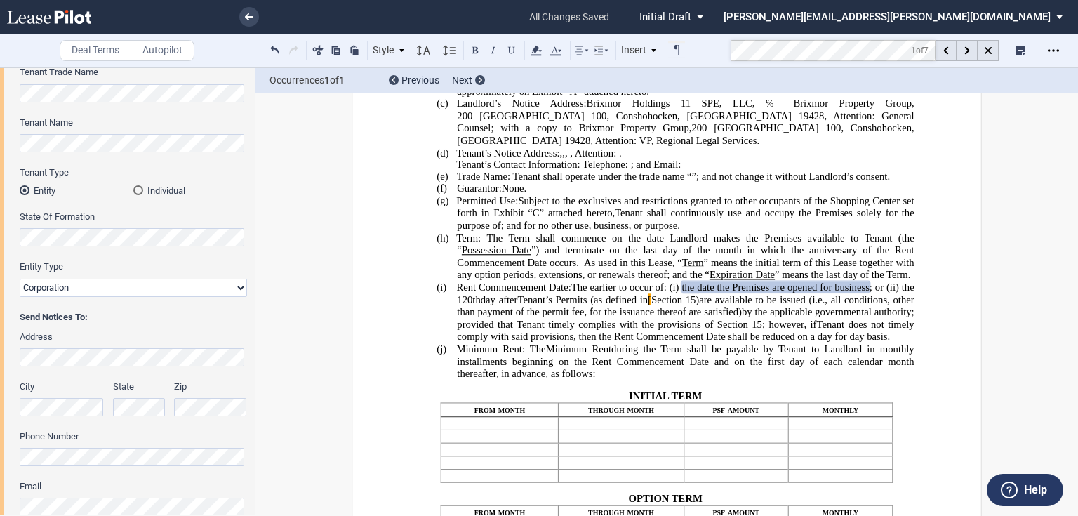
scroll to position [85, 0]
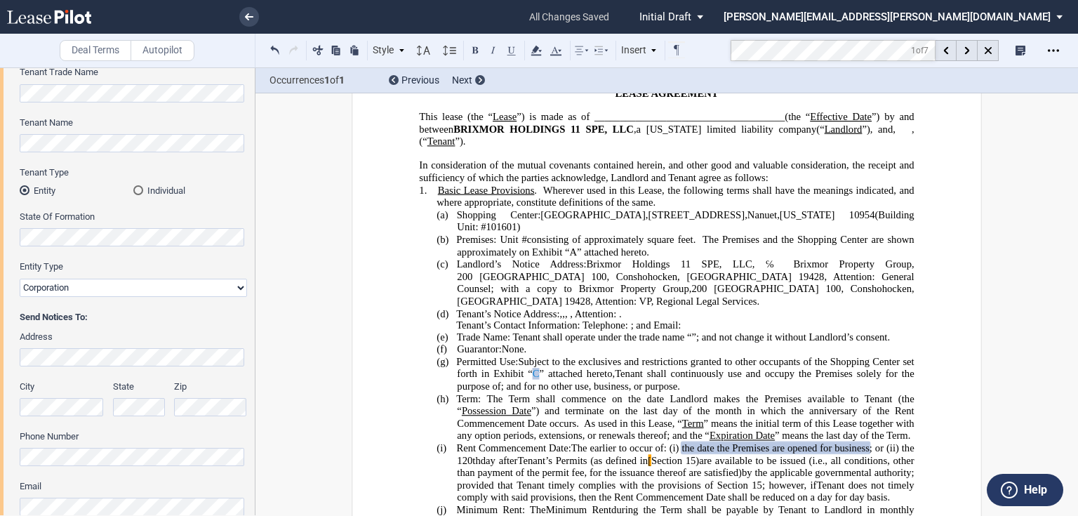
click at [533, 372] on link "C" at bounding box center [536, 374] width 7 height 12
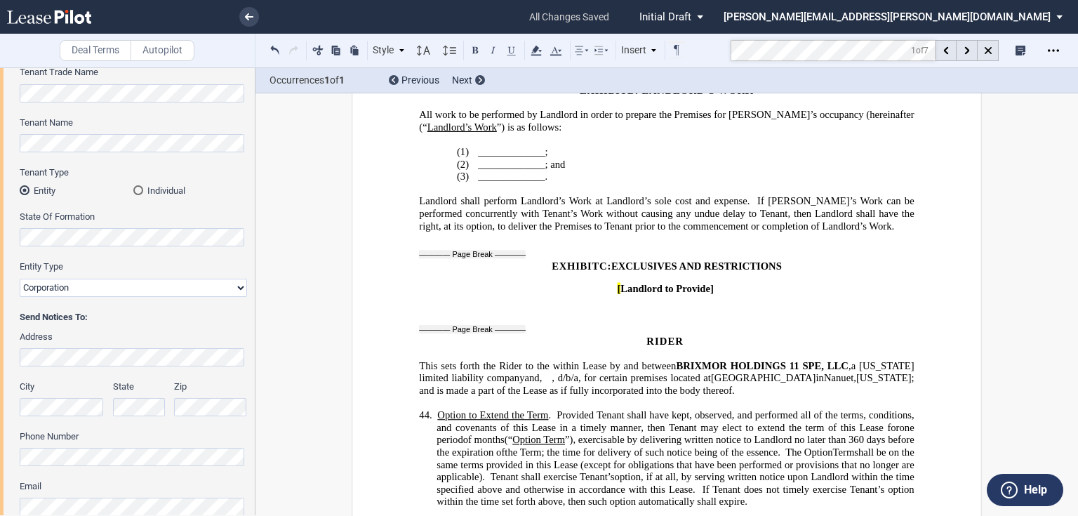
scroll to position [9991, 0]
click at [1045, 53] on div "Open Lease options menu" at bounding box center [1054, 50] width 22 height 22
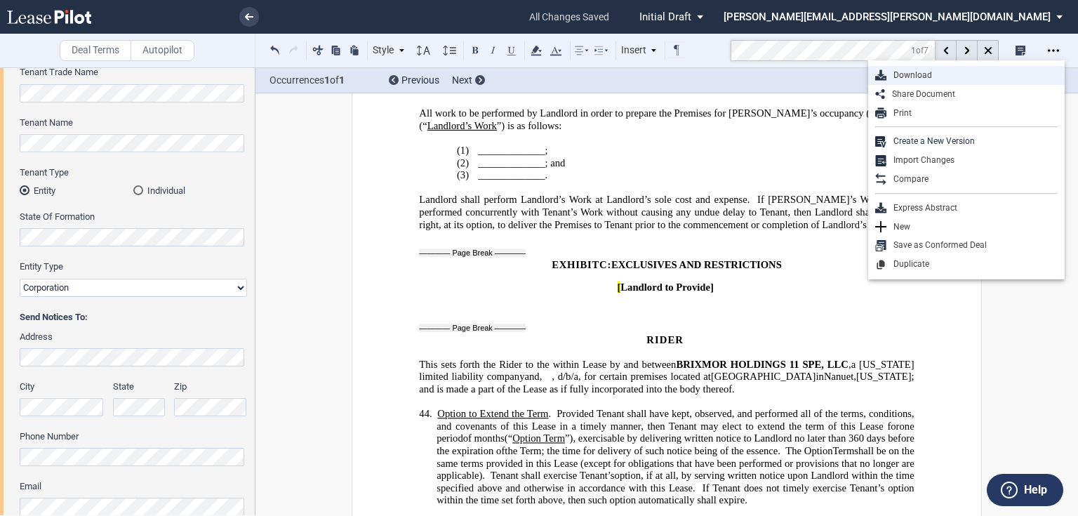
click at [910, 70] on div "Download" at bounding box center [972, 76] width 171 height 12
